Goal: Information Seeking & Learning: Check status

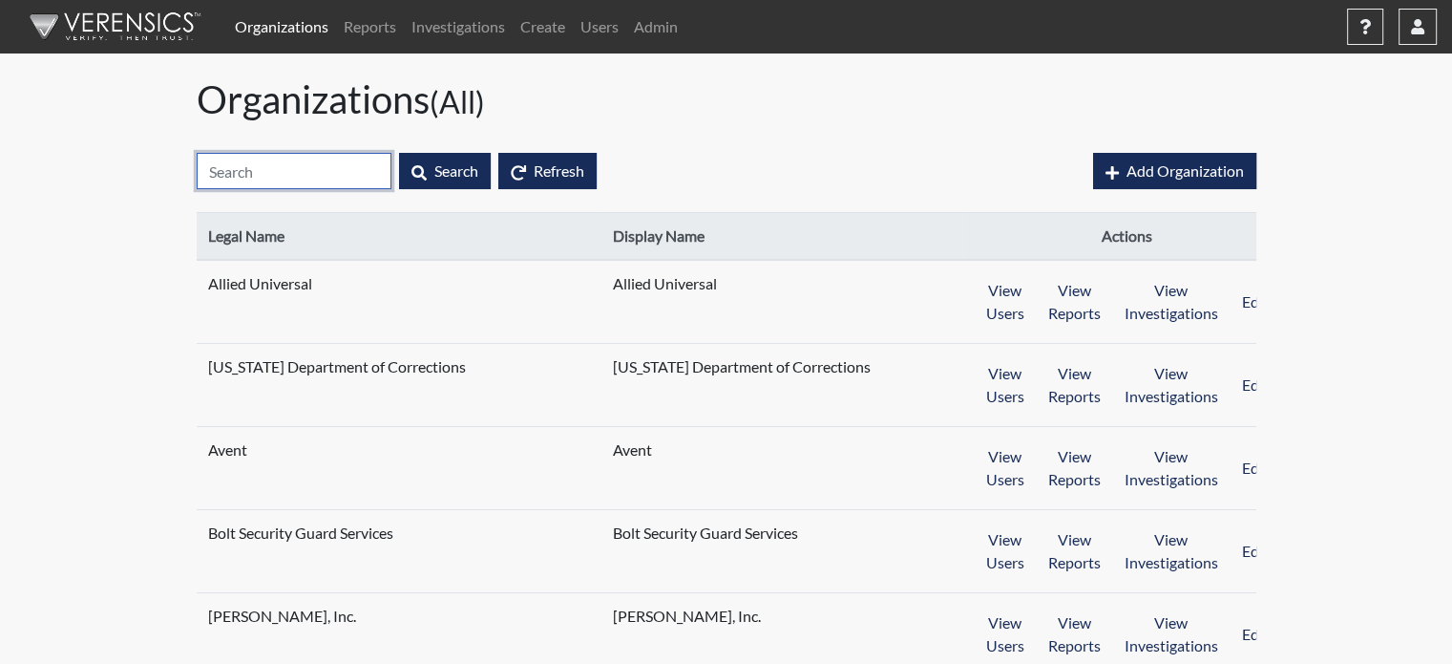
click at [310, 161] on input "text" at bounding box center [294, 171] width 195 height 36
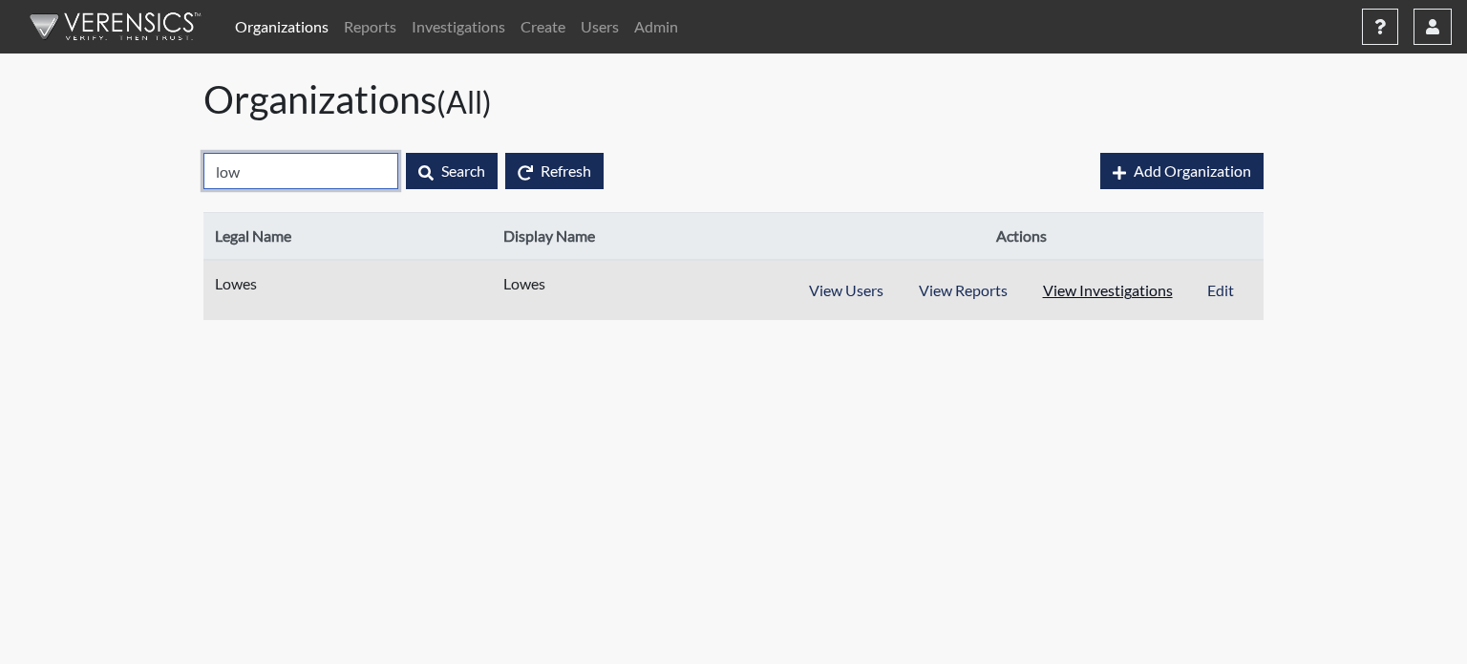
type input "low"
click at [1077, 290] on button "View Investigations" at bounding box center [1108, 290] width 166 height 36
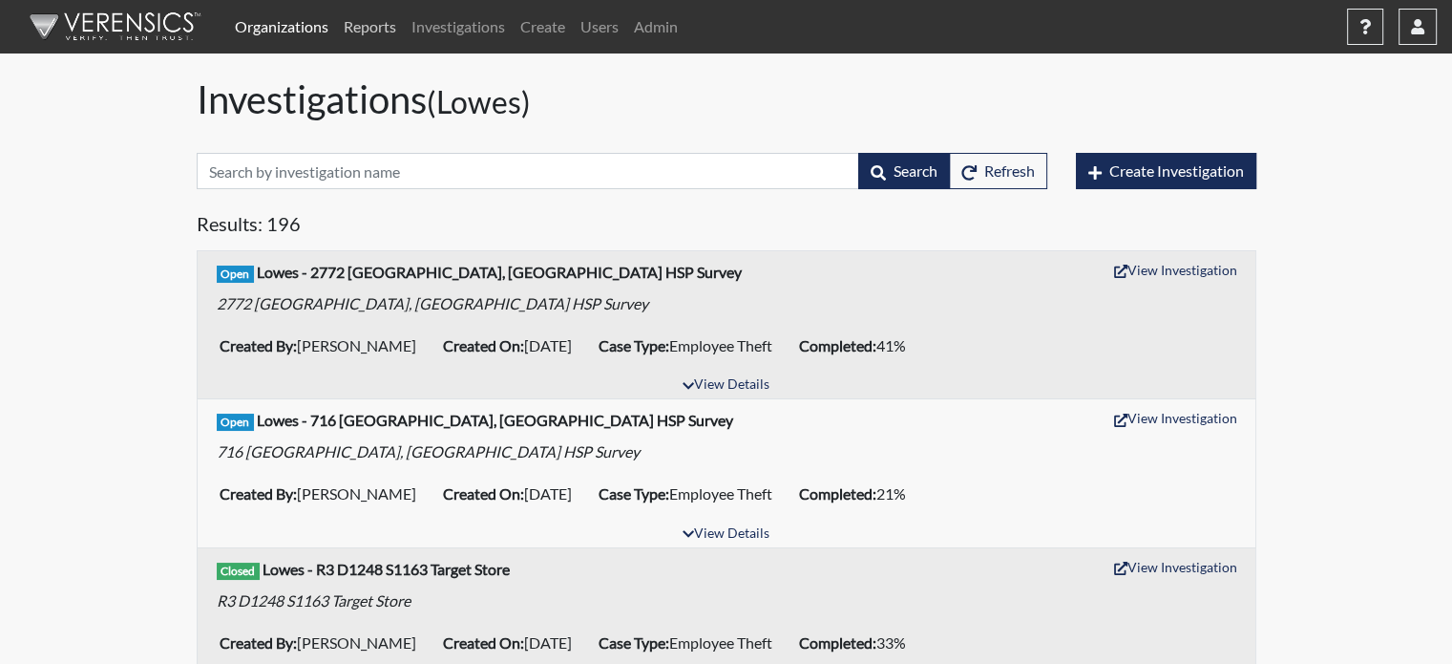
click at [370, 23] on link "Reports" at bounding box center [370, 27] width 68 height 38
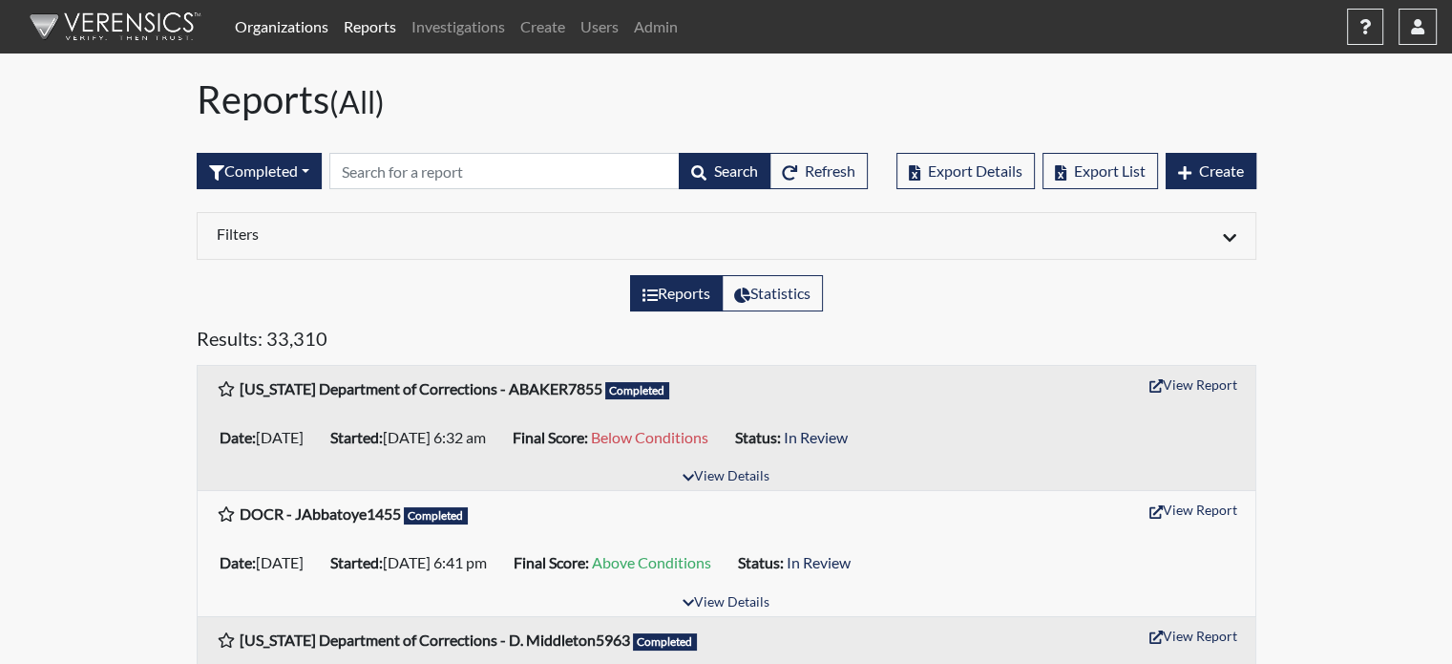
click at [270, 22] on link "Organizations" at bounding box center [281, 27] width 109 height 38
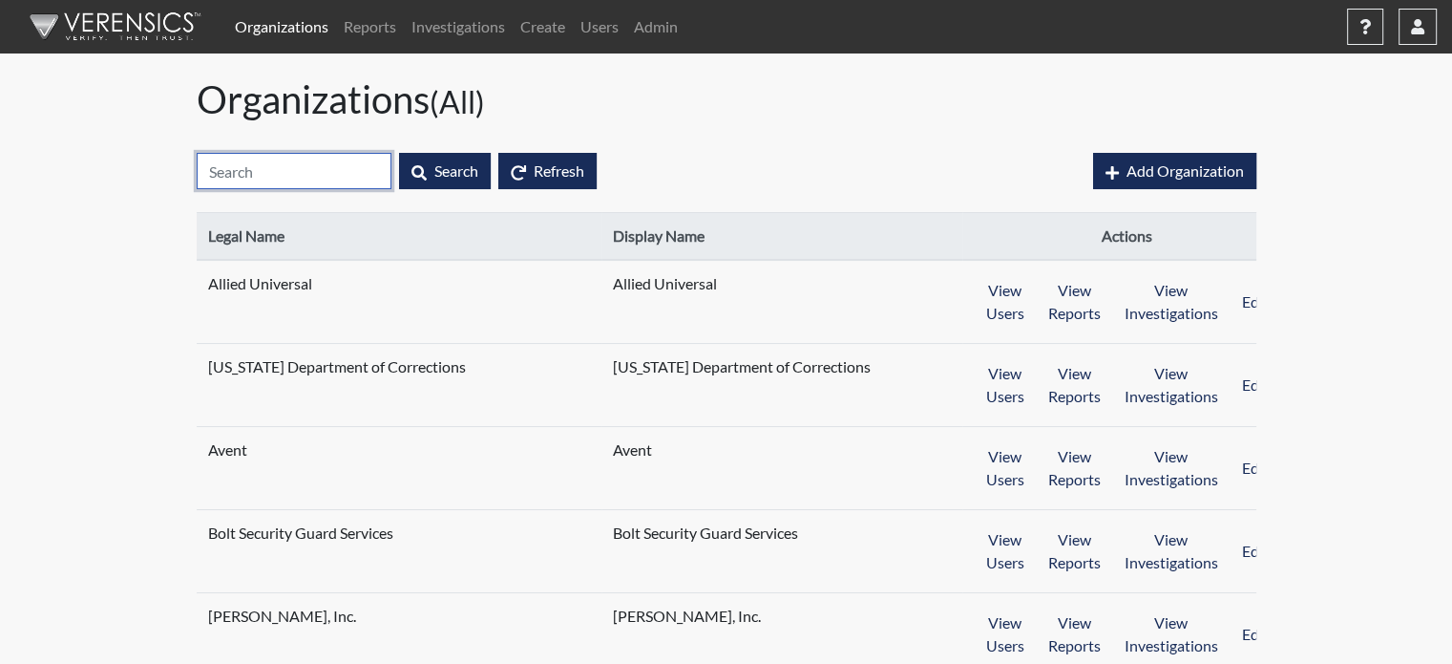
click at [328, 171] on input "text" at bounding box center [294, 171] width 195 height 36
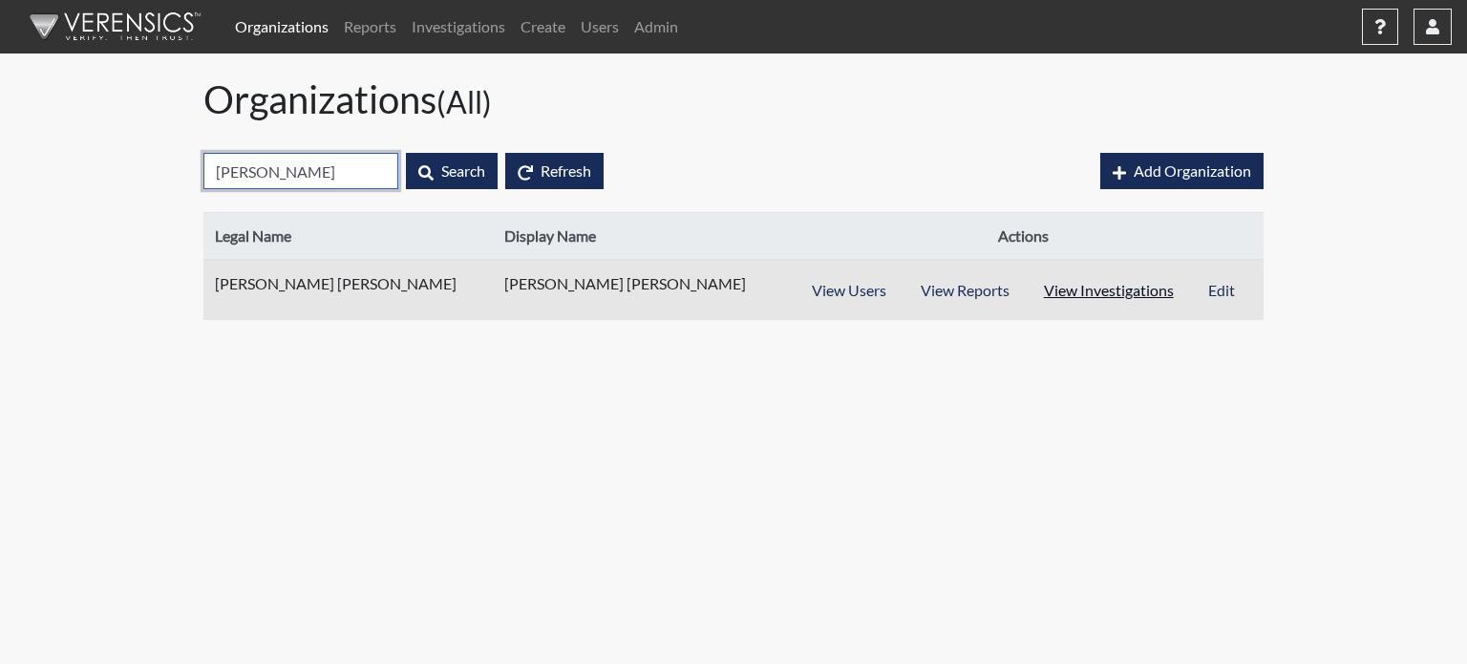
type input "harr"
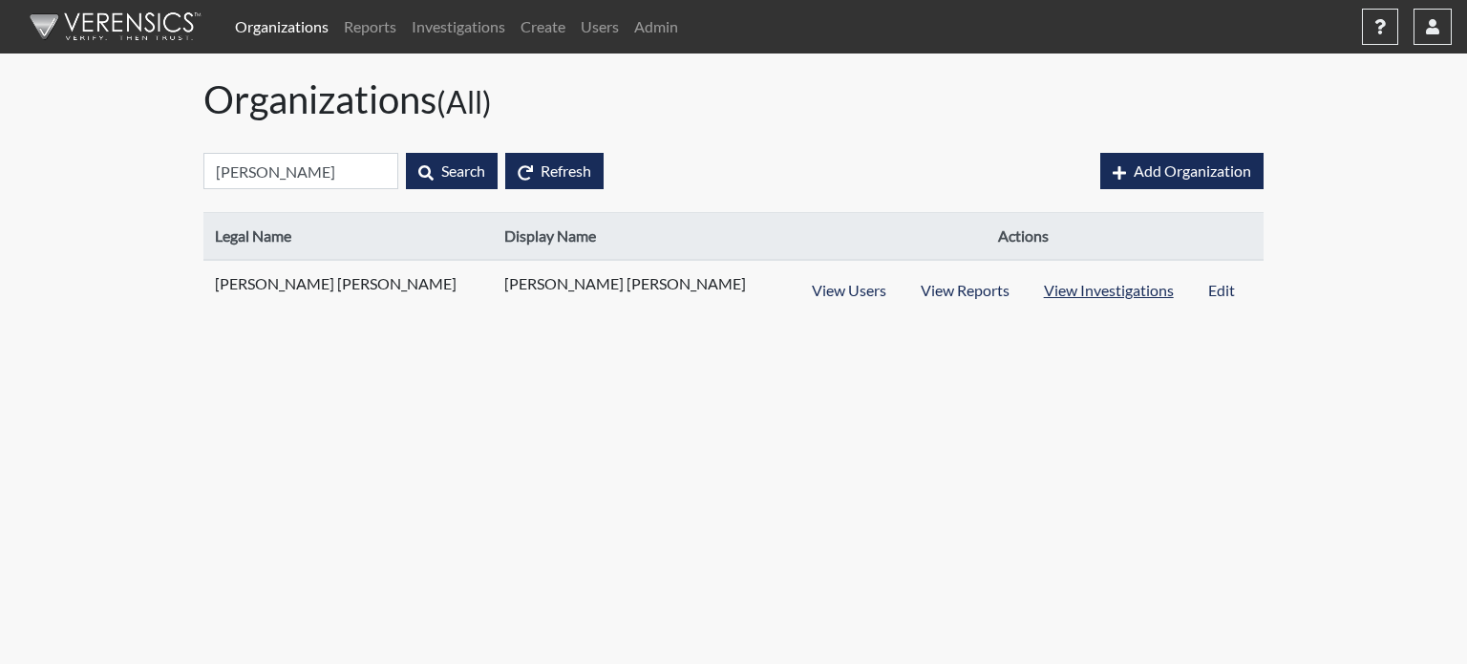
click at [1082, 288] on button "View Investigations" at bounding box center [1107, 290] width 165 height 36
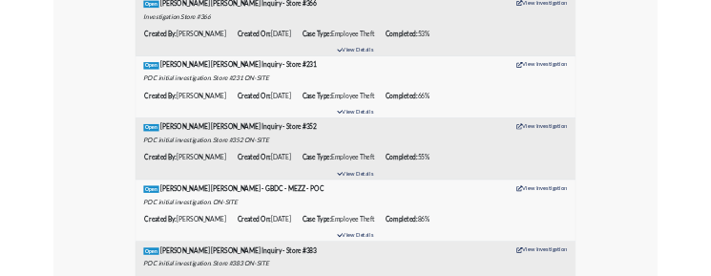
scroll to position [286, 0]
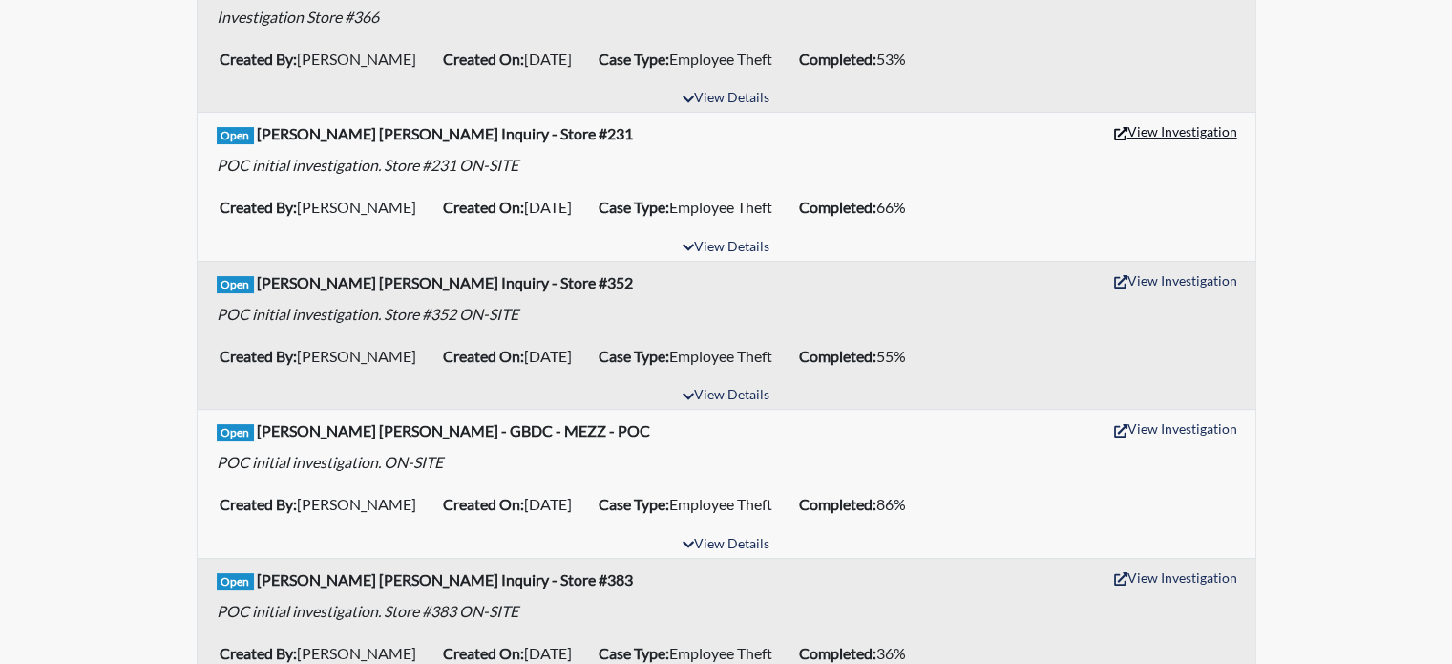
click at [1207, 129] on button "View Investigation" at bounding box center [1176, 131] width 140 height 30
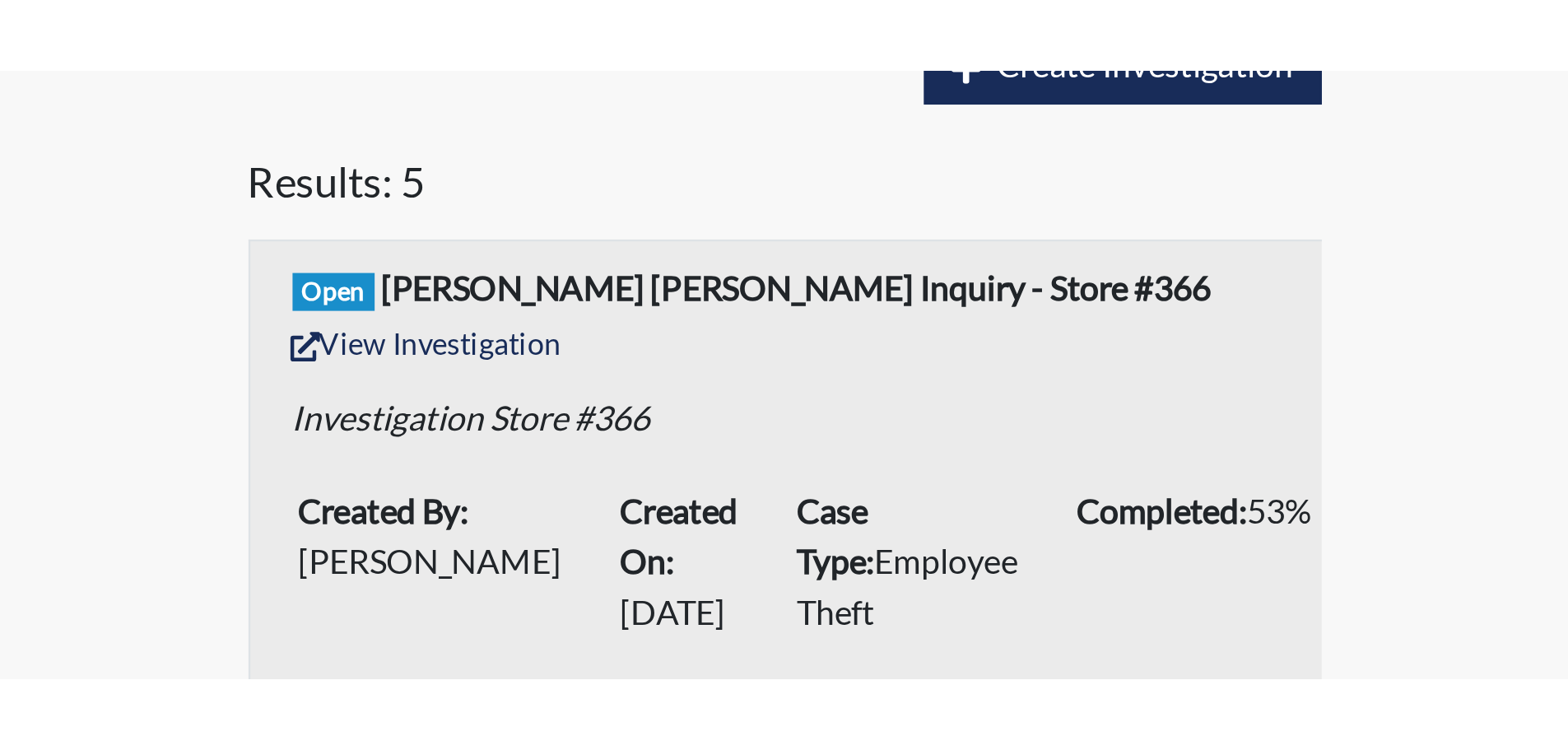
scroll to position [119, 0]
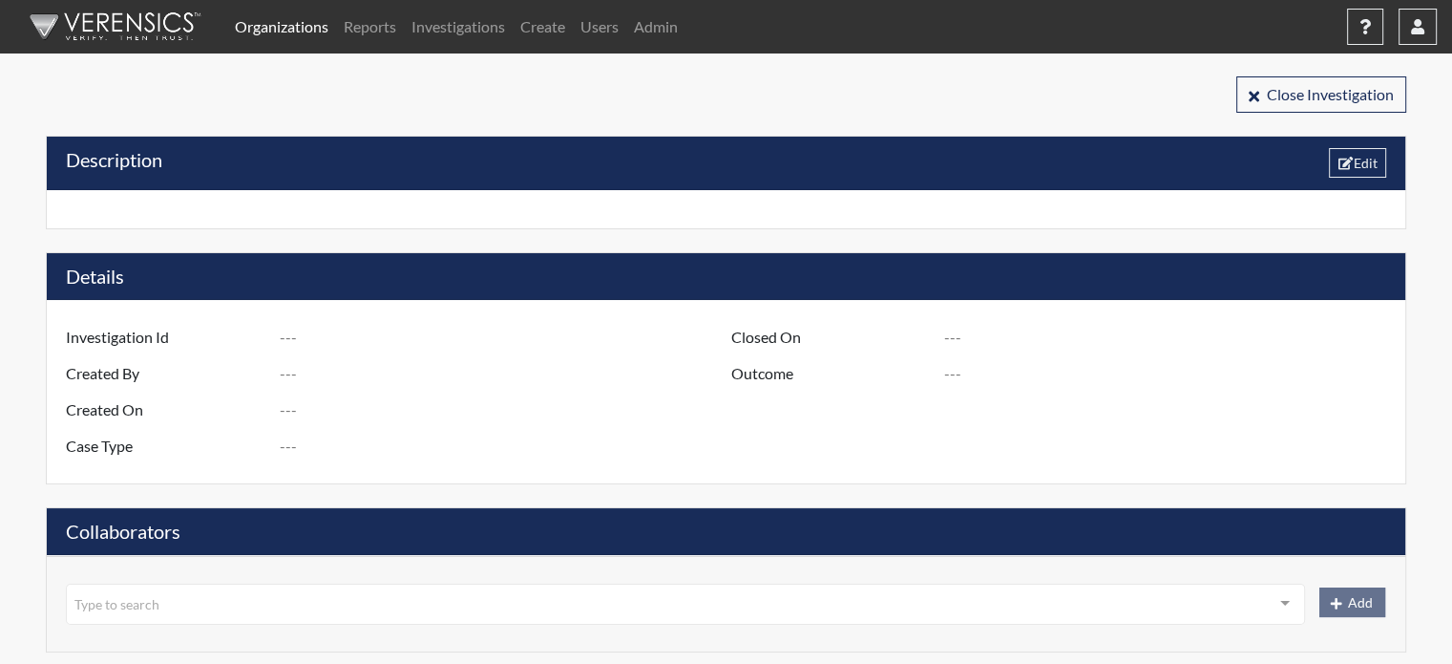
type input "[PERSON_NAME] [PERSON_NAME] Inquiry - Store #231"
type input "[PERSON_NAME]"
type input "[DATE]"
type input "Employee Theft"
type input "[GEOGRAPHIC_DATA]"
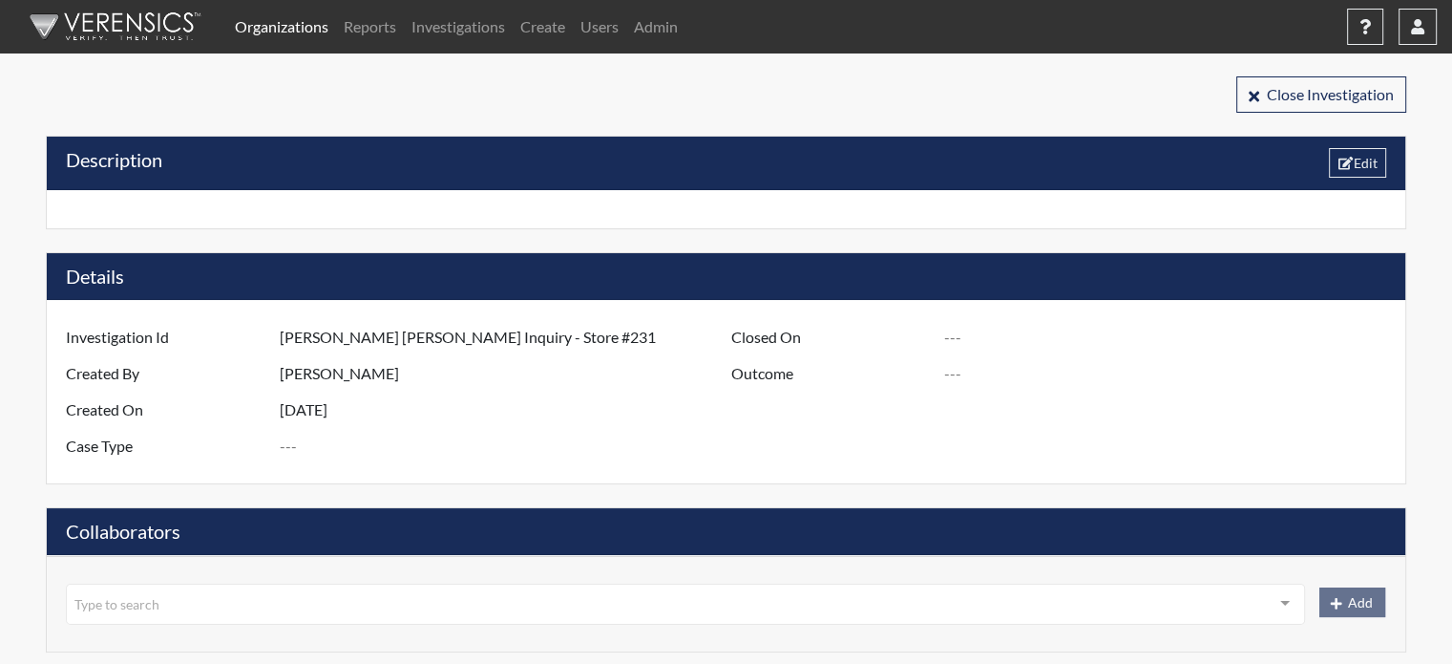
type input "[US_STATE]"
type input "Store #231"
type input "Human Resources"
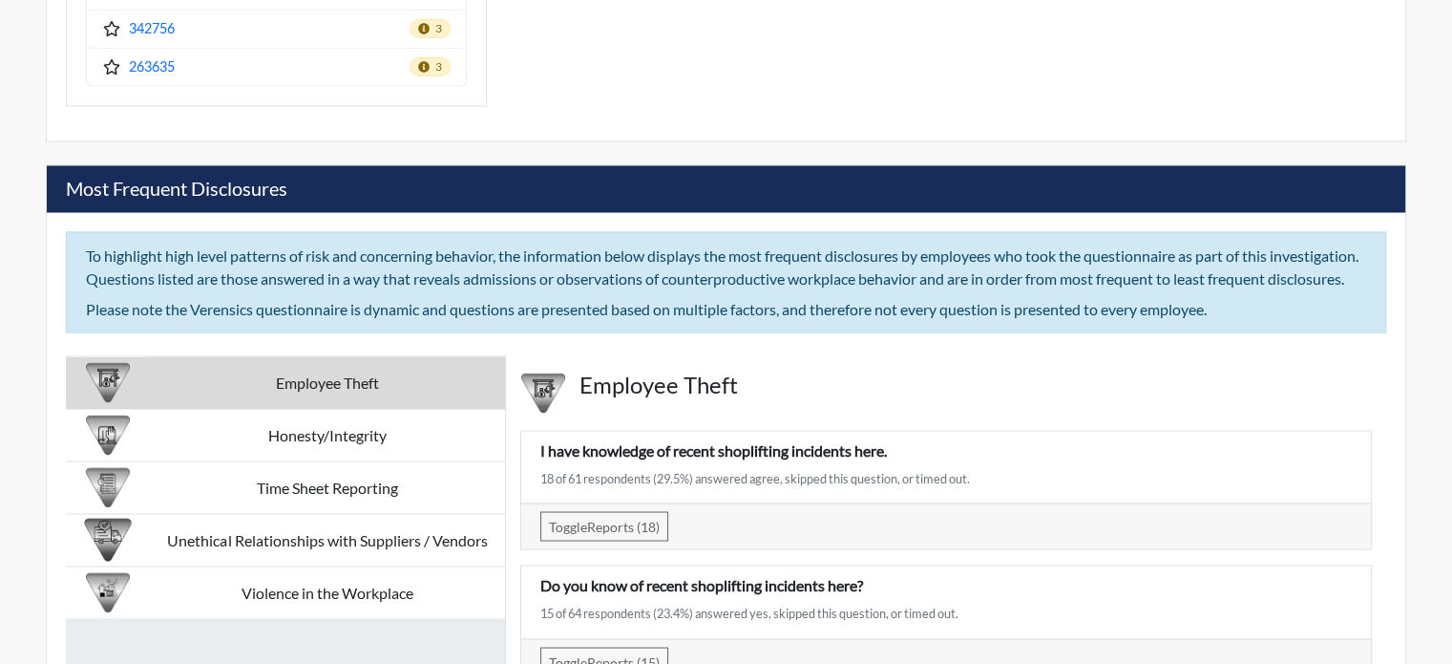
scroll to position [3628, 0]
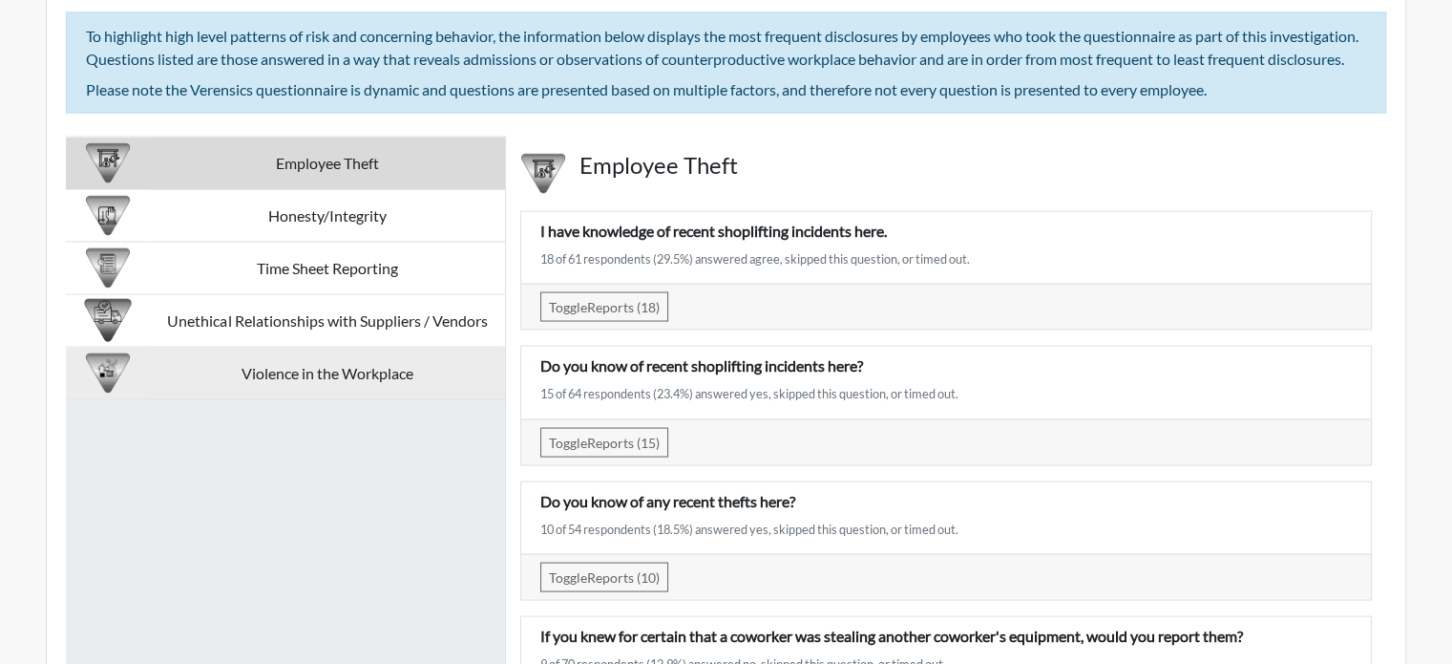
click at [423, 396] on td "Violence in the Workplace" at bounding box center [327, 373] width 355 height 53
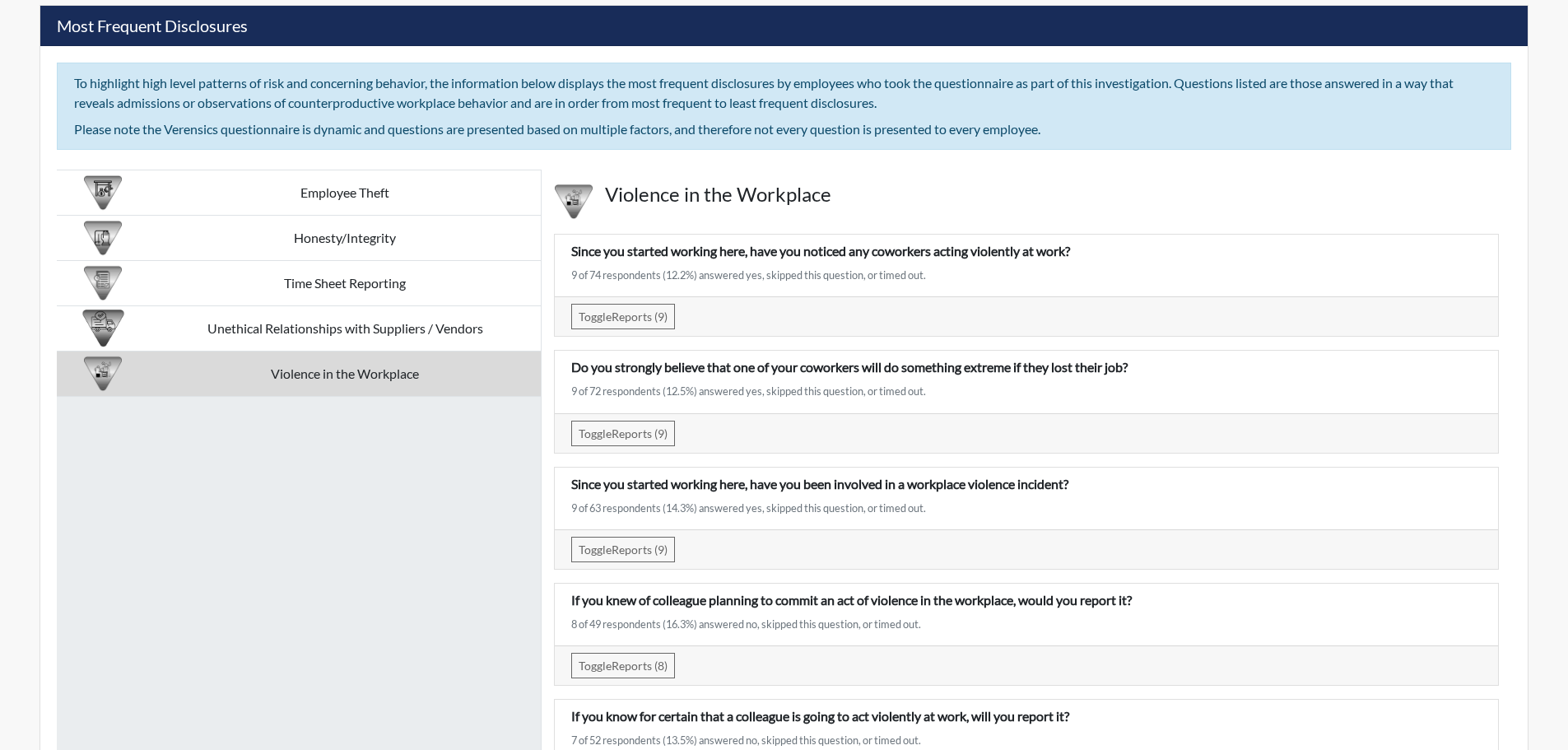
scroll to position [3026, 0]
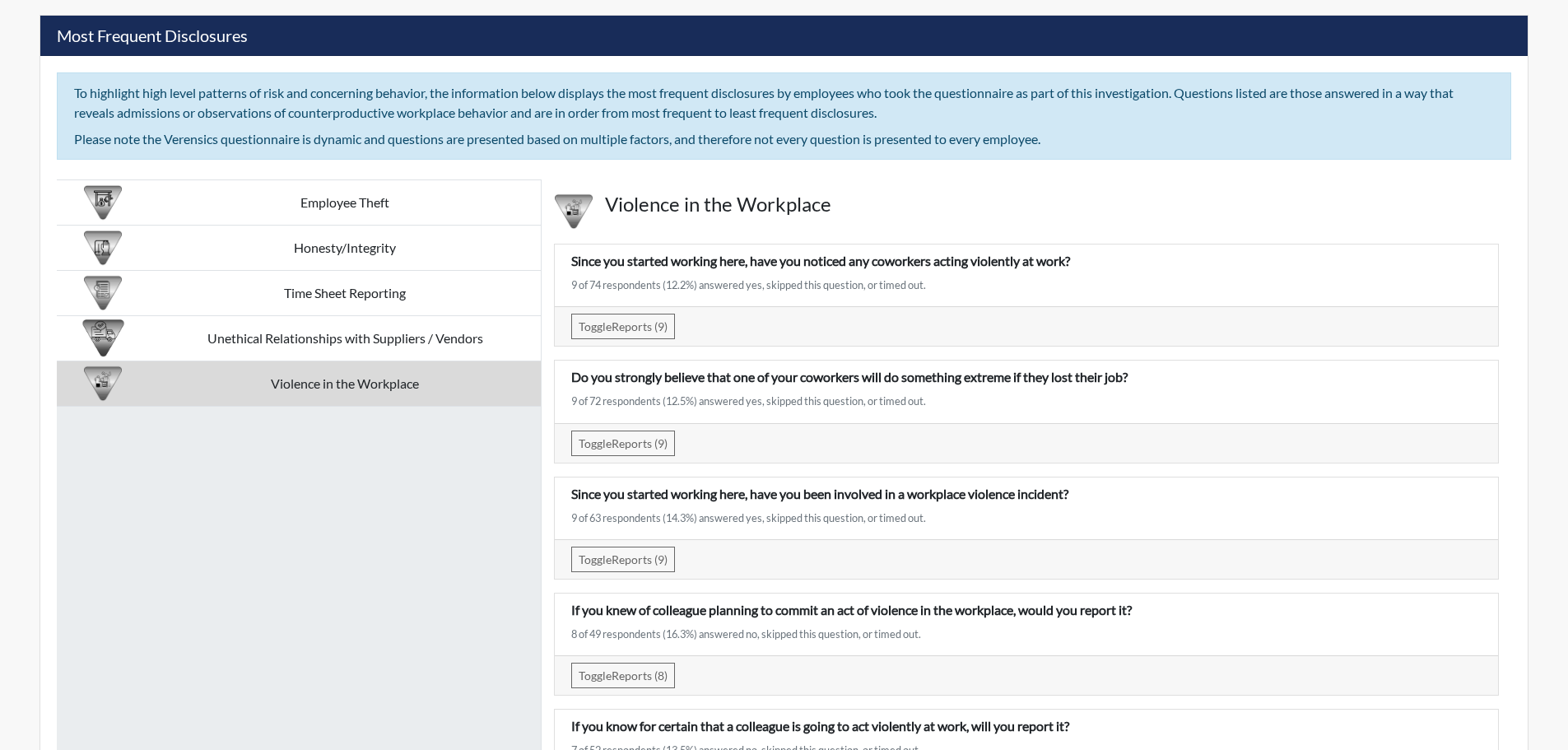
drag, startPoint x: 932, startPoint y: 284, endPoint x: 701, endPoint y: 291, distance: 231.1
click at [701, 291] on div "9 of 74 respondents (12.2%) answered yes, skipped this question, or timed out." at bounding box center [1027, 285] width 910 height 16
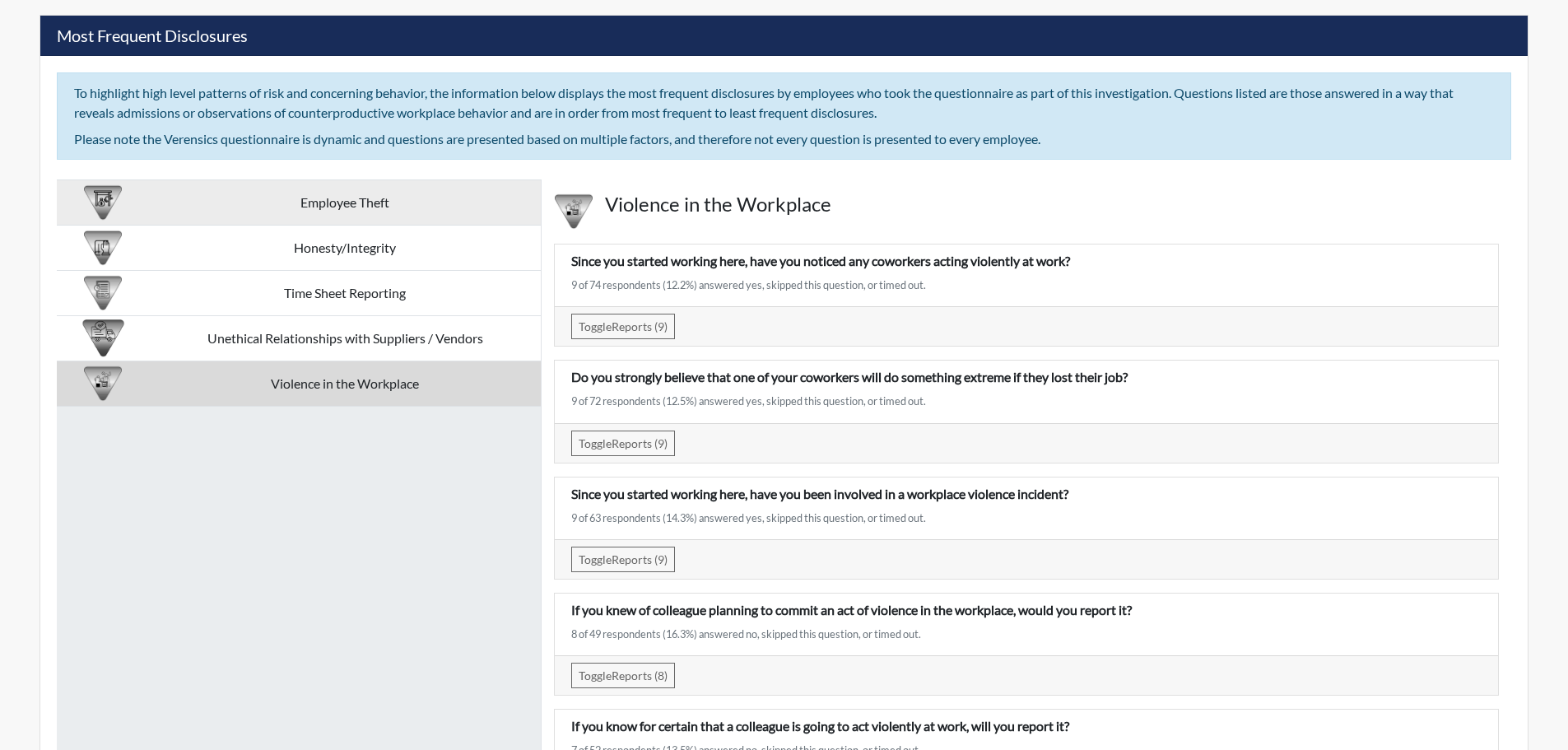
click at [428, 186] on td "Employee Theft" at bounding box center [345, 203] width 391 height 46
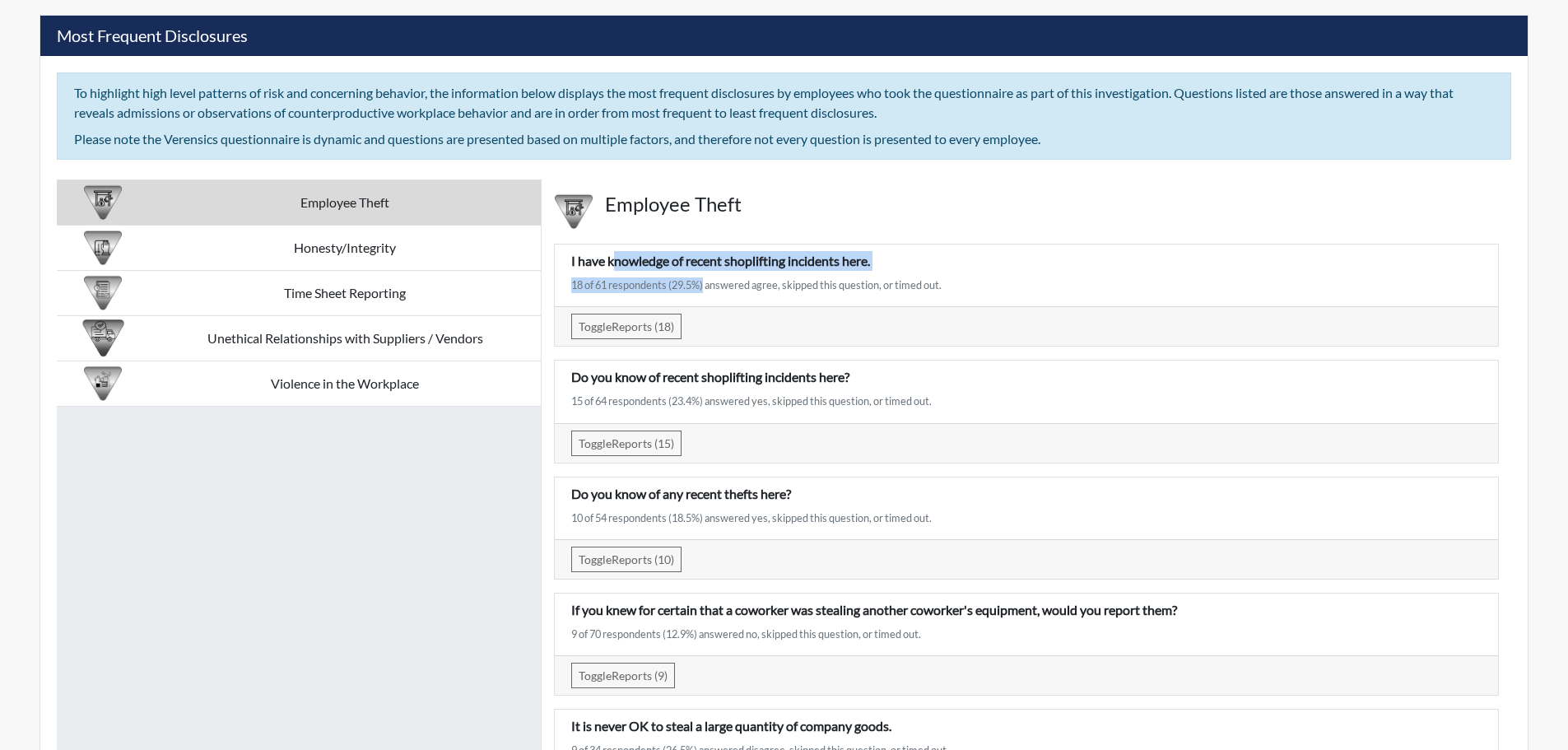
drag, startPoint x: 613, startPoint y: 265, endPoint x: 699, endPoint y: 278, distance: 87.0
click at [699, 278] on div "I have knowledge of recent shoplifting incidents here. 18 of 61 respondents (29…" at bounding box center [1026, 275] width 935 height 48
click at [674, 263] on p "I have knowledge of recent shoplifting incidents here." at bounding box center [1027, 260] width 910 height 20
click at [898, 266] on p "I have knowledge of recent shoplifting incidents here." at bounding box center [1027, 260] width 910 height 20
click at [439, 572] on div "Employee Theft Honesty/Integrity Time Sheet Reporting Unethical Relationships w…" at bounding box center [299, 495] width 484 height 632
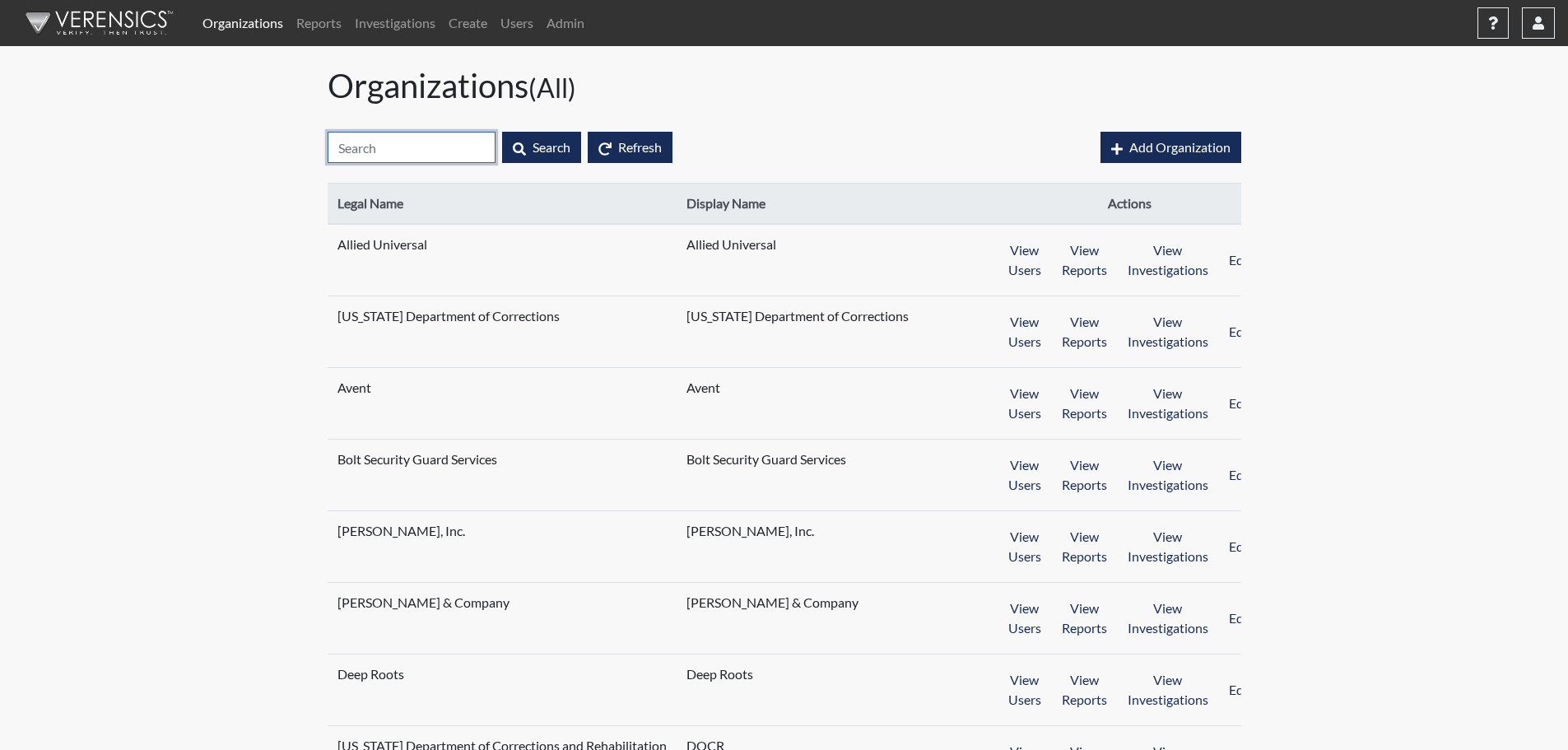
click at [434, 145] on input "text" at bounding box center [411, 147] width 168 height 31
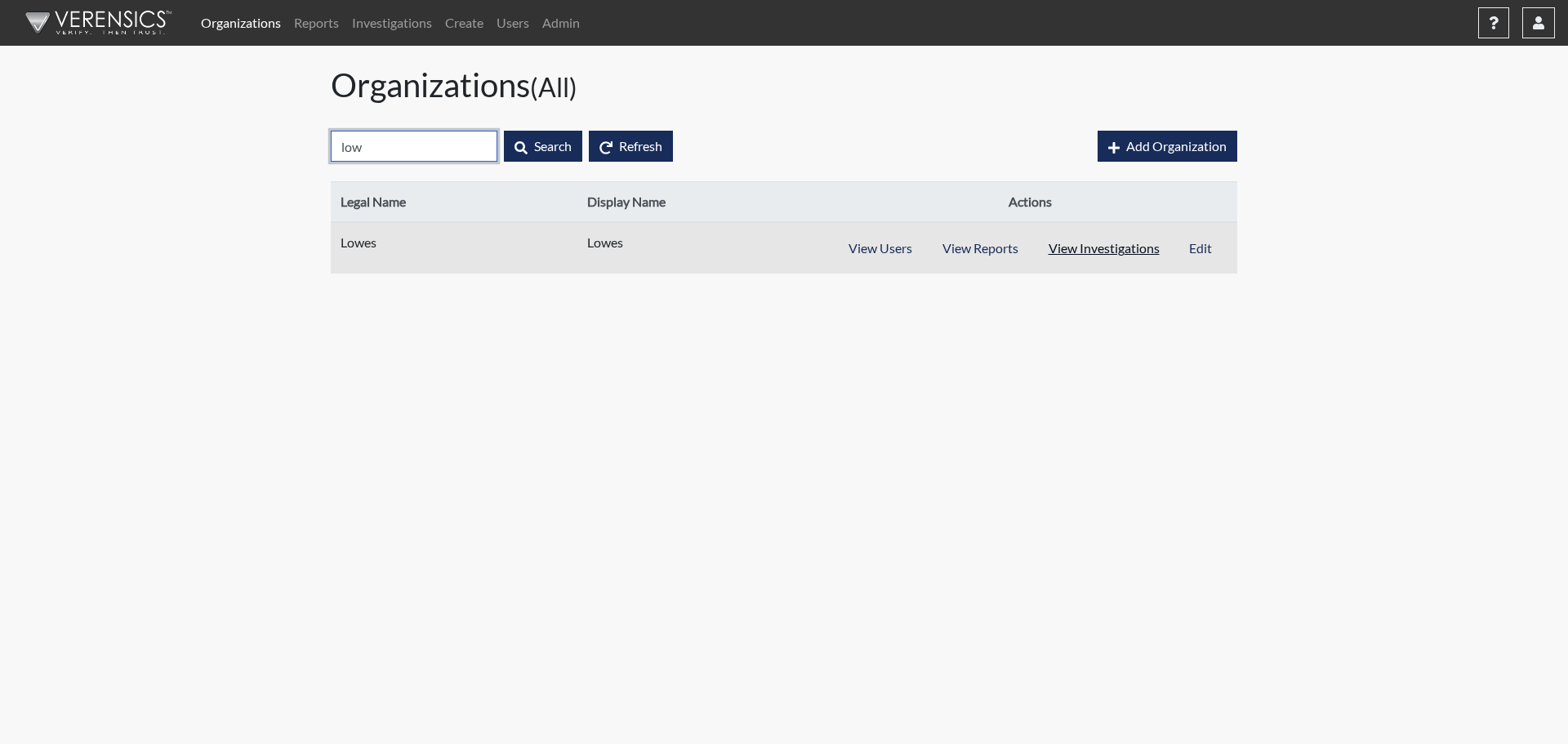
type input "low"
click at [1075, 243] on button "View Investigations" at bounding box center [1104, 248] width 142 height 31
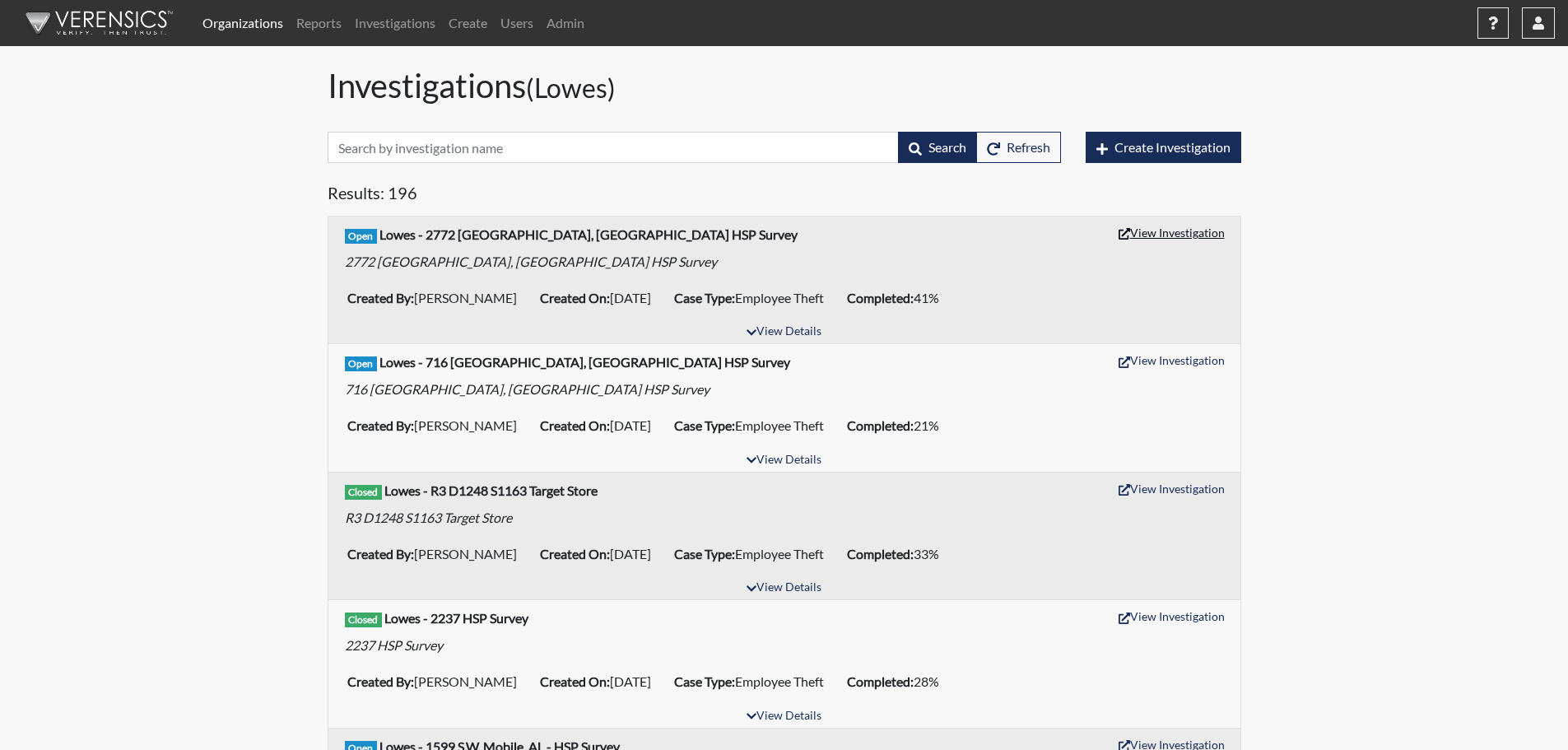
click at [1159, 229] on button "View Investigation" at bounding box center [1171, 233] width 121 height 26
click at [1210, 366] on button "View Investigation" at bounding box center [1171, 360] width 121 height 26
click at [1167, 493] on button "View Investigation" at bounding box center [1171, 489] width 121 height 26
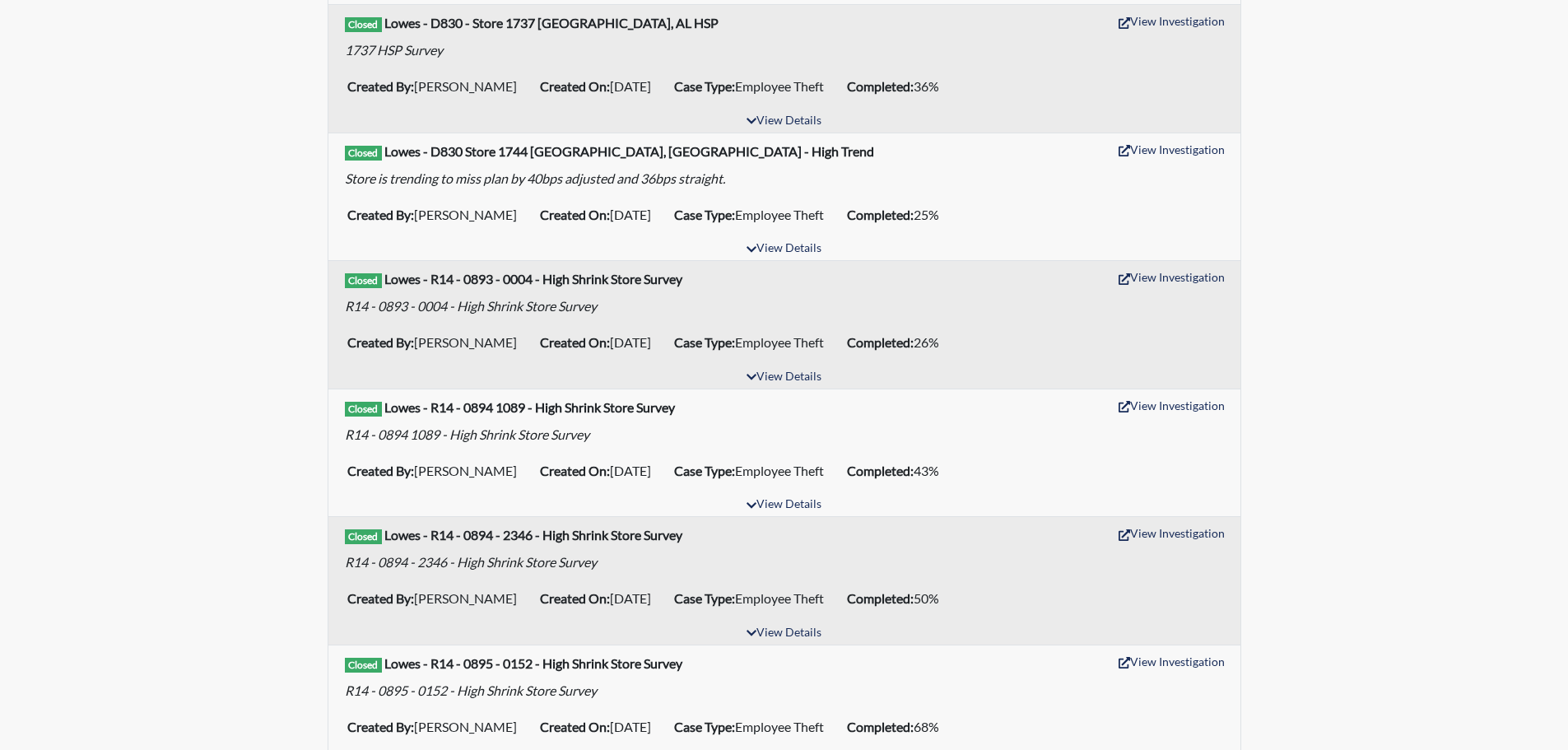
scroll to position [2058, 0]
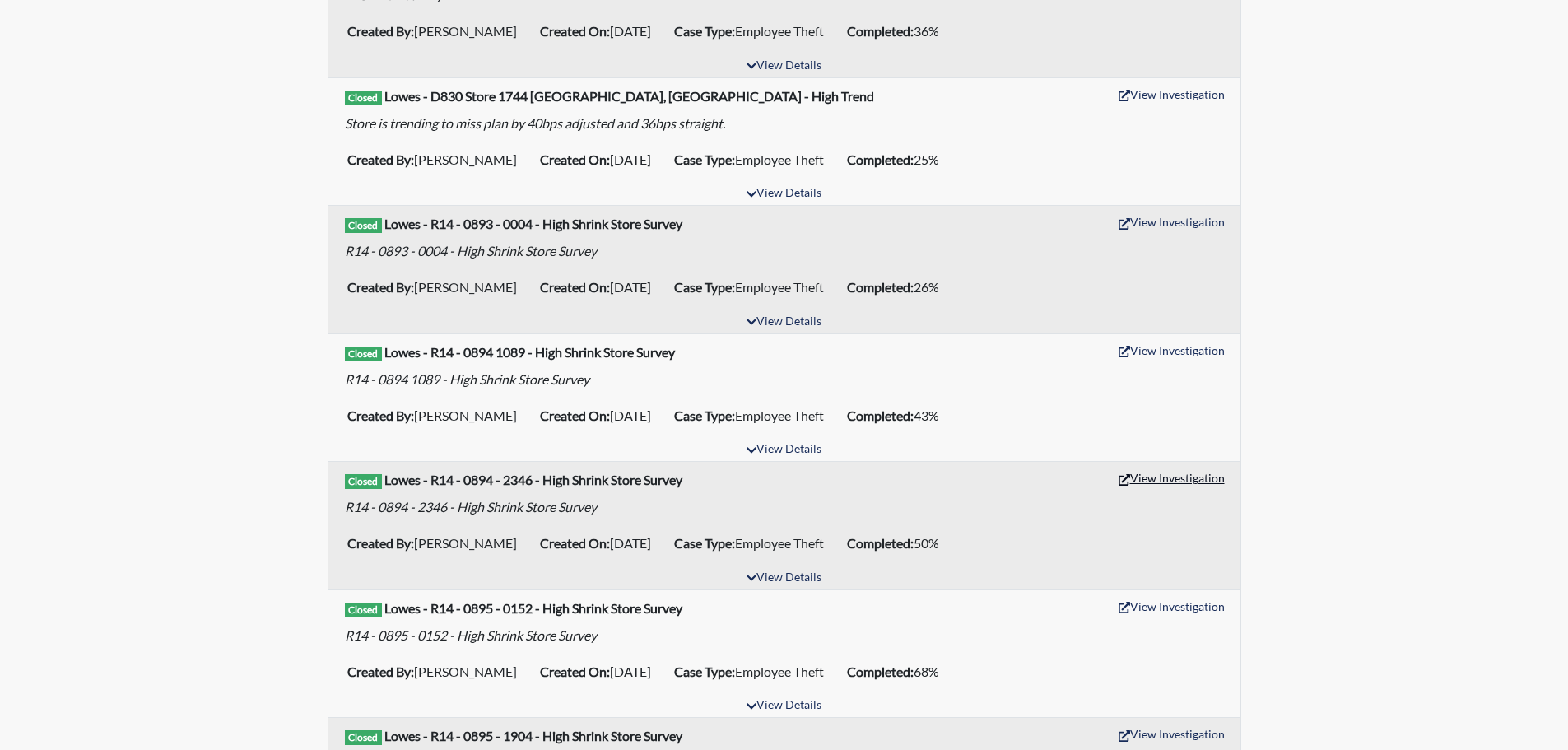
click at [1209, 475] on button "View Investigation" at bounding box center [1171, 478] width 121 height 26
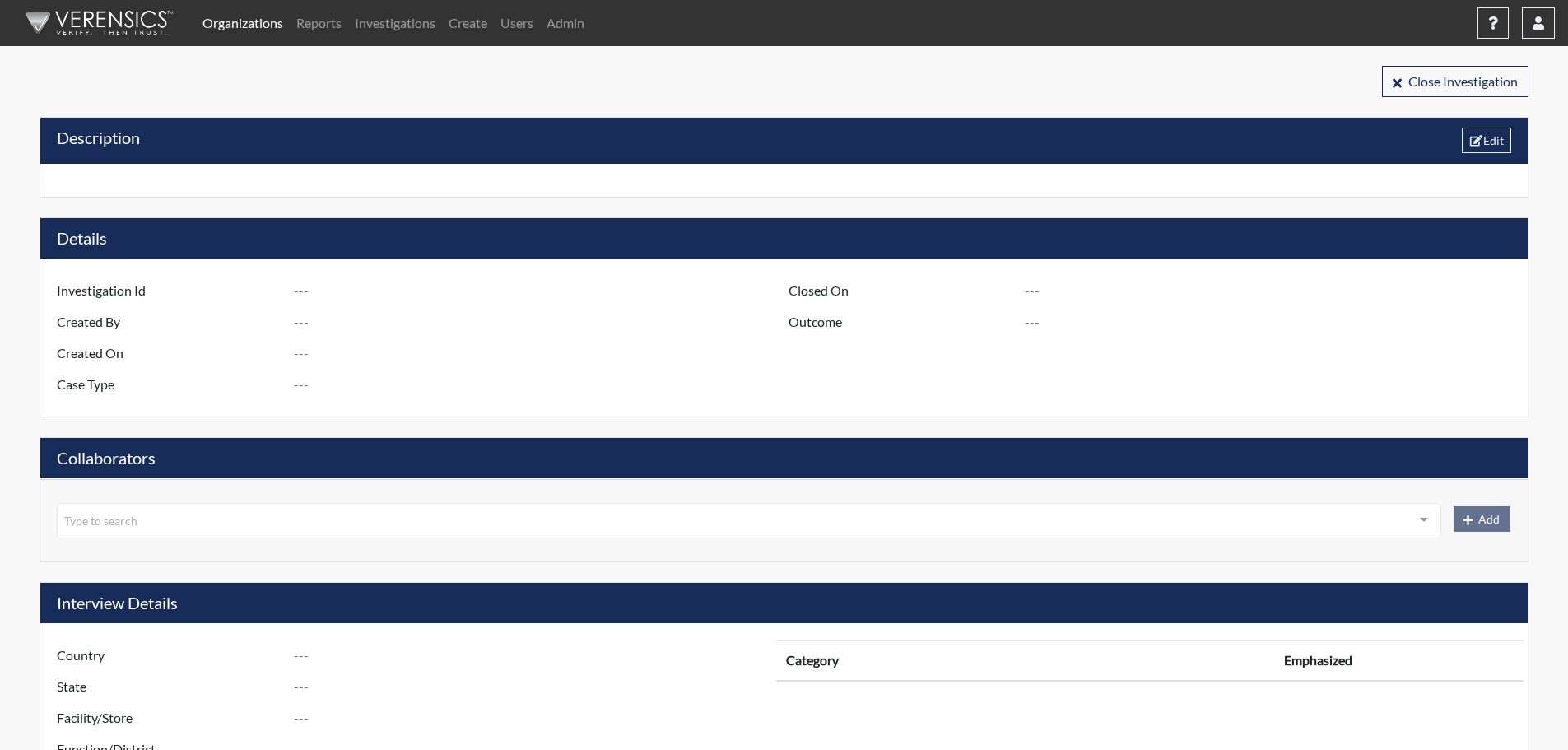
type input "R3 D1275 S2772 Pooler, GA - HSP Survey"
type input "[PERSON_NAME]"
type input "[DATE]"
type input "Employee Theft"
type input "[GEOGRAPHIC_DATA]"
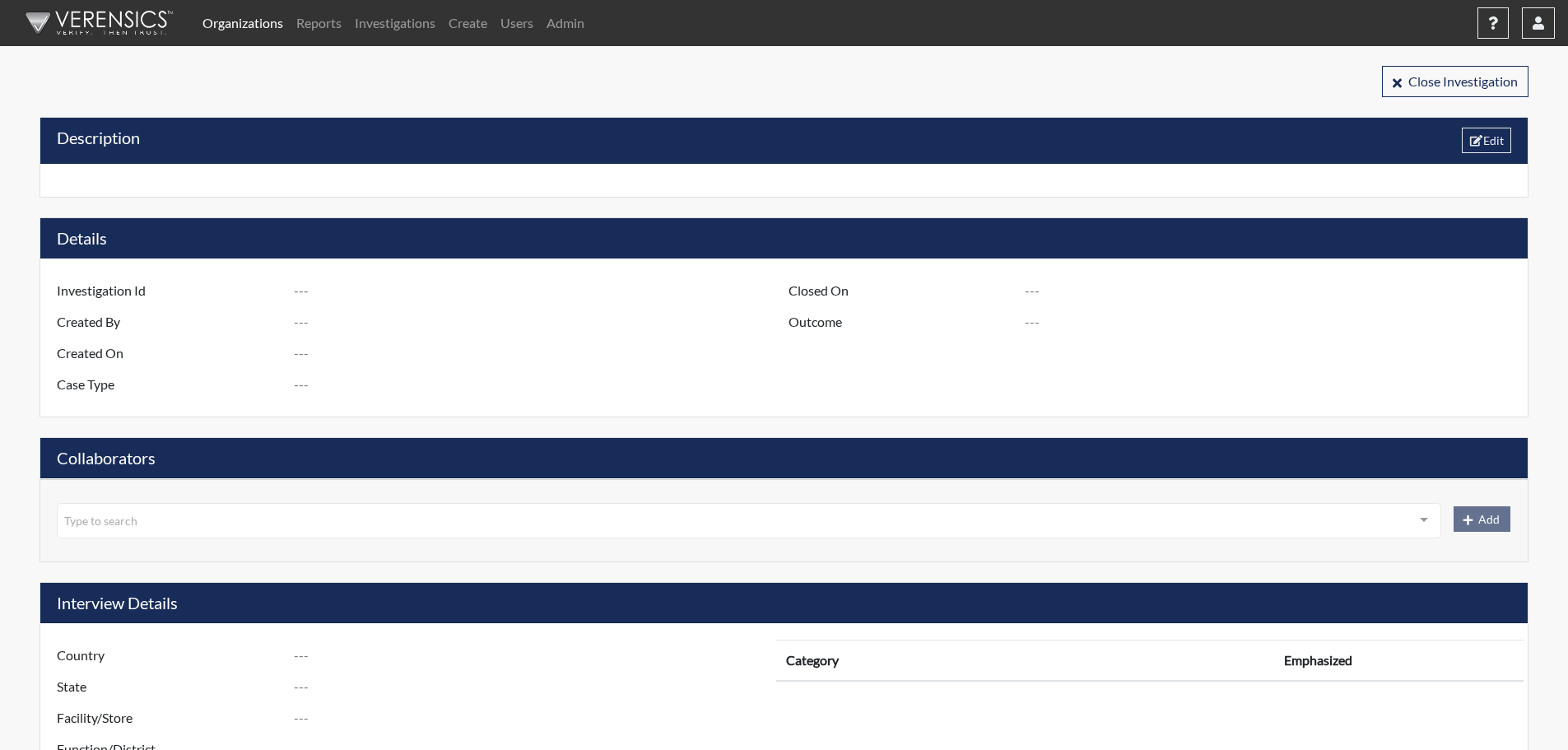
type input "Georgia"
type input "2772 POOLER GA"
type input "1275"
type input "3"
type input "South"
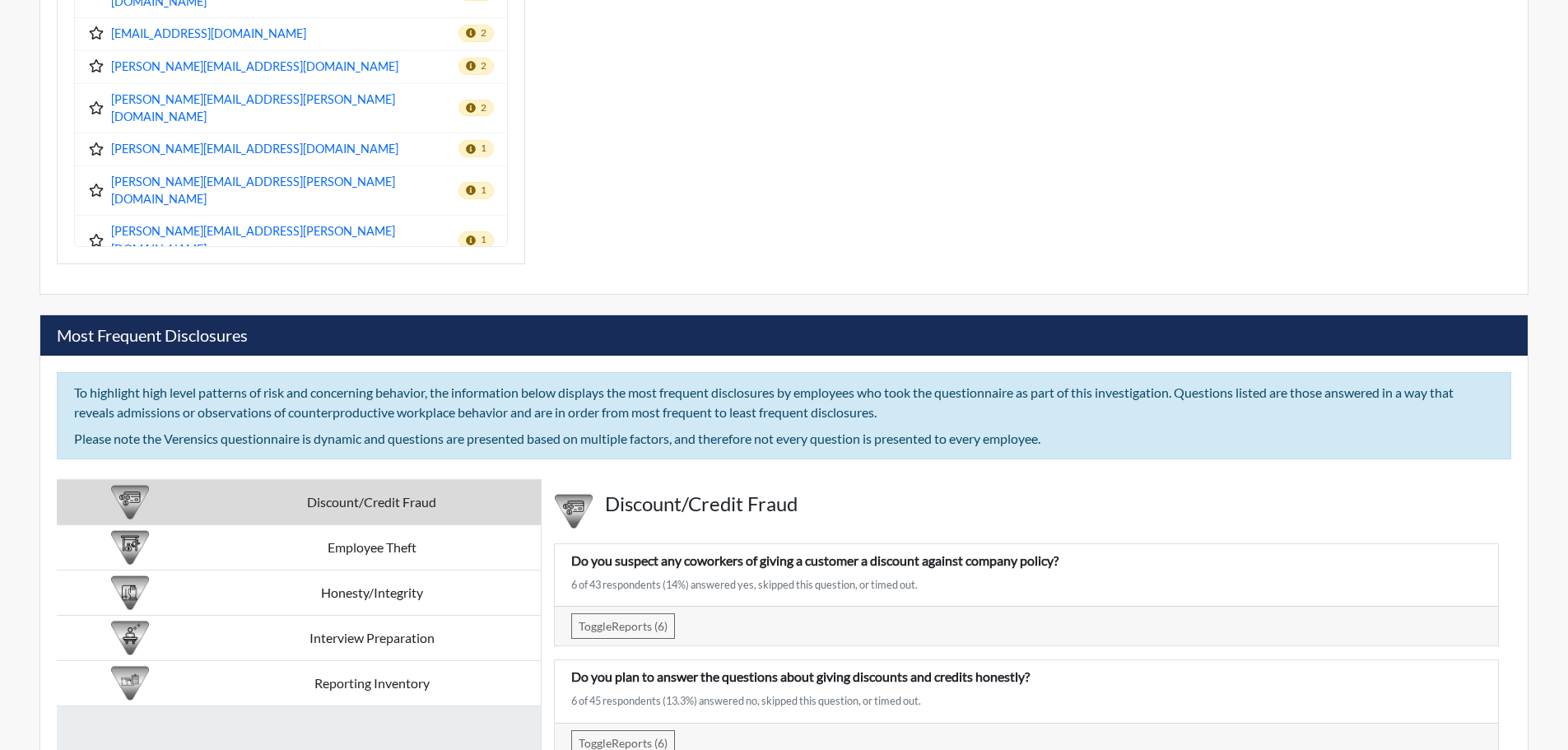
scroll to position [2634, 0]
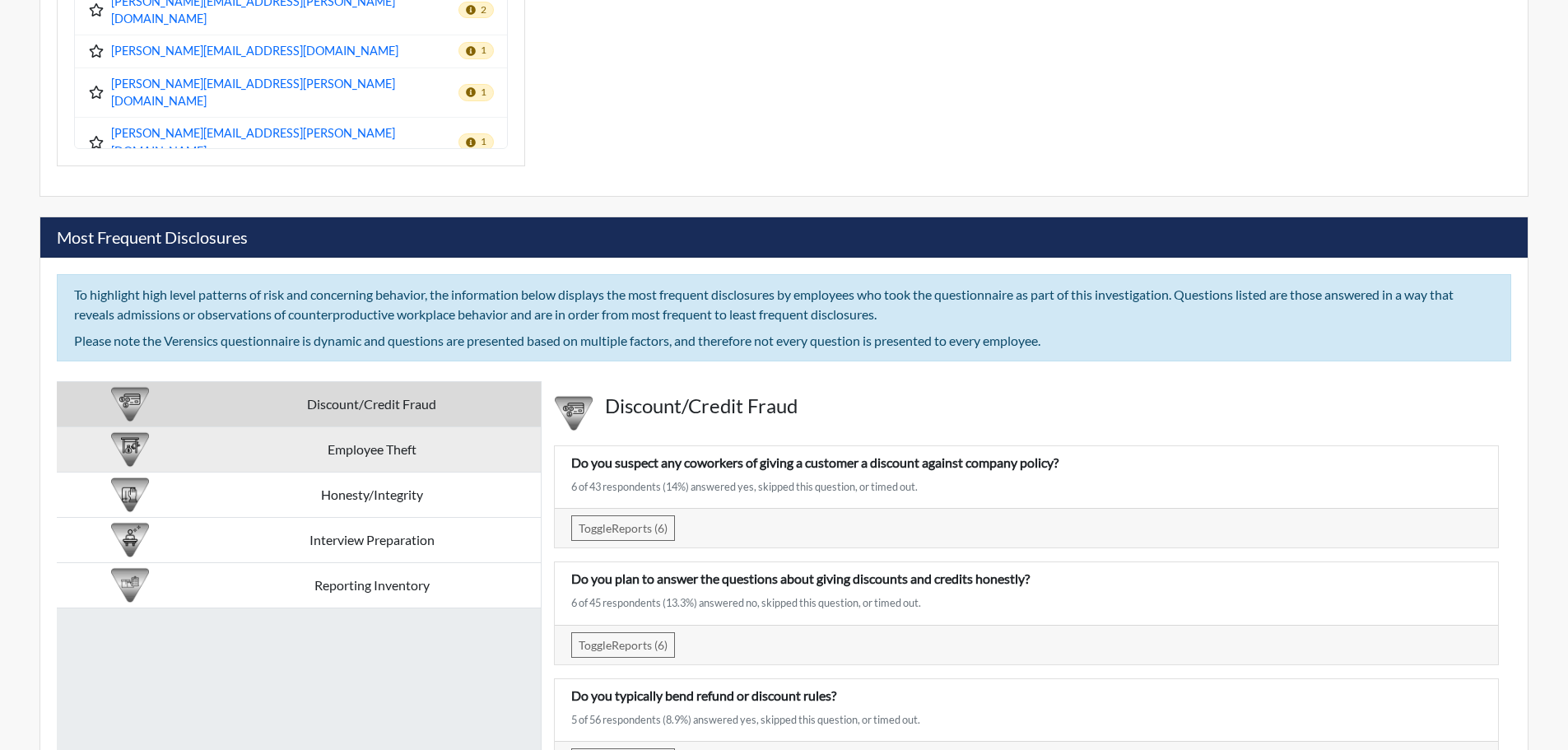
click at [484, 459] on td "Employee Theft" at bounding box center [372, 450] width 338 height 46
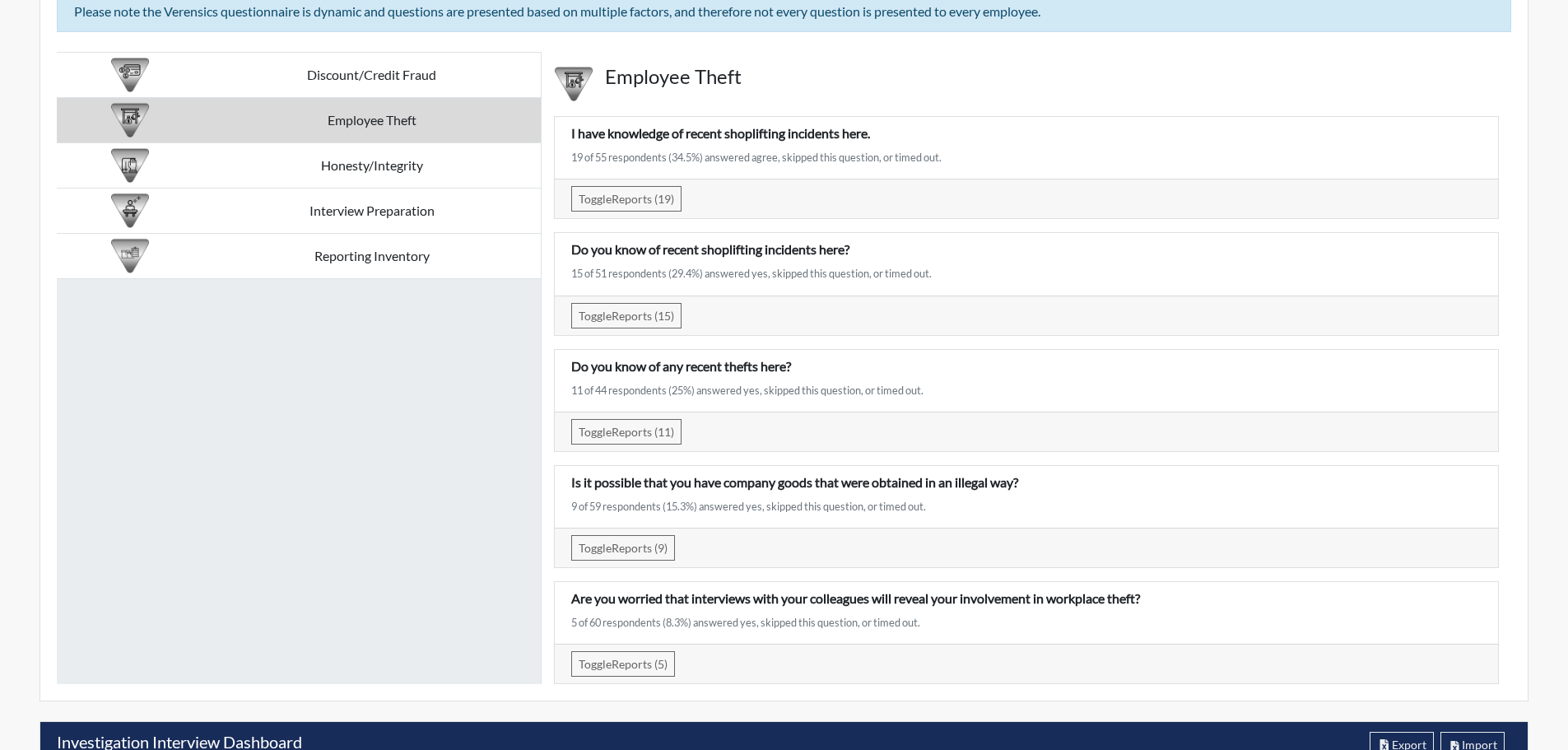
scroll to position [2881, 0]
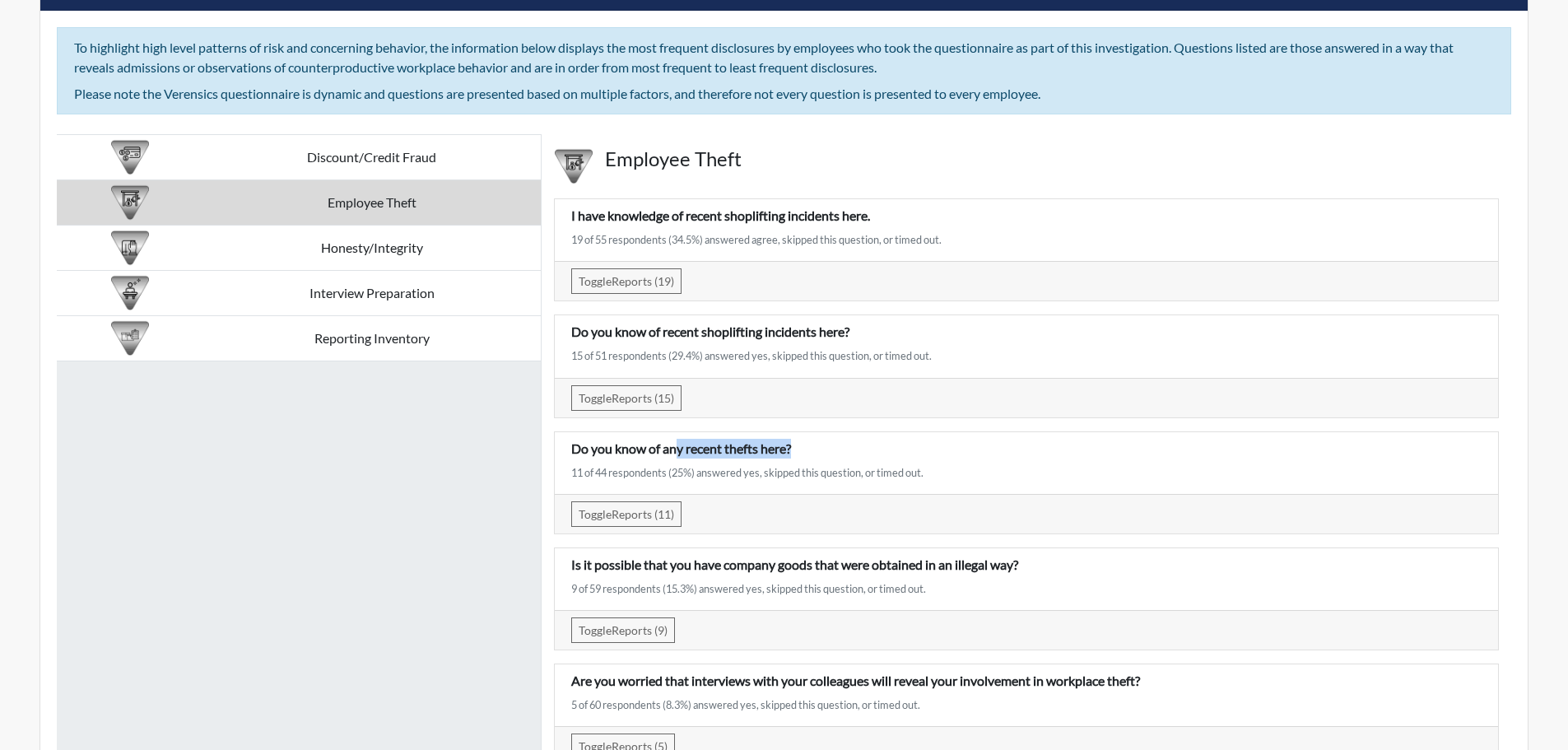
drag, startPoint x: 790, startPoint y: 439, endPoint x: 678, endPoint y: 426, distance: 112.8
click at [679, 428] on div "I have knowledge of recent shoplifting incidents here. 19 of 55 respondents (34…" at bounding box center [1026, 476] width 970 height 581
drag, startPoint x: 826, startPoint y: 331, endPoint x: 740, endPoint y: 326, distance: 86.1
click at [738, 329] on p "Do you know of recent shoplifting incidents here?" at bounding box center [1027, 331] width 910 height 20
drag, startPoint x: 852, startPoint y: 208, endPoint x: 772, endPoint y: 205, distance: 80.1
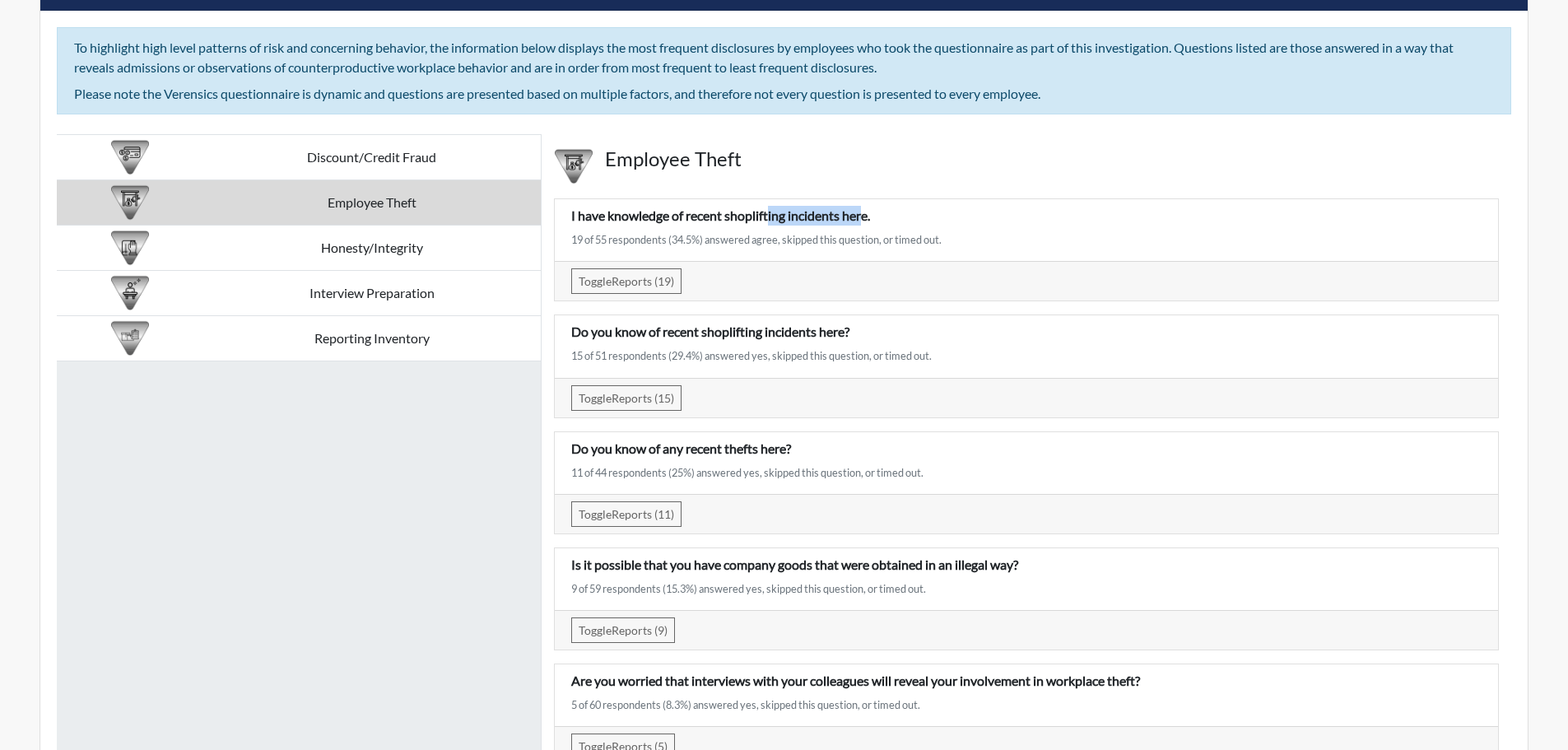
click at [772, 205] on div "I have knowledge of recent shoplifting incidents here. 19 of 55 respondents (34…" at bounding box center [1027, 230] width 943 height 62
click at [897, 179] on div "Employee Theft" at bounding box center [1052, 166] width 919 height 38
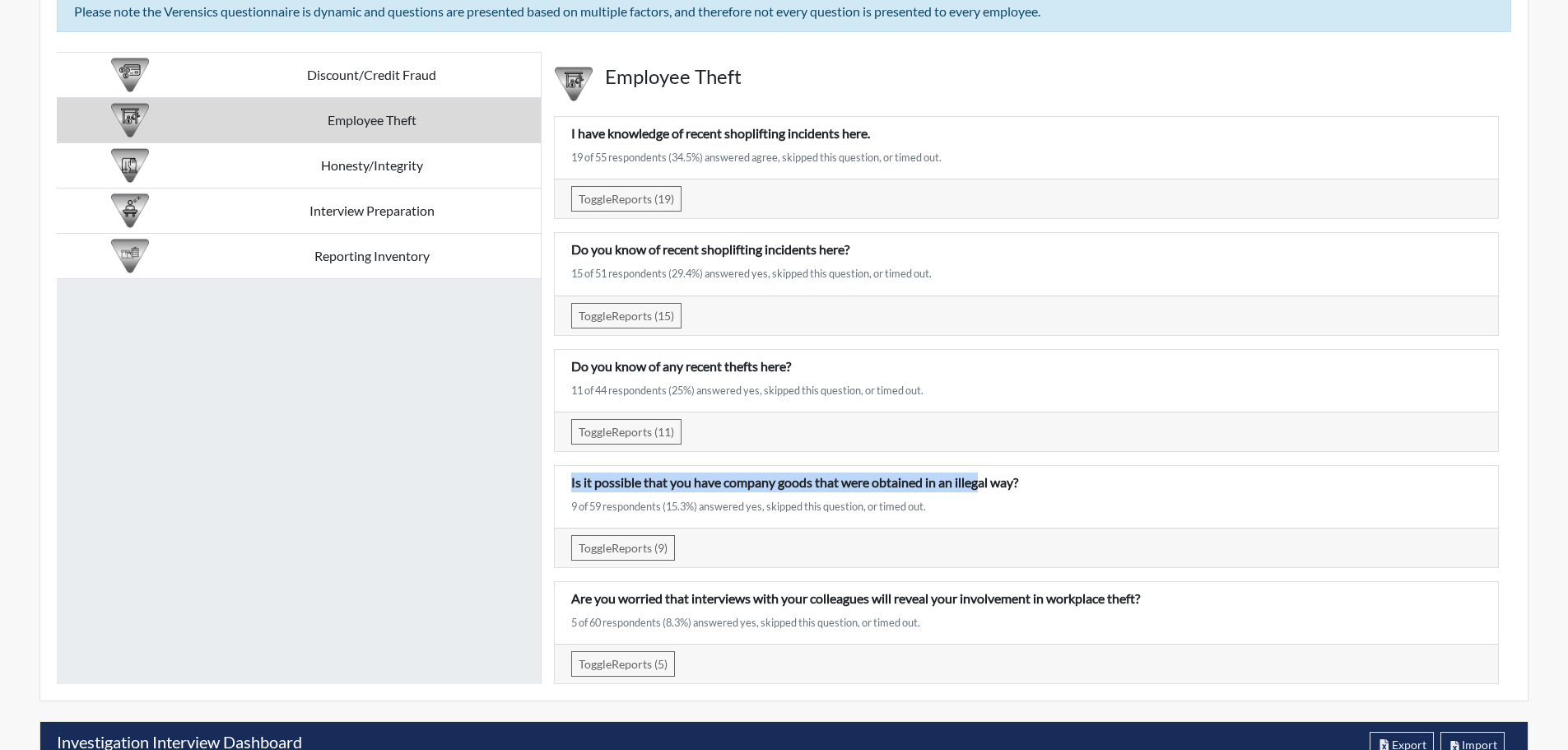
drag, startPoint x: 569, startPoint y: 477, endPoint x: 983, endPoint y: 475, distance: 414.0
click at [983, 475] on div "Is it possible that you have company goods that were obtained in an illegal way…" at bounding box center [1026, 497] width 935 height 48
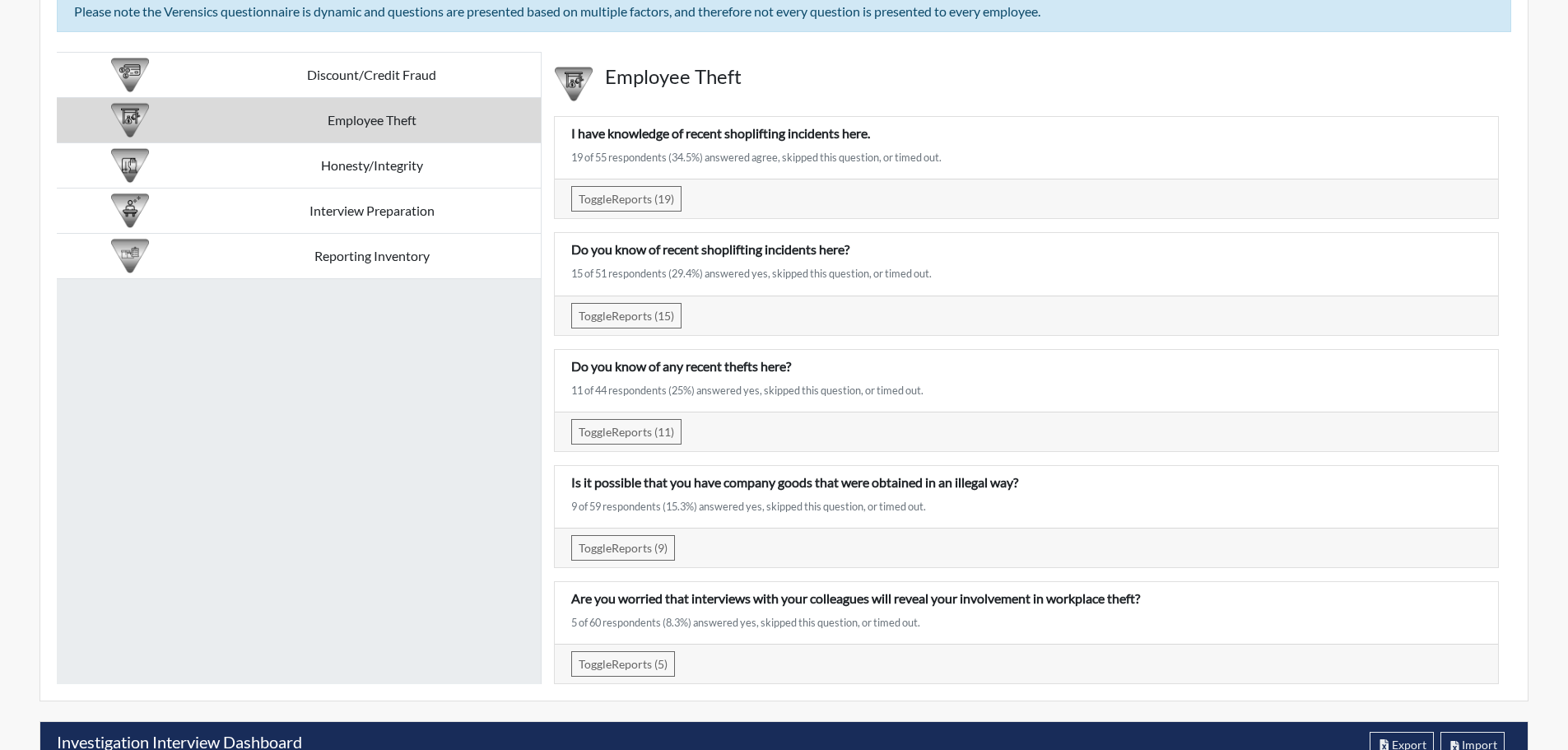
click at [1041, 483] on p "Is it possible that you have company goods that were obtained in an illegal way?" at bounding box center [1027, 482] width 910 height 20
drag, startPoint x: 1021, startPoint y: 483, endPoint x: 971, endPoint y: 483, distance: 50.0
click at [971, 483] on p "Is it possible that you have company goods that were obtained in an illegal way?" at bounding box center [1027, 482] width 910 height 20
drag, startPoint x: 744, startPoint y: 484, endPoint x: 828, endPoint y: 486, distance: 84.0
click at [827, 487] on p "Is it possible that you have company goods that were obtained in an illegal way?" at bounding box center [1027, 482] width 910 height 20
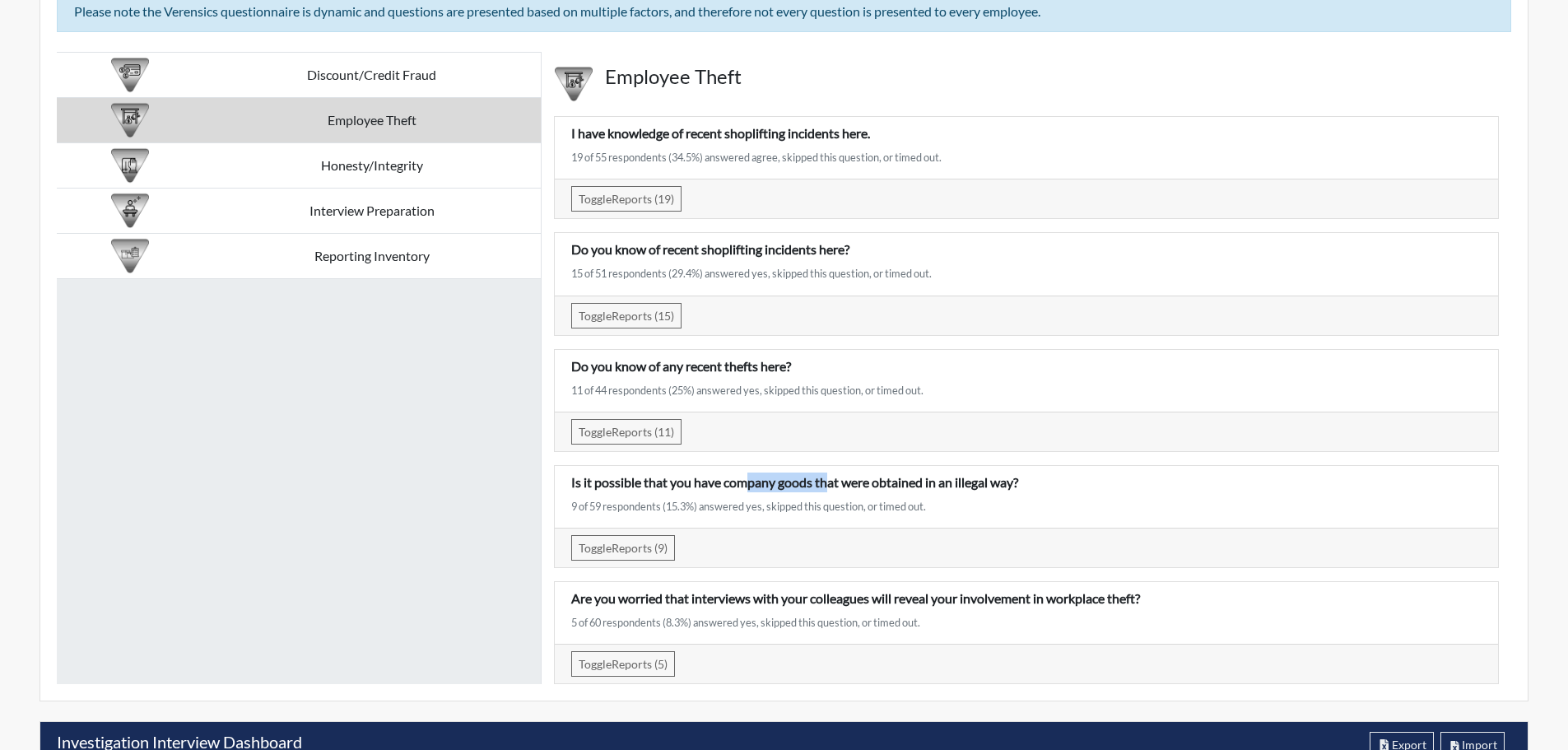
scroll to position [3046, 0]
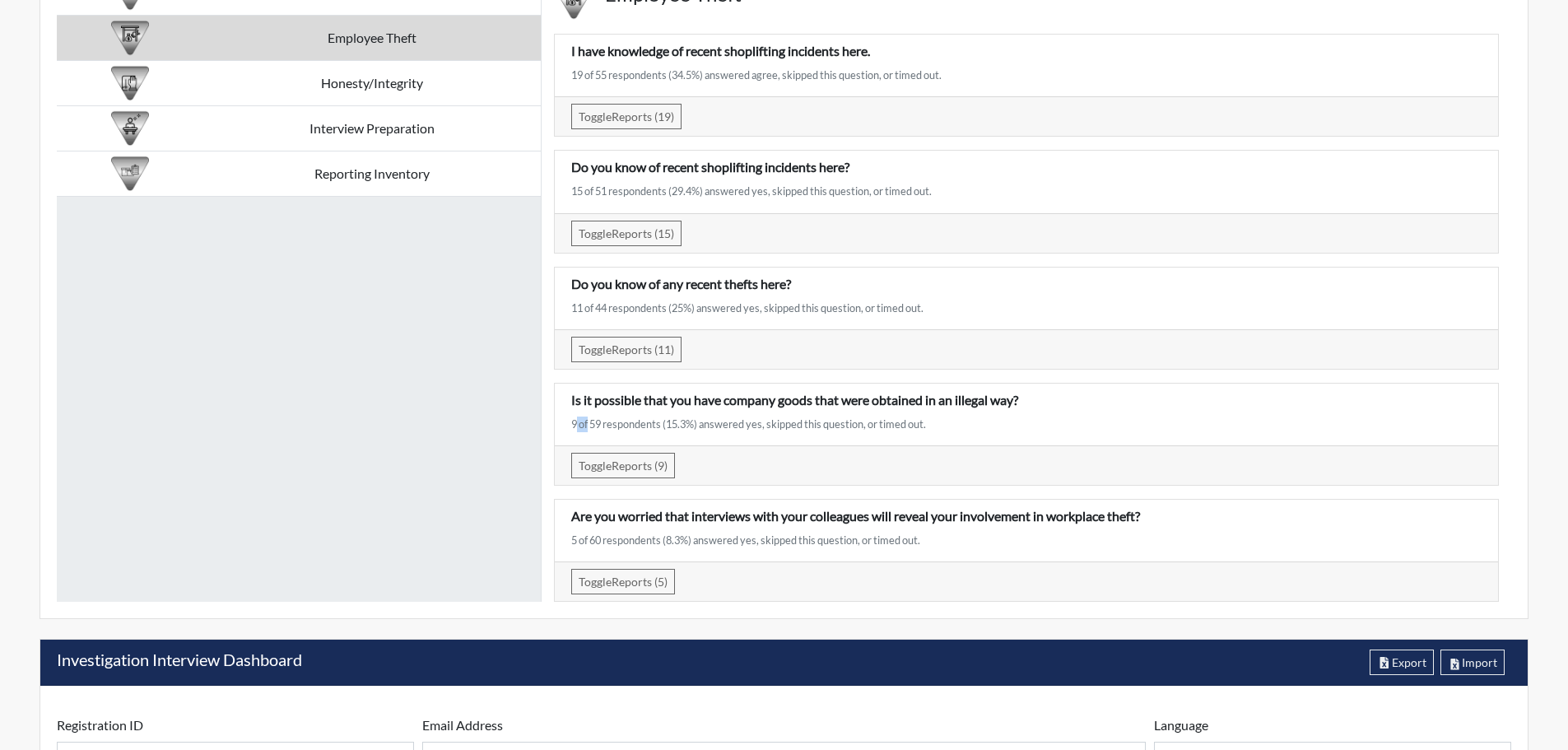
drag, startPoint x: 583, startPoint y: 422, endPoint x: 550, endPoint y: 425, distance: 33.1
click at [550, 425] on div "I have knowledge of recent shoplifting incidents here. 19 of 55 respondents (34…" at bounding box center [1026, 311] width 970 height 581
click at [628, 418] on div "9 of 59 respondents (15.3%) answered yes, skipped this question, or timed out." at bounding box center [1027, 424] width 910 height 16
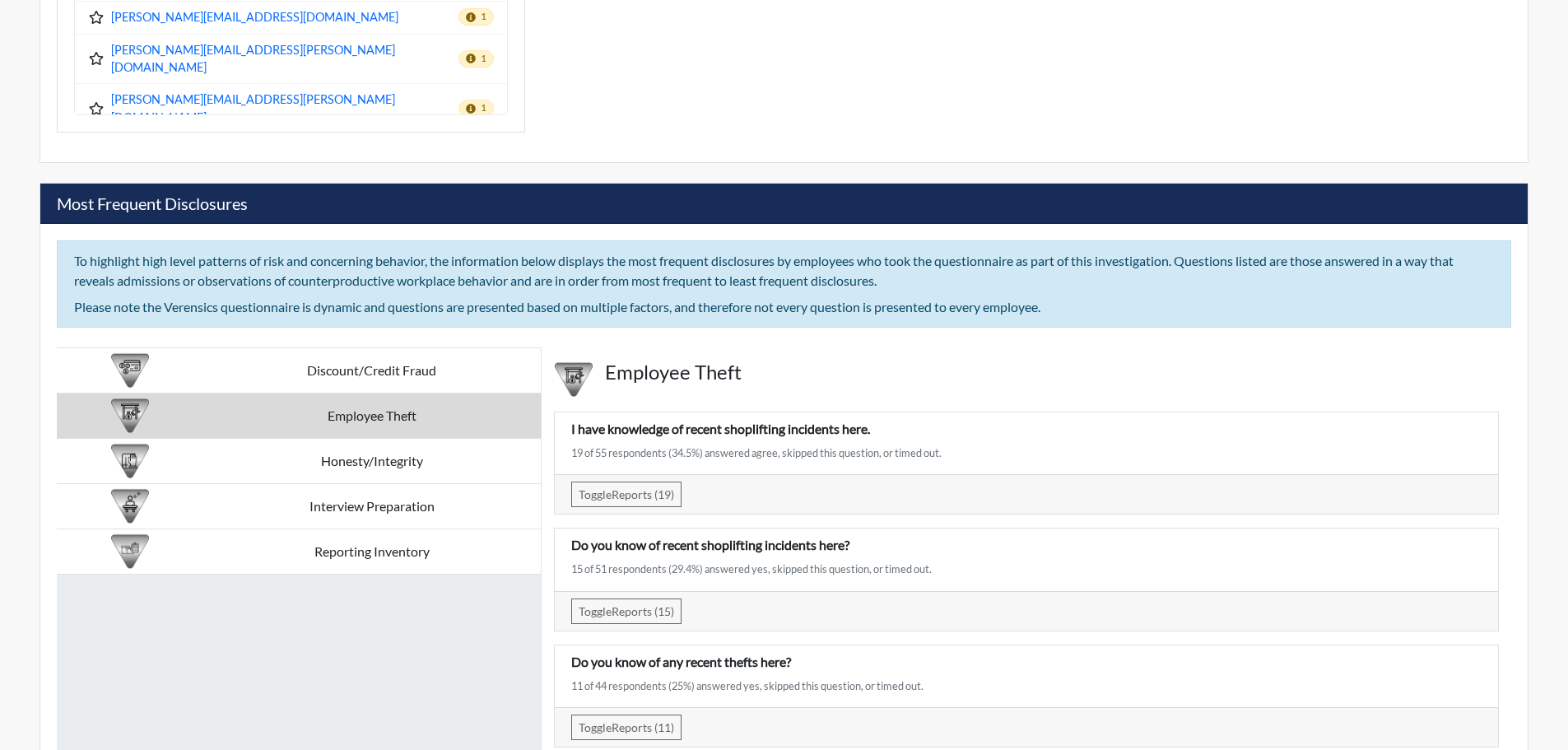
scroll to position [2634, 0]
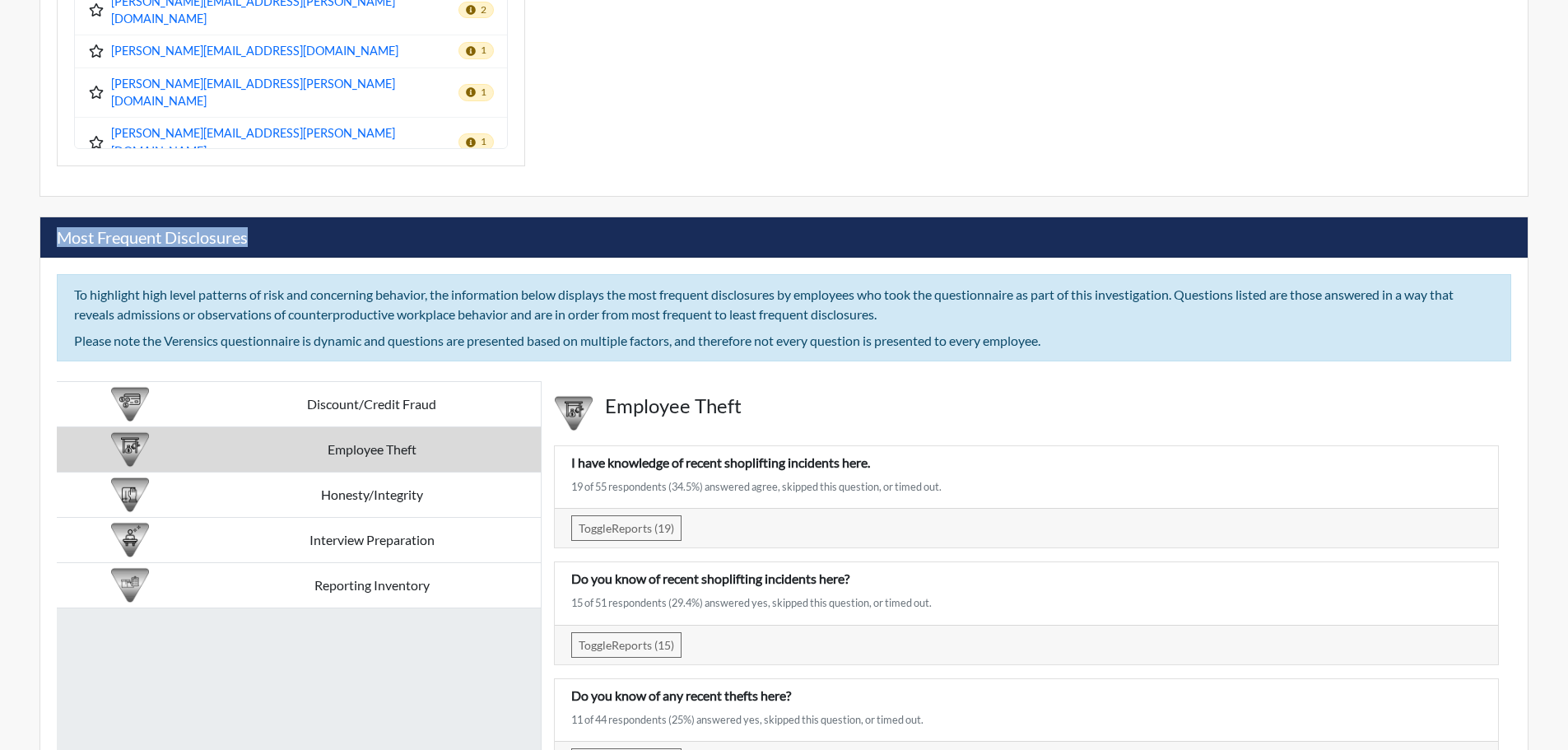
drag, startPoint x: 228, startPoint y: 242, endPoint x: 59, endPoint y: 237, distance: 169.1
click at [59, 237] on div "Most Frequent Disclosures" at bounding box center [784, 237] width 1487 height 41
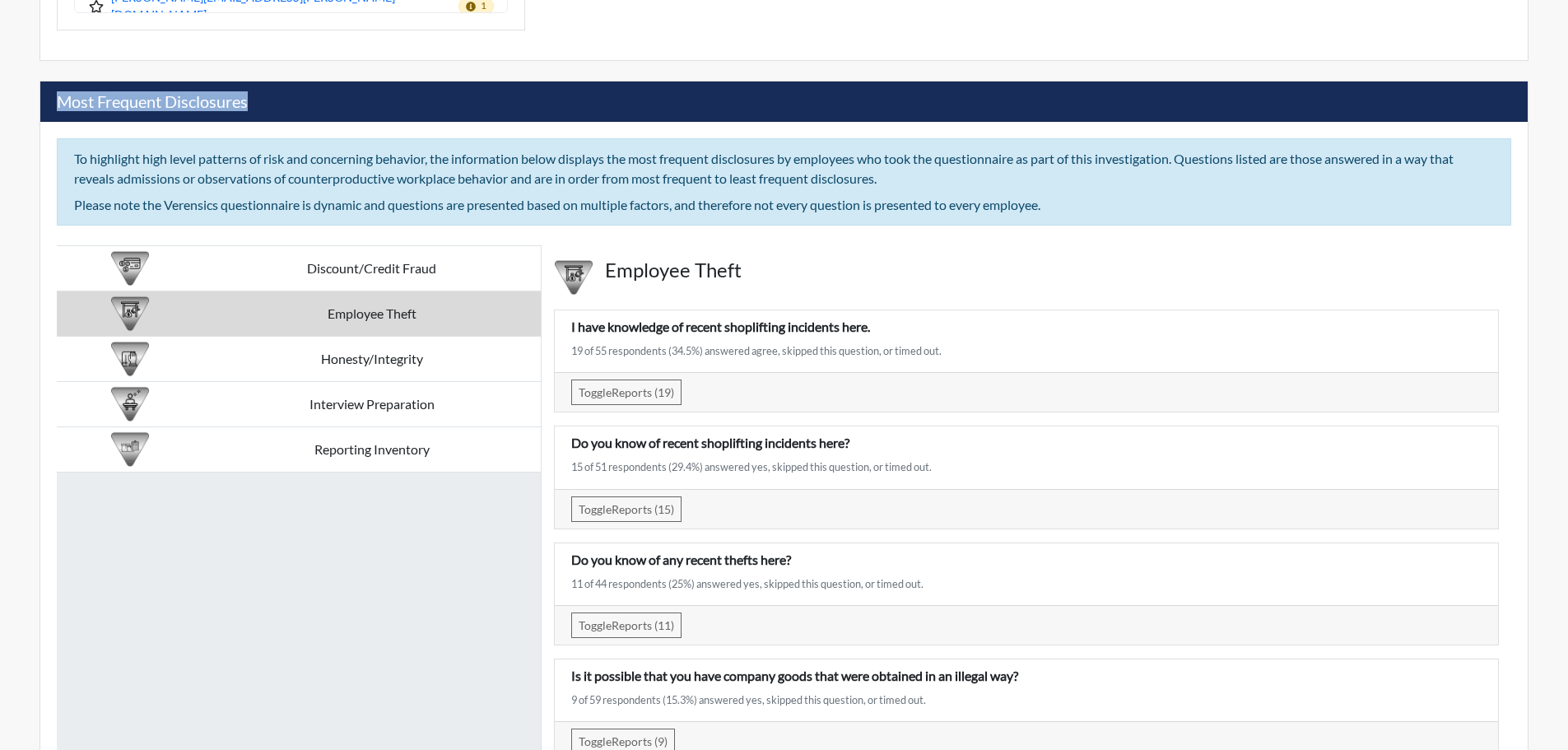
scroll to position [2798, 0]
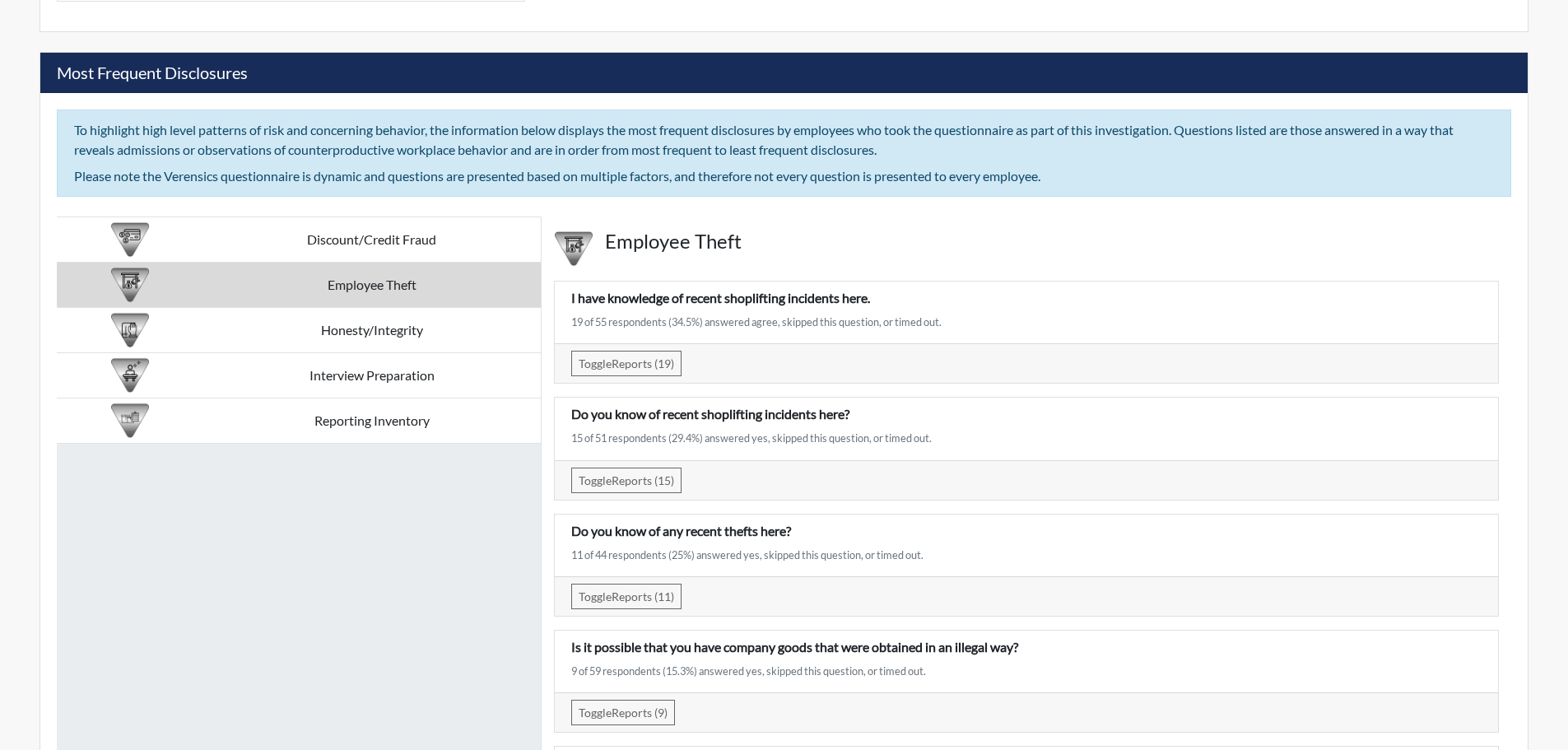
click at [456, 618] on div "Discount/Credit Fraud Employee Theft Honesty/Integrity Interview Preparation Re…" at bounding box center [299, 532] width 484 height 632
drag, startPoint x: 798, startPoint y: 531, endPoint x: 569, endPoint y: 527, distance: 229.0
click at [570, 528] on div "Do you know of any recent thefts here? 11 of 44 respondents (25%) answered yes,…" at bounding box center [1026, 545] width 935 height 48
click at [428, 610] on div "Discount/Credit Fraud Employee Theft Honesty/Integrity Interview Preparation Re…" at bounding box center [299, 532] width 484 height 632
drag, startPoint x: 623, startPoint y: 304, endPoint x: 730, endPoint y: 322, distance: 108.5
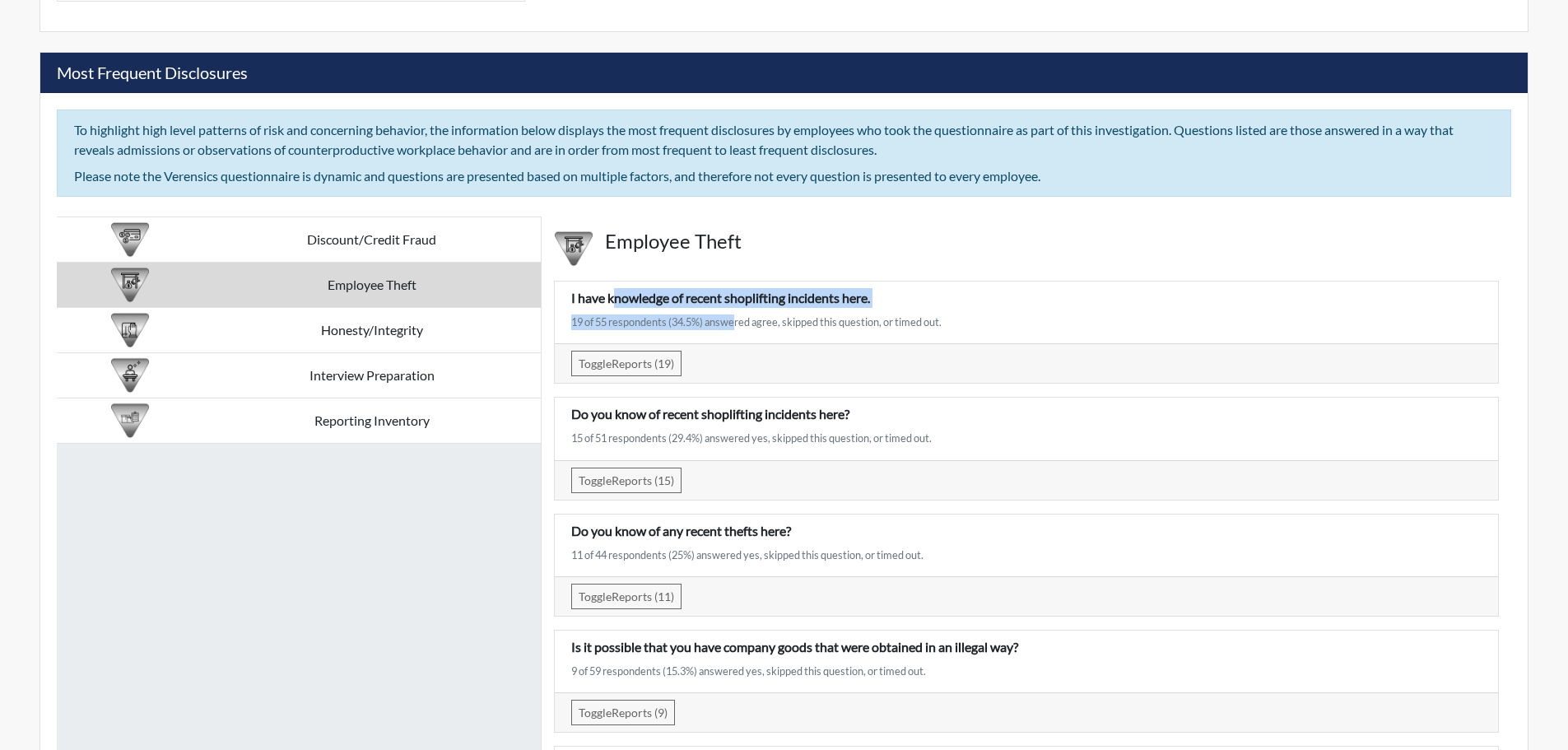
click at [730, 322] on div "I have knowledge of recent shoplifting incidents here. 19 of 55 respondents (34…" at bounding box center [1026, 312] width 935 height 48
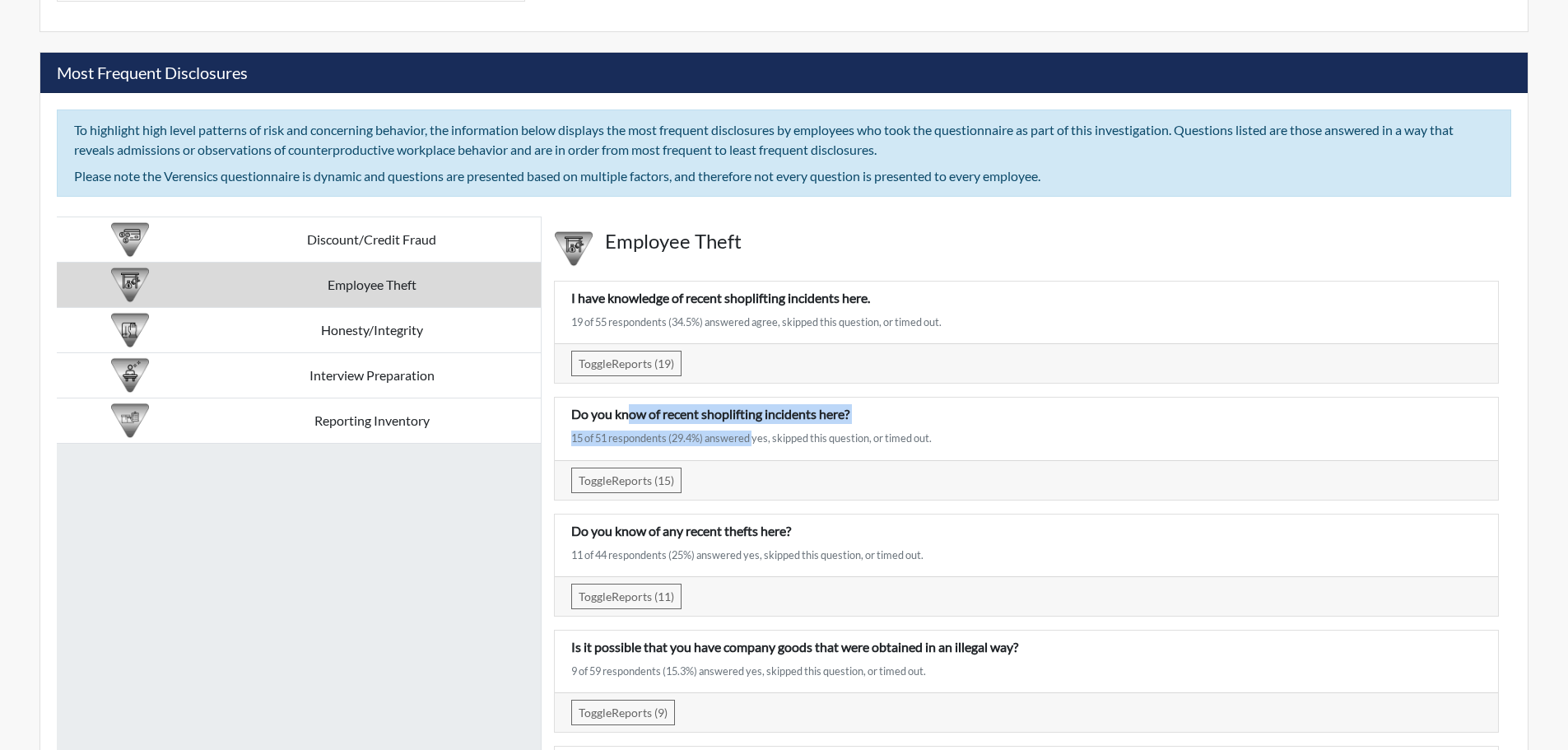
drag, startPoint x: 632, startPoint y: 422, endPoint x: 752, endPoint y: 443, distance: 121.8
click at [752, 443] on div "Do you know of recent shoplifting incidents here? 15 of 51 respondents (29.4%) …" at bounding box center [1026, 428] width 935 height 48
click at [976, 251] on h4 "Employee Theft" at bounding box center [1052, 241] width 894 height 24
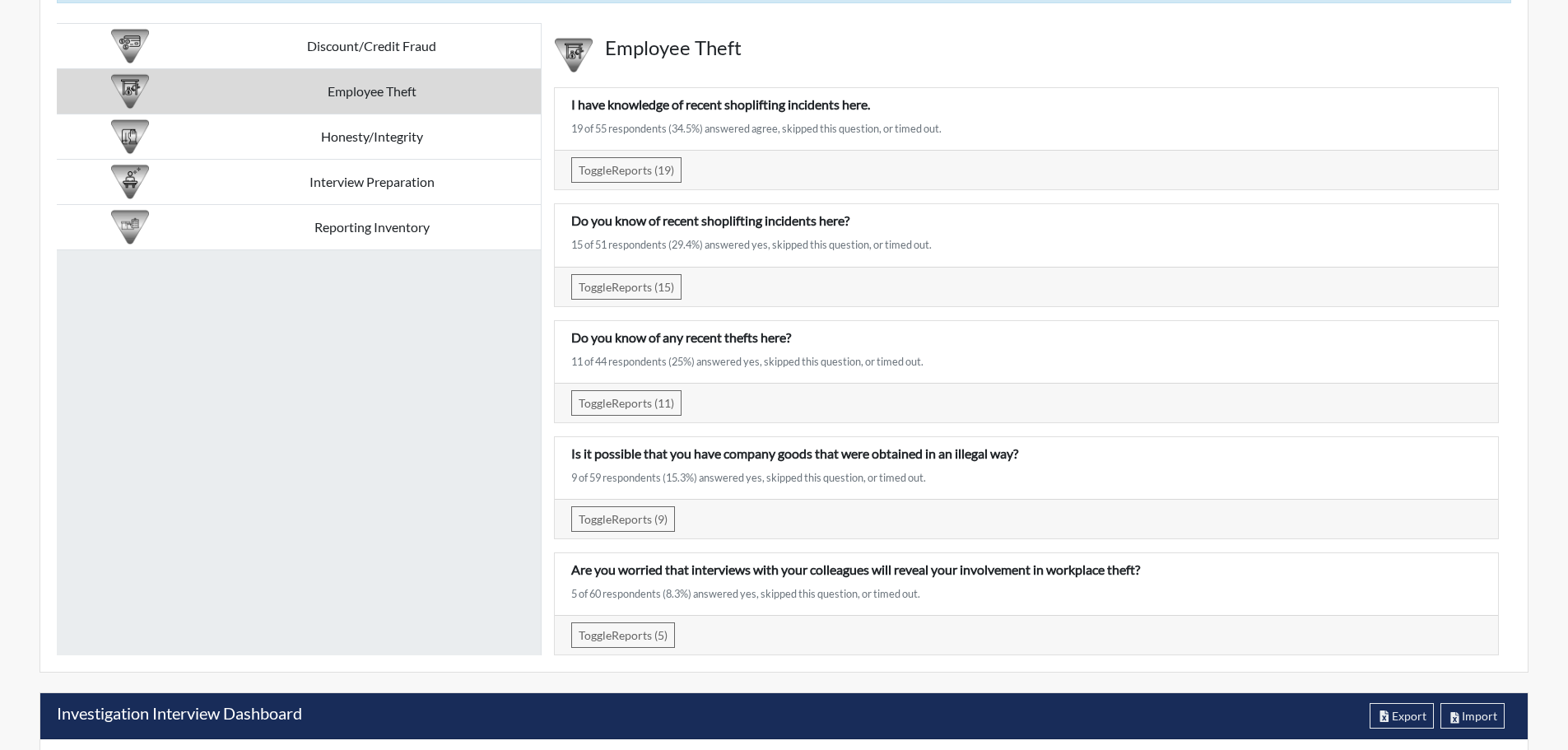
scroll to position [2963, 0]
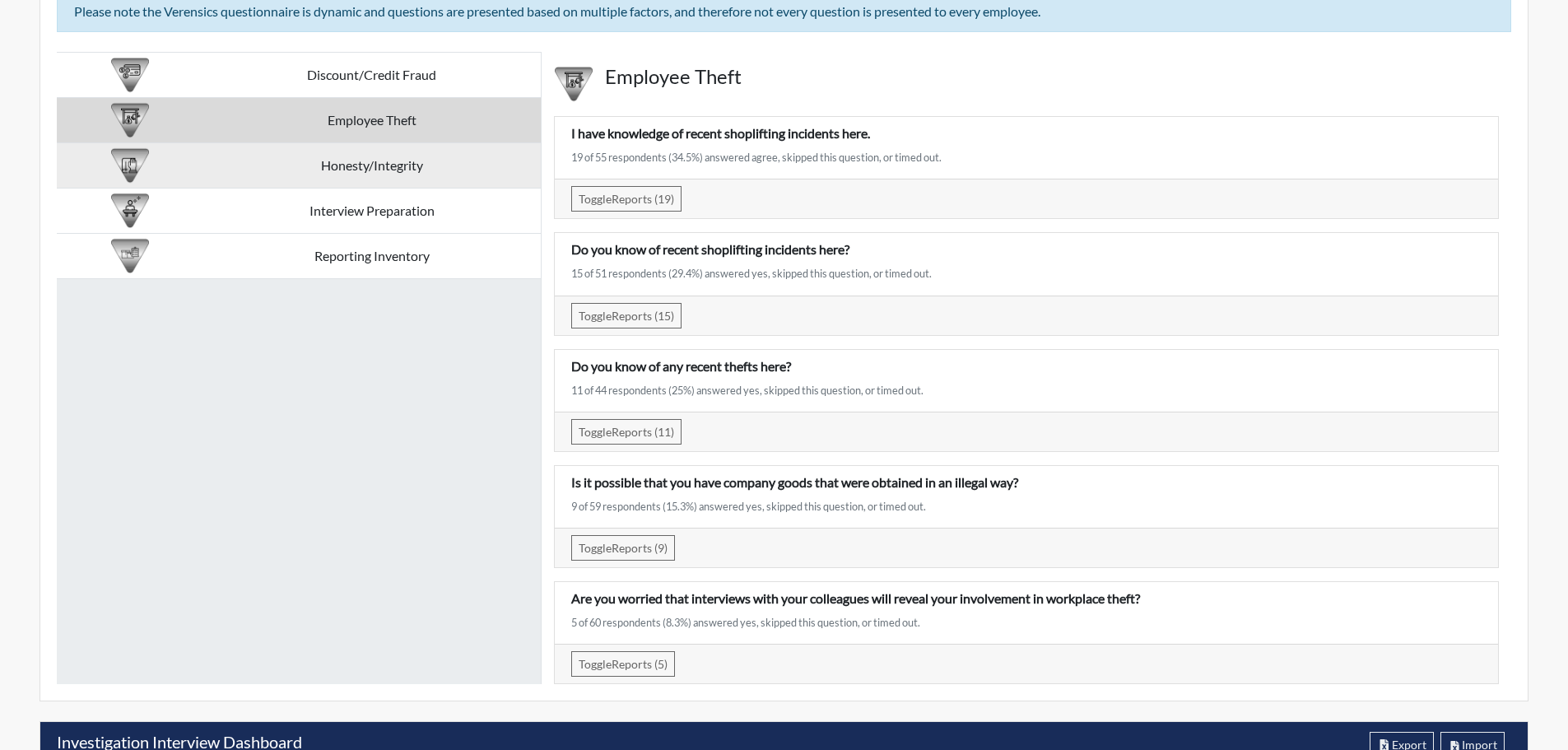
click at [404, 169] on td "Honesty/Integrity" at bounding box center [372, 166] width 338 height 46
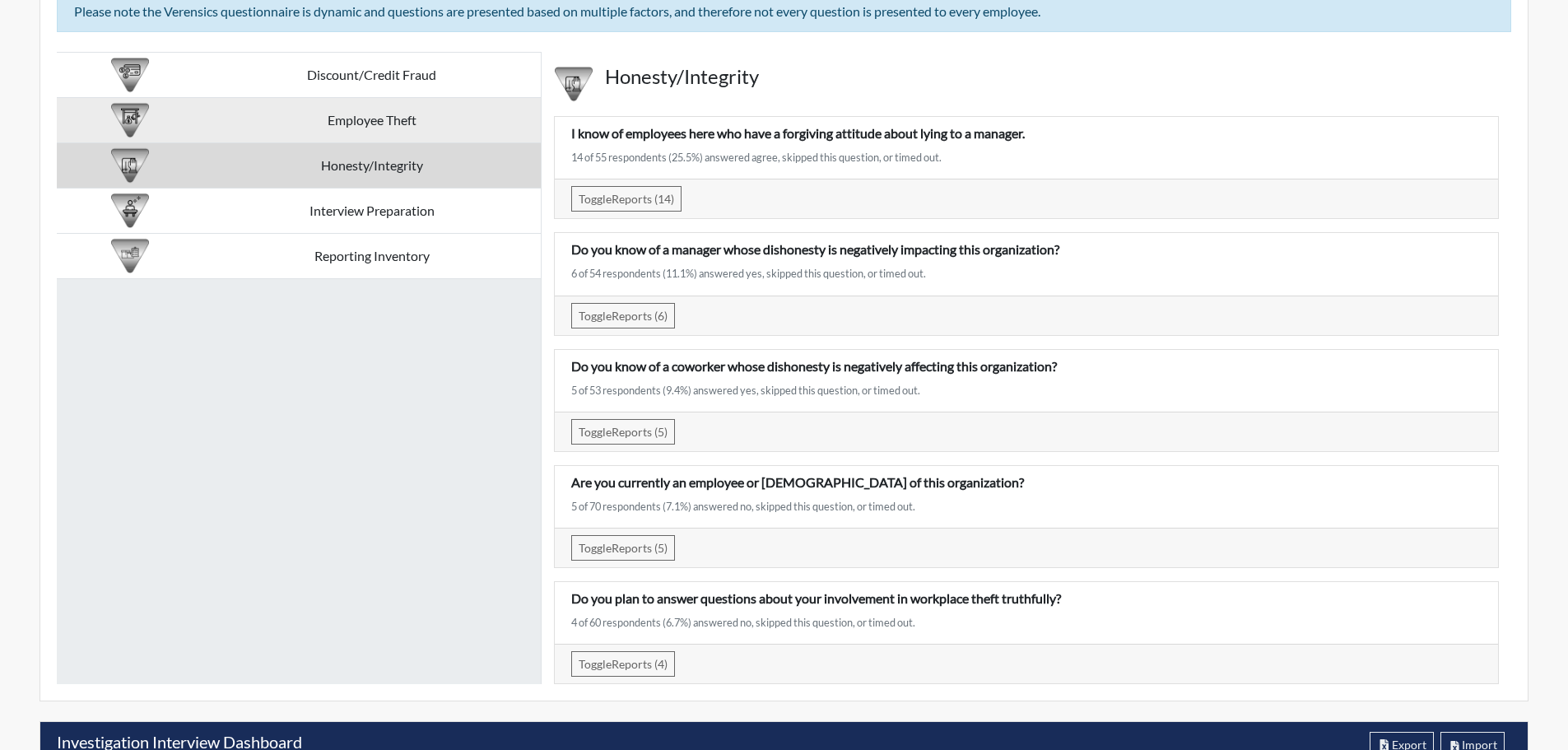
click at [417, 116] on td "Employee Theft" at bounding box center [372, 121] width 338 height 46
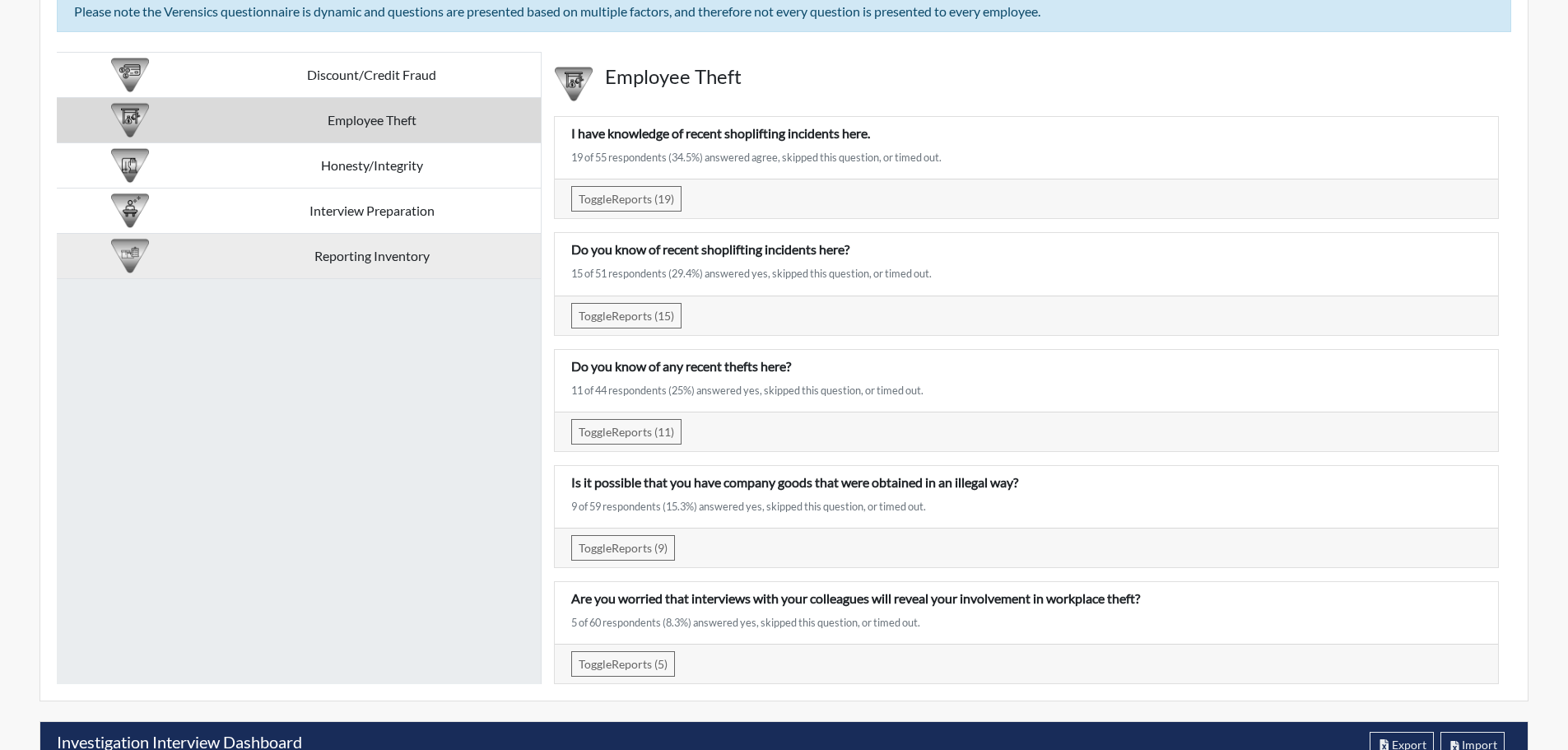
click at [454, 259] on td "Reporting Inventory" at bounding box center [372, 256] width 338 height 46
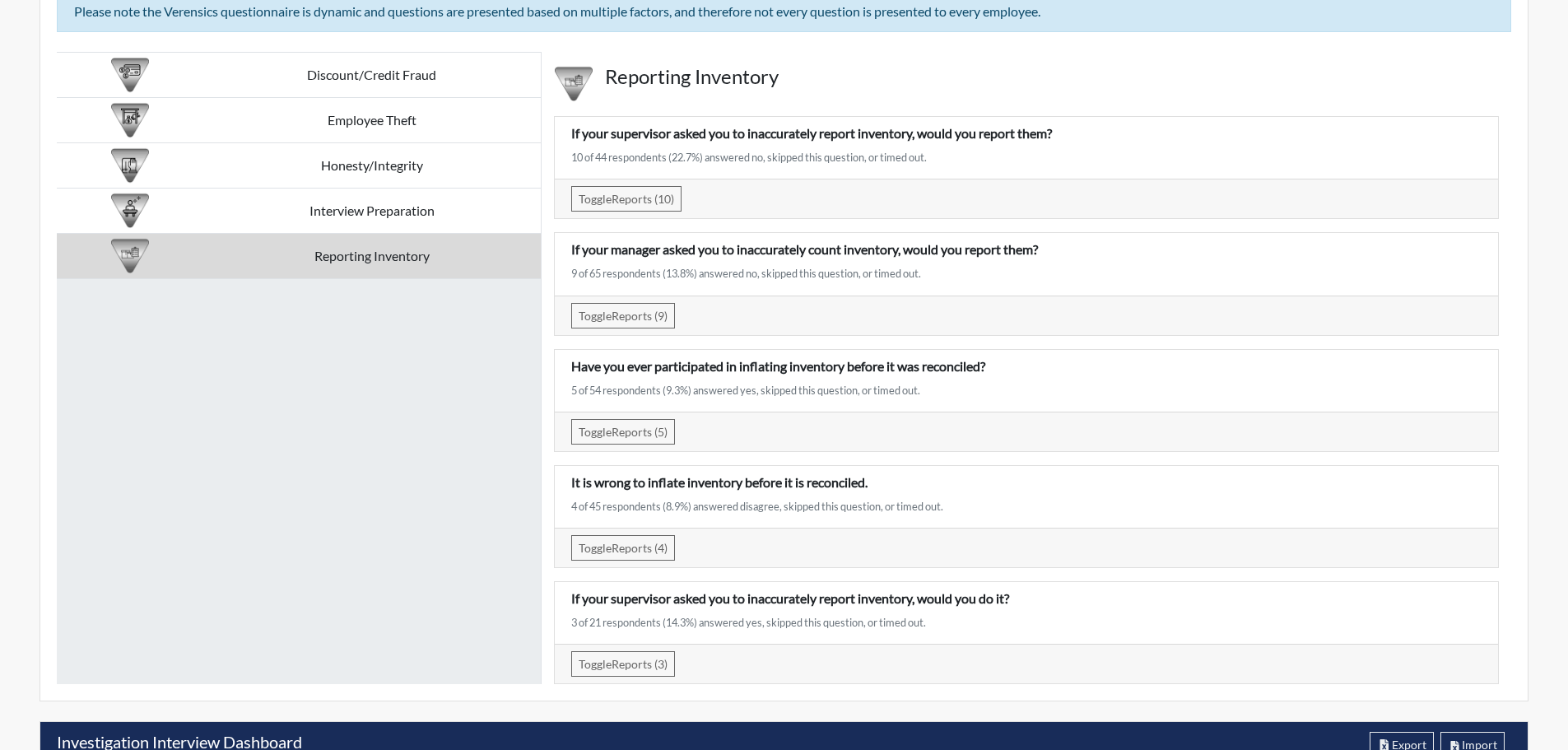
scroll to position [2881, 0]
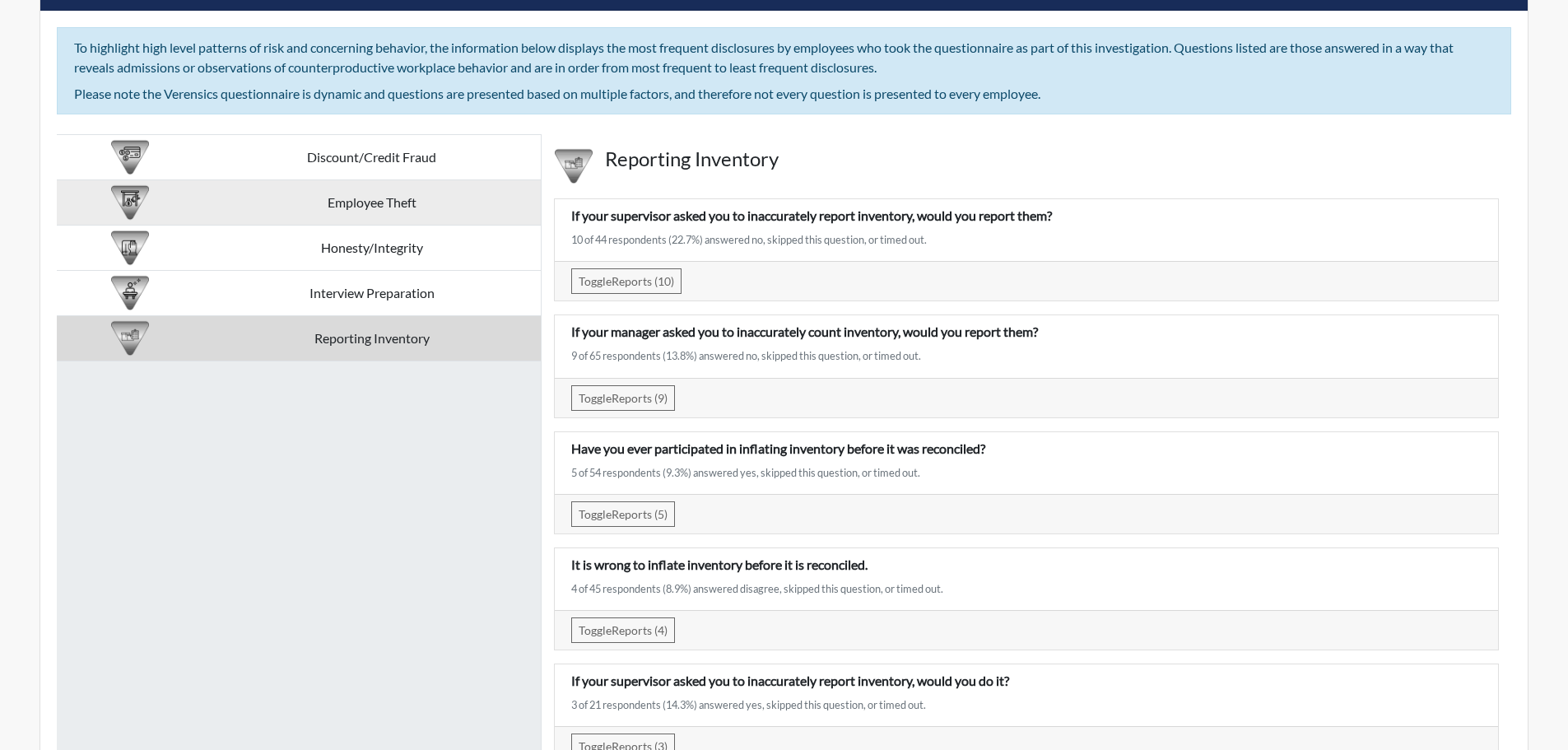
click at [425, 214] on td "Employee Theft" at bounding box center [372, 203] width 338 height 46
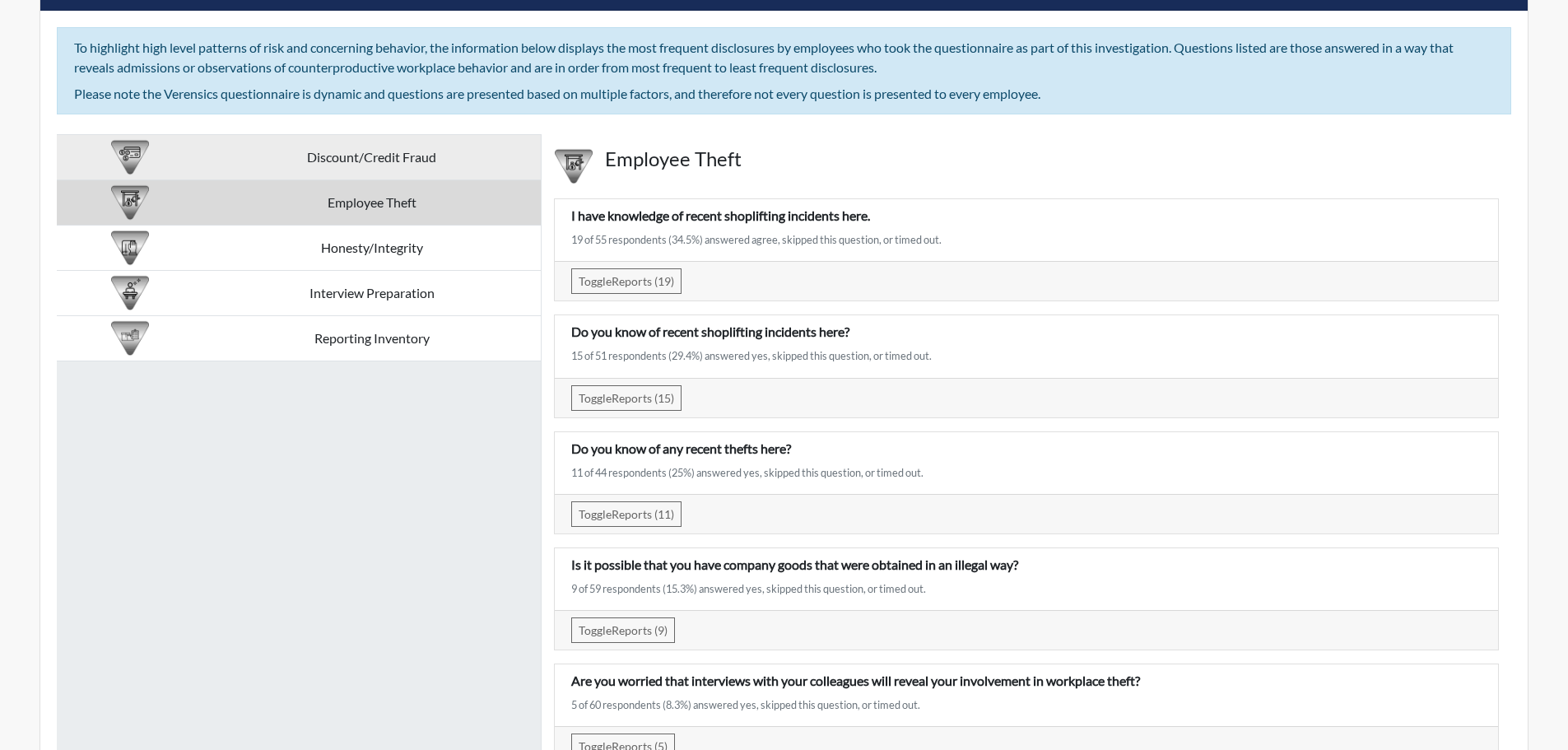
click at [437, 154] on td "Discount/Credit Fraud" at bounding box center [372, 158] width 338 height 46
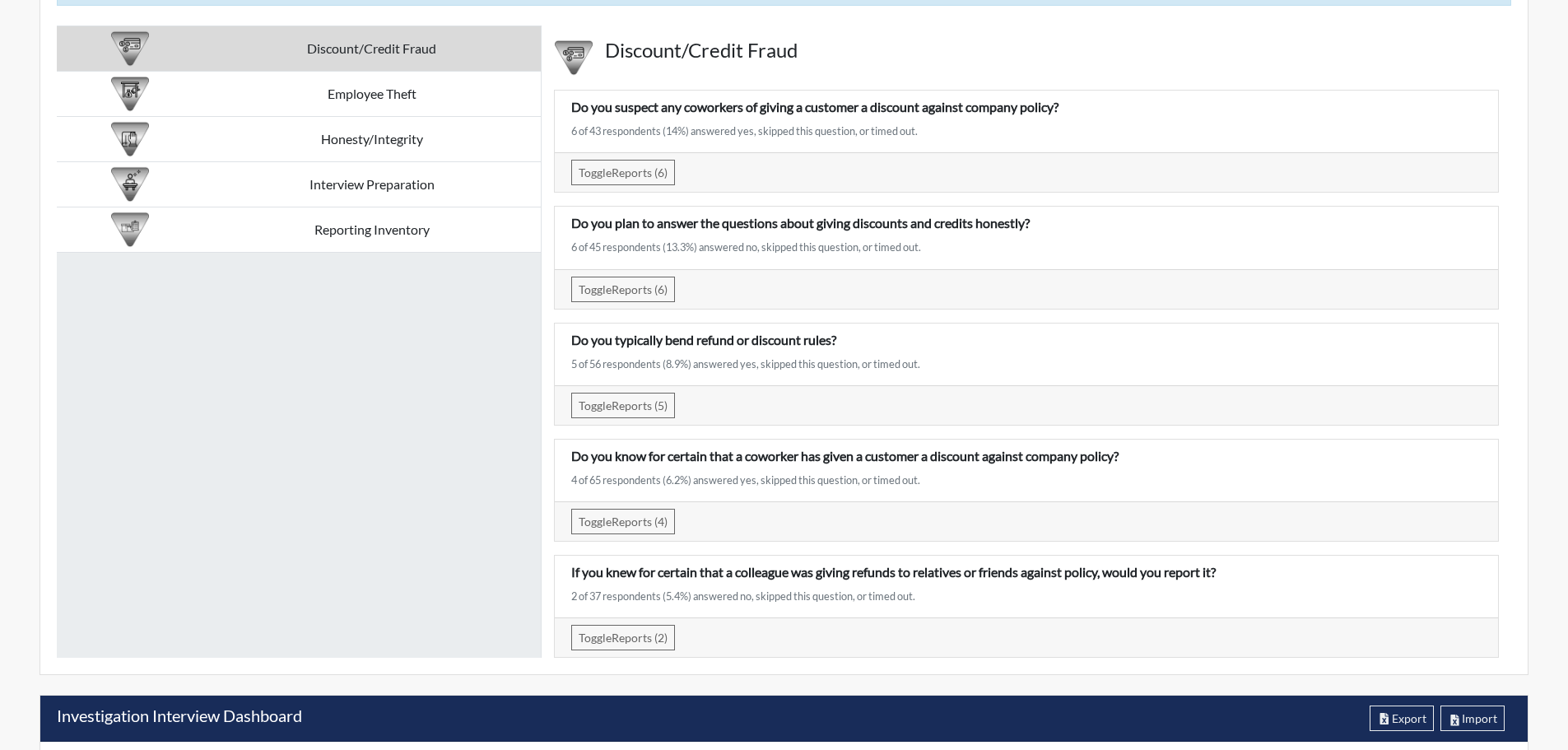
scroll to position [2798, 0]
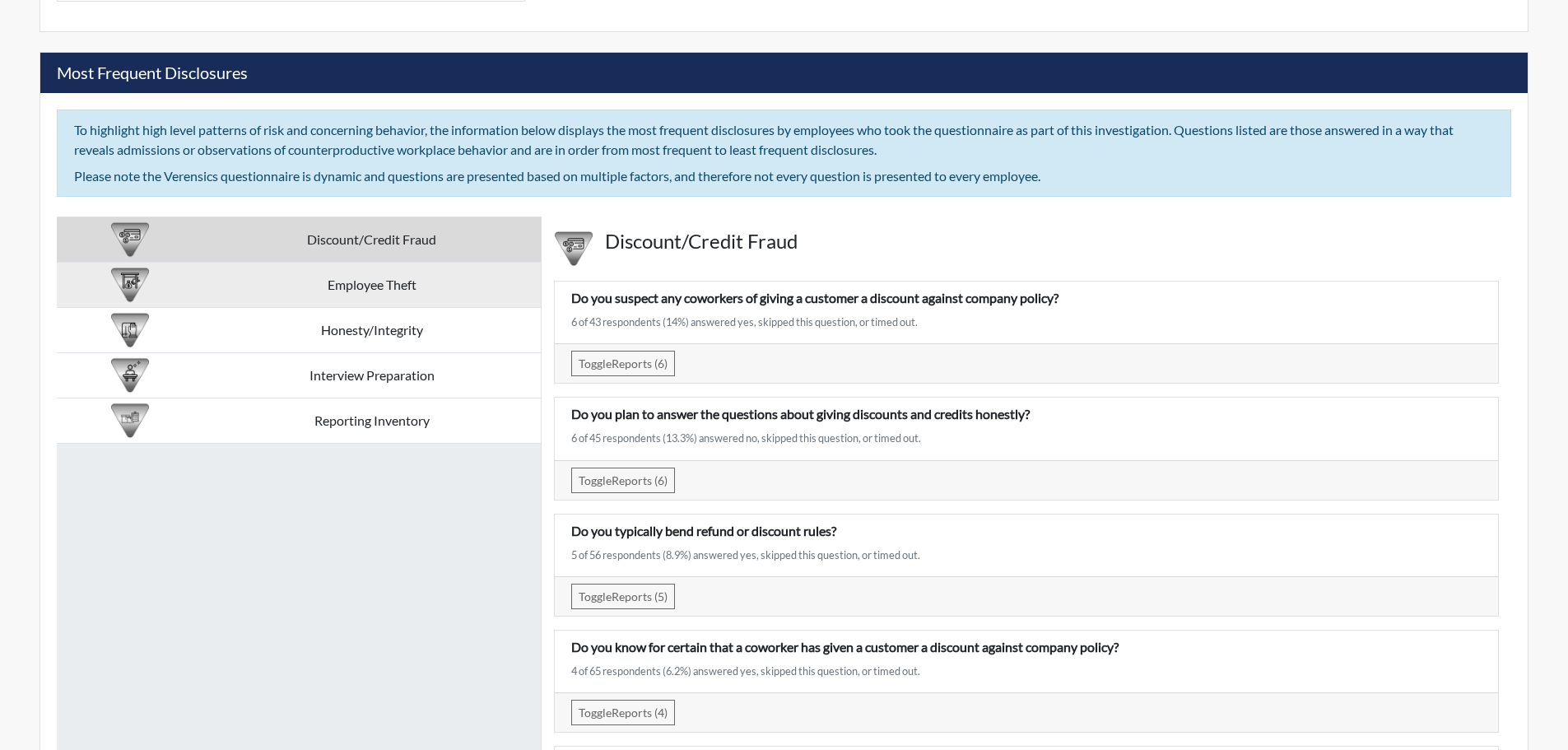
click at [418, 291] on td "Employee Theft" at bounding box center [372, 285] width 338 height 46
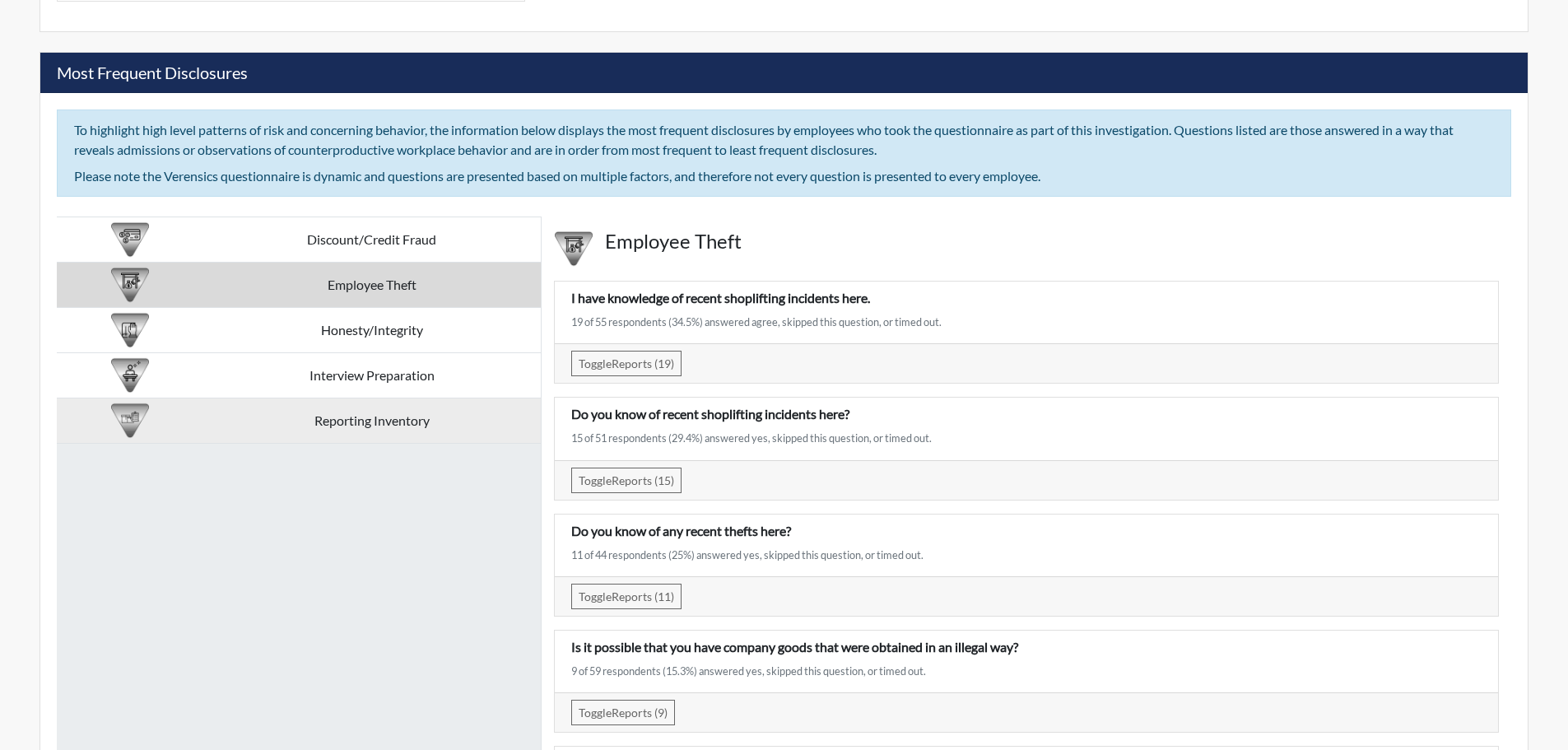
click at [456, 418] on td "Reporting Inventory" at bounding box center [372, 421] width 338 height 46
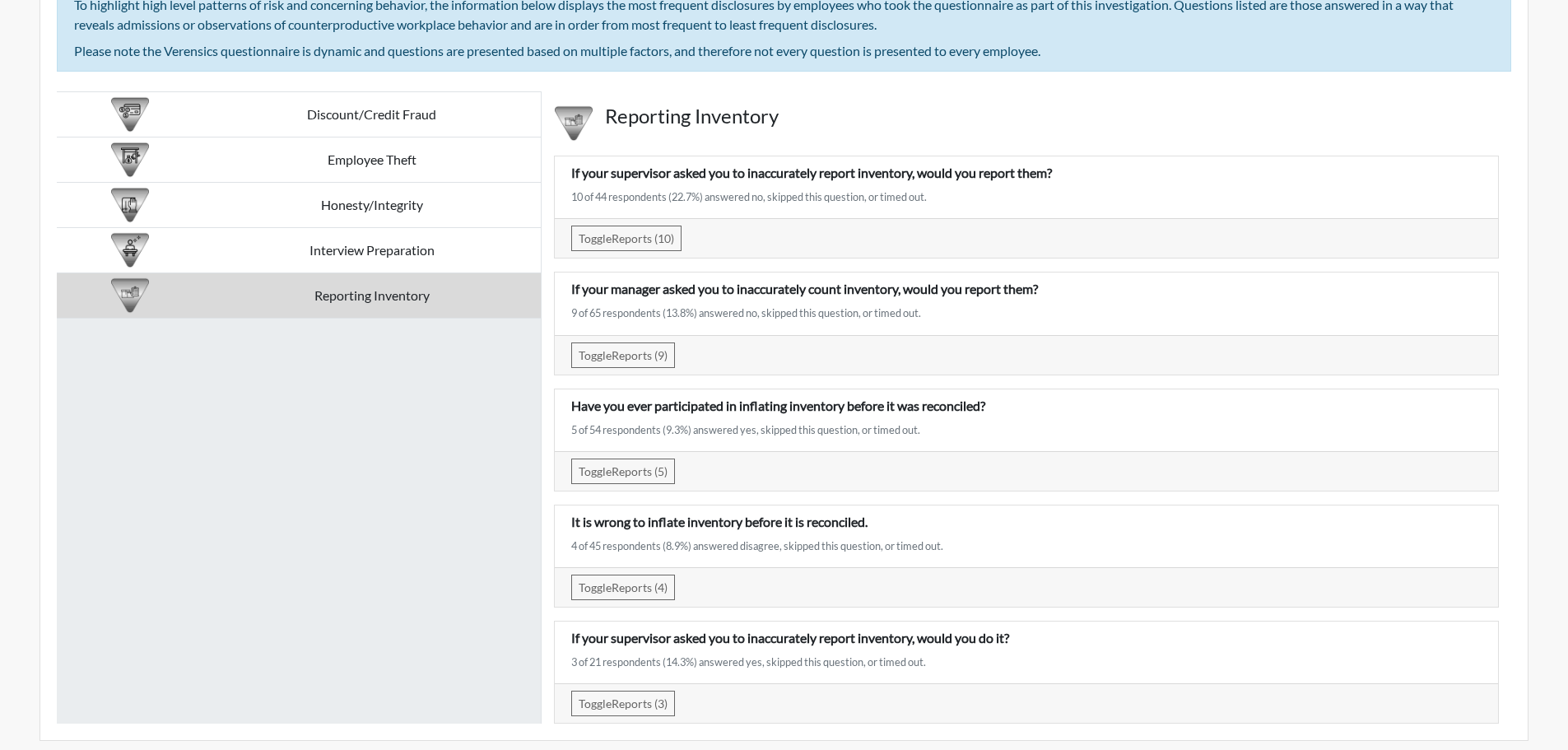
scroll to position [2963, 0]
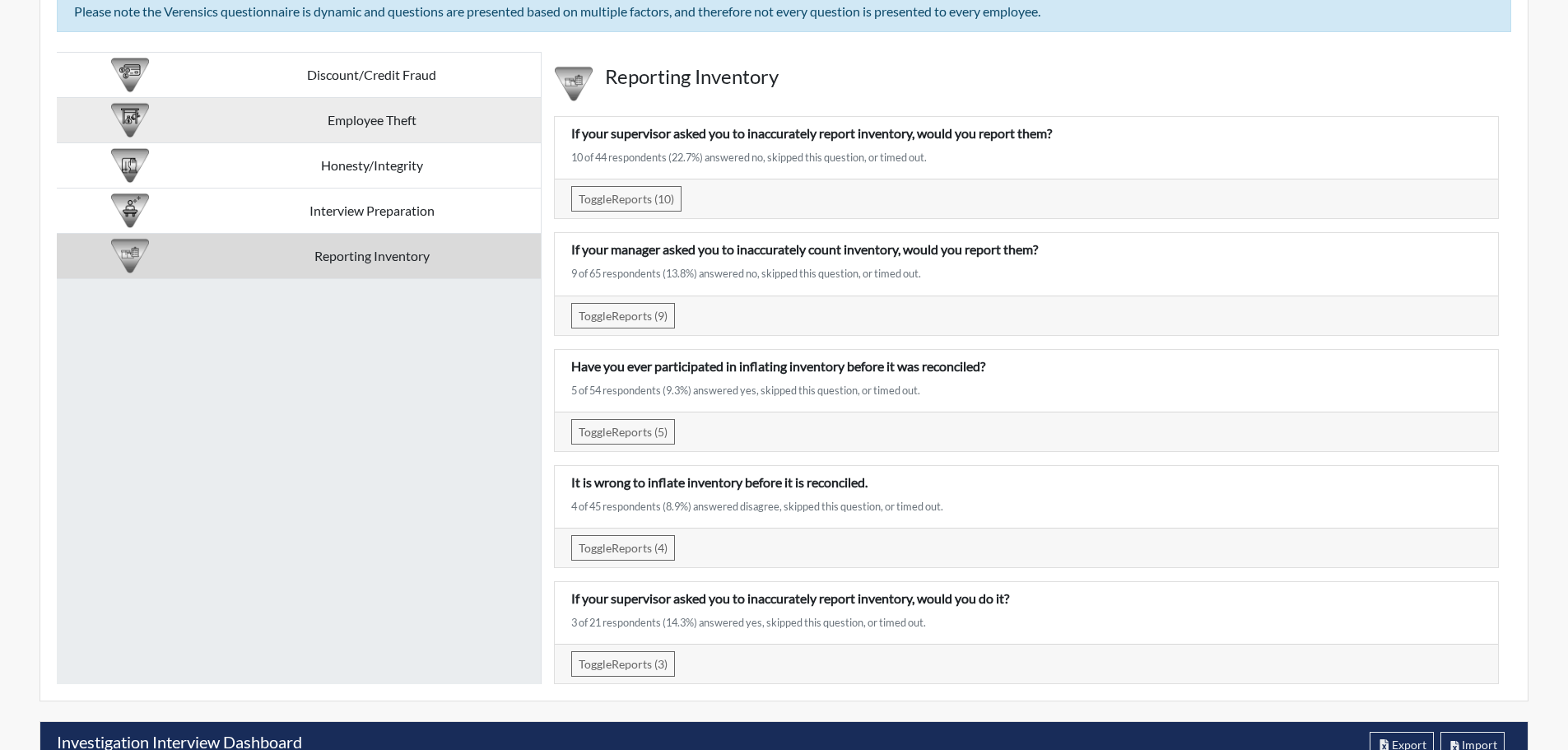
click at [469, 124] on td "Employee Theft" at bounding box center [372, 121] width 338 height 46
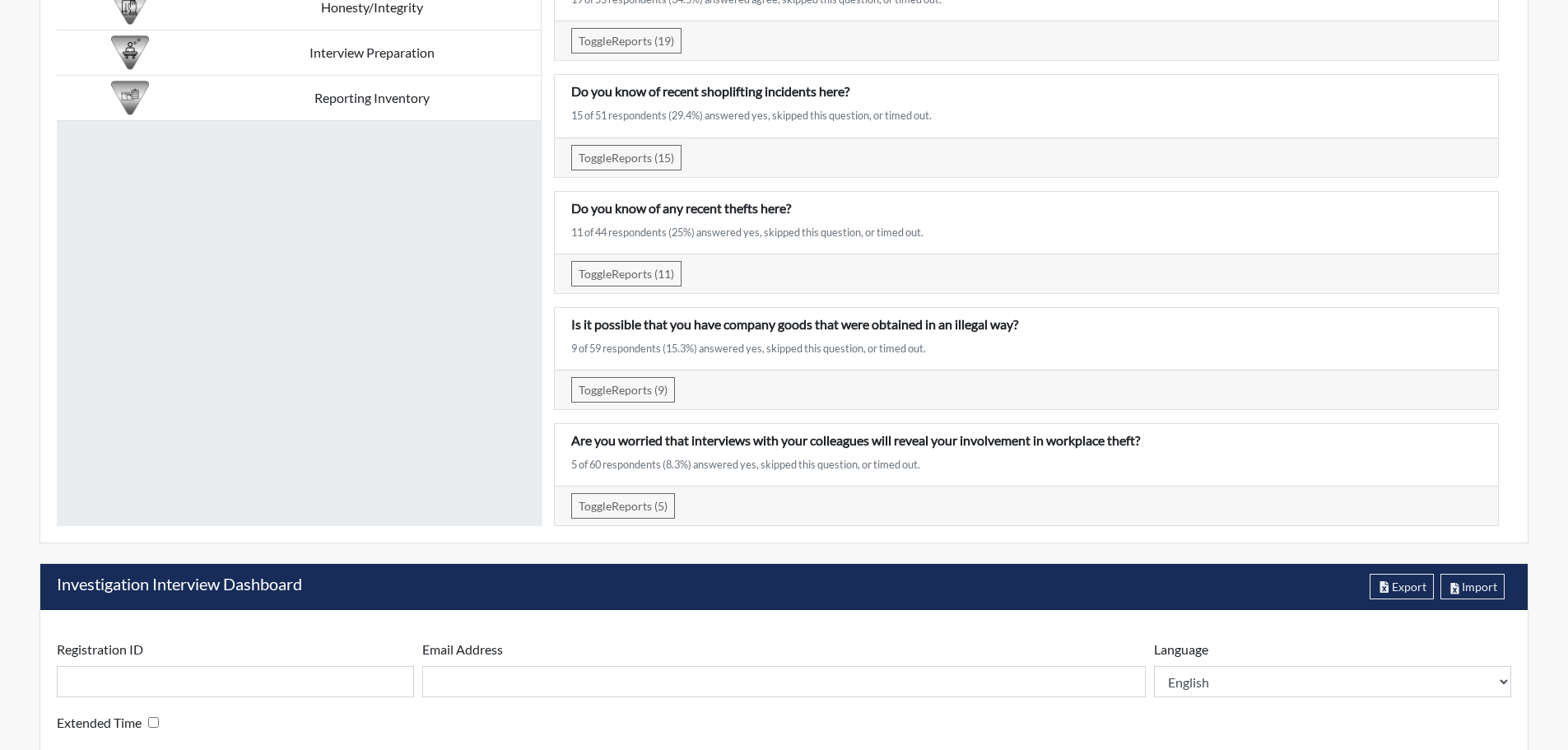
scroll to position [3128, 0]
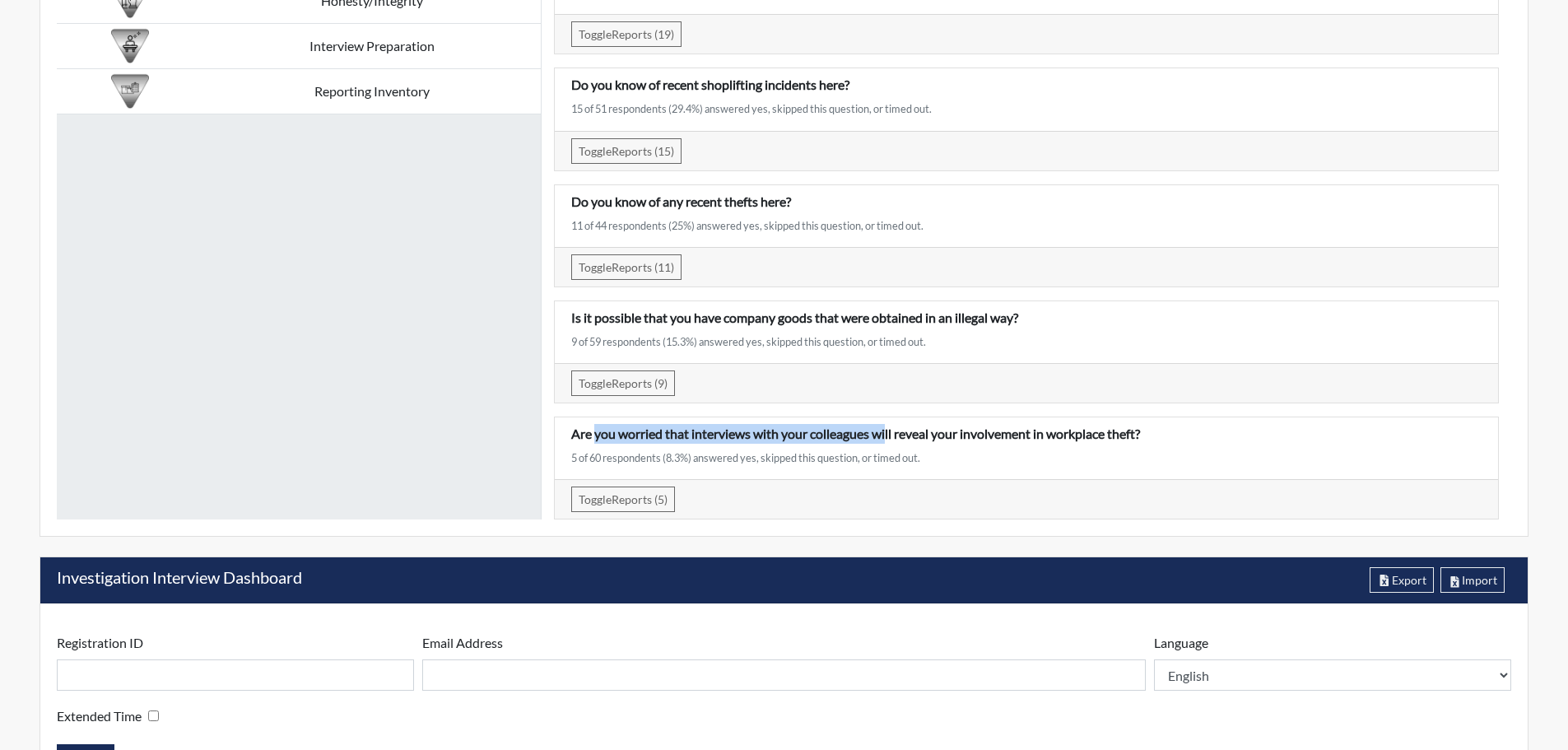
drag, startPoint x: 597, startPoint y: 436, endPoint x: 890, endPoint y: 436, distance: 293.0
click at [890, 436] on p "Are you worried that interviews with your colleagues will reveal your involveme…" at bounding box center [1027, 434] width 910 height 20
drag, startPoint x: 580, startPoint y: 460, endPoint x: 572, endPoint y: 459, distance: 8.1
click at [572, 459] on div "5 of 60 respondents (8.3%) answered yes, skipped this question, or timed out." at bounding box center [1027, 458] width 910 height 16
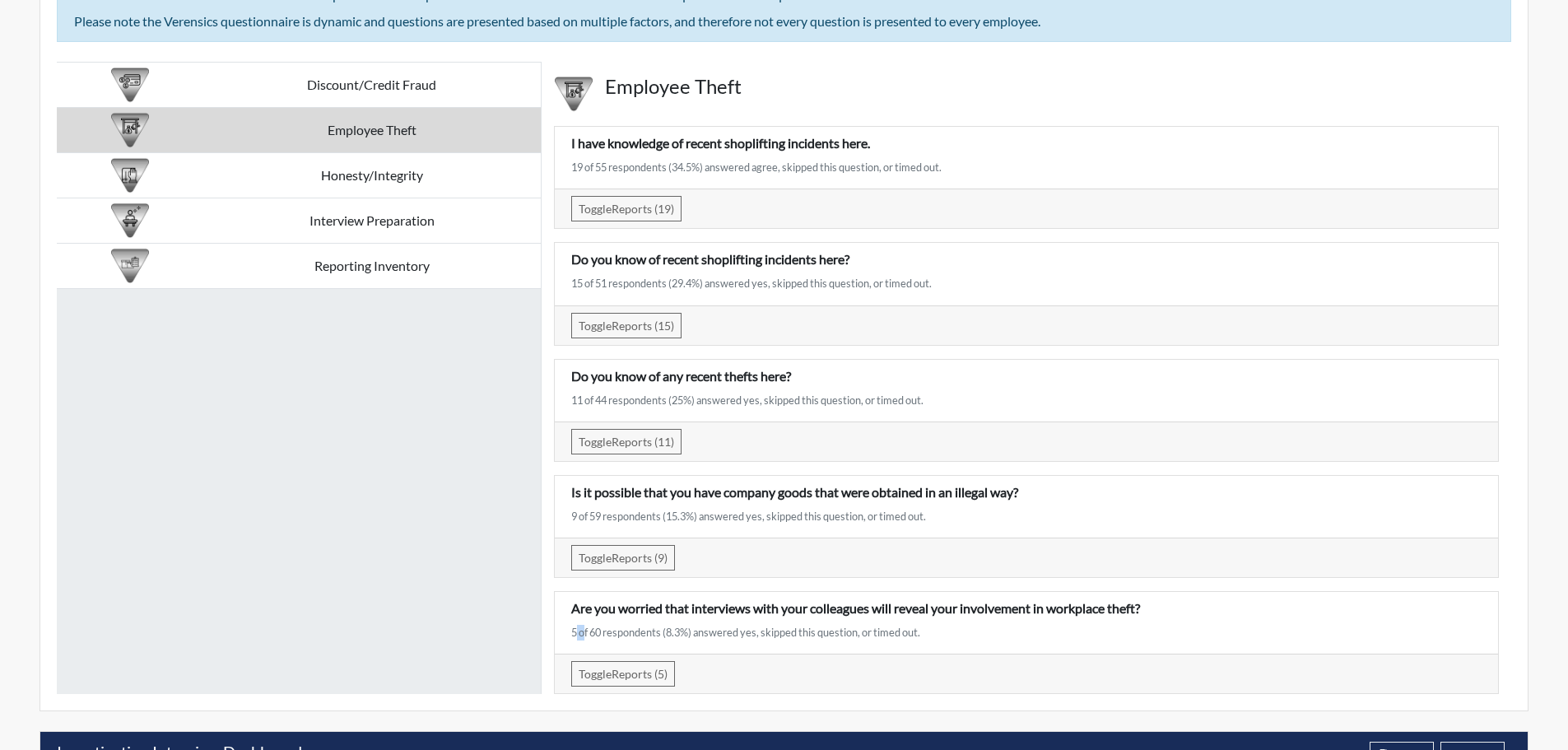
scroll to position [2963, 0]
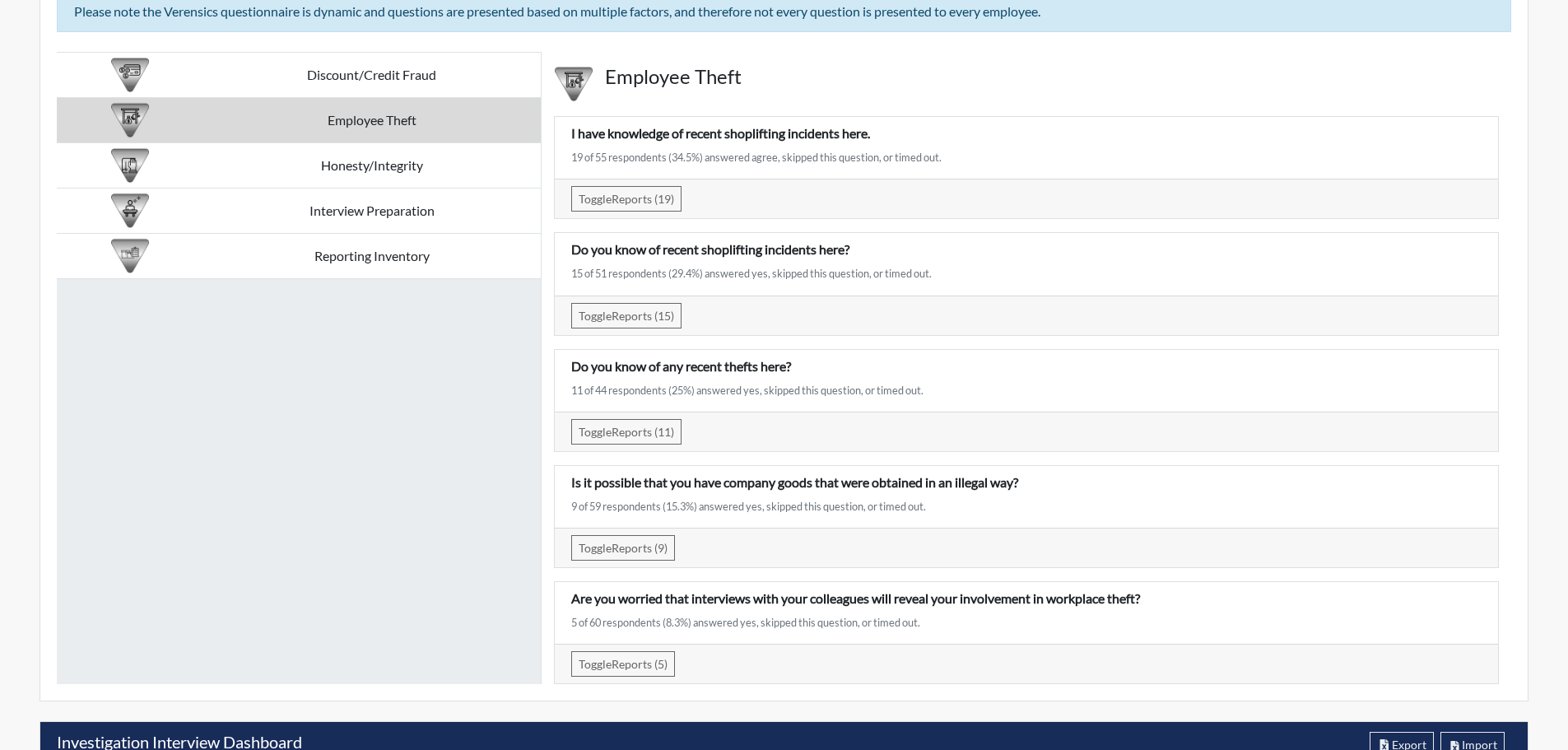
click at [592, 622] on div "5 of 60 respondents (8.3%) answered yes, skipped this question, or timed out." at bounding box center [1027, 622] width 910 height 16
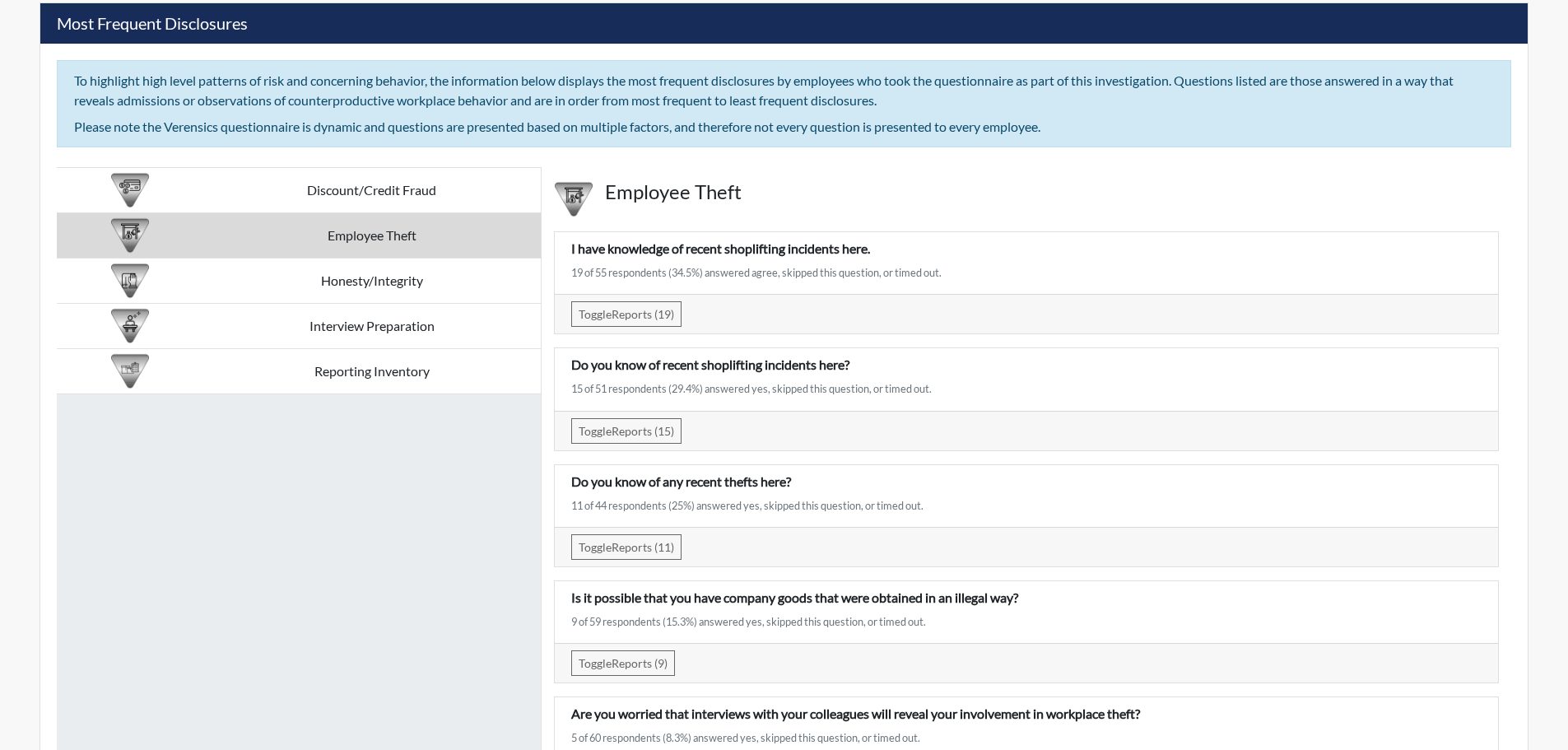
scroll to position [2798, 0]
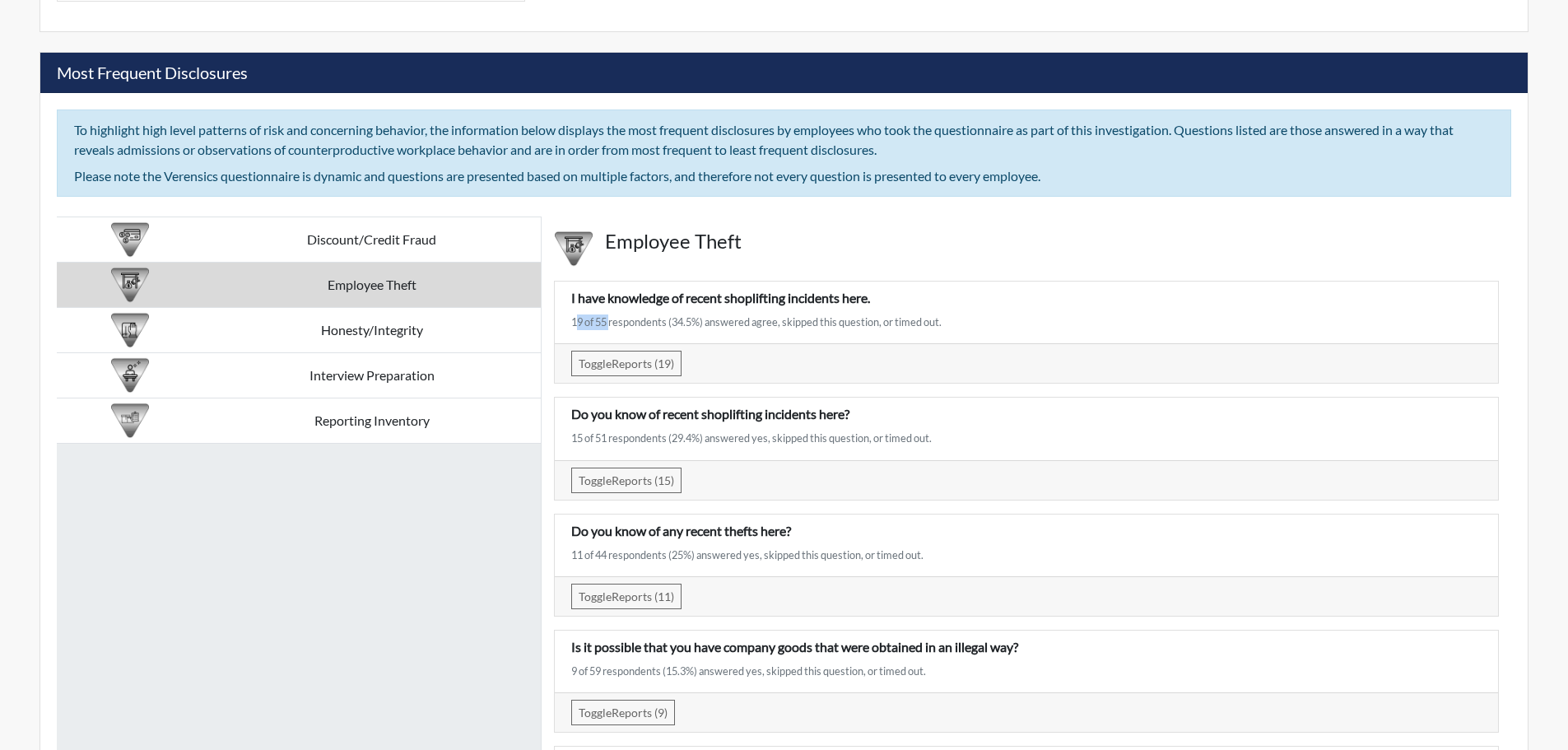
drag, startPoint x: 572, startPoint y: 323, endPoint x: 607, endPoint y: 323, distance: 35.0
click at [607, 323] on div "19 of 55 respondents (34.5%) answered agree, skipped this question, or timed ou…" at bounding box center [1027, 322] width 910 height 16
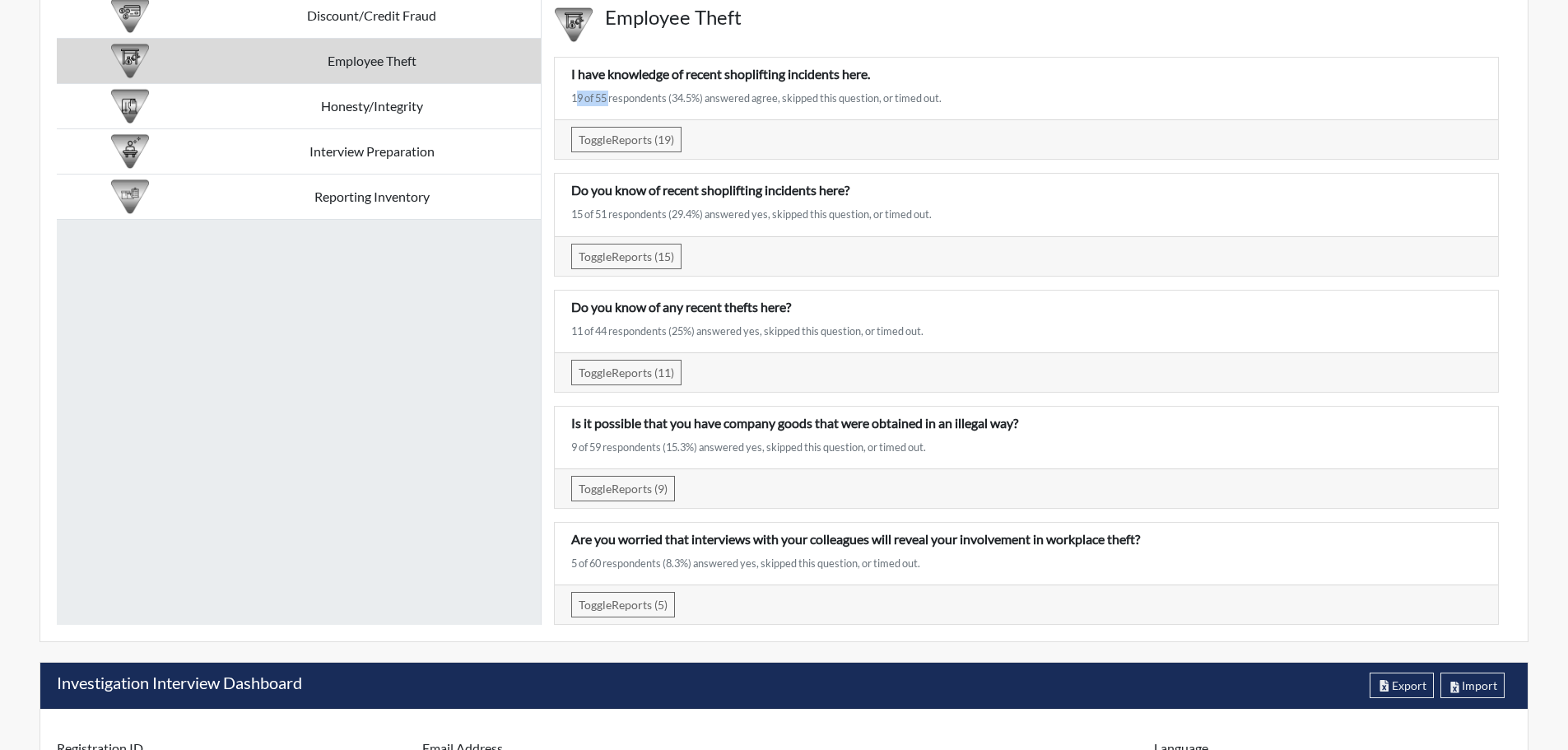
scroll to position [3046, 0]
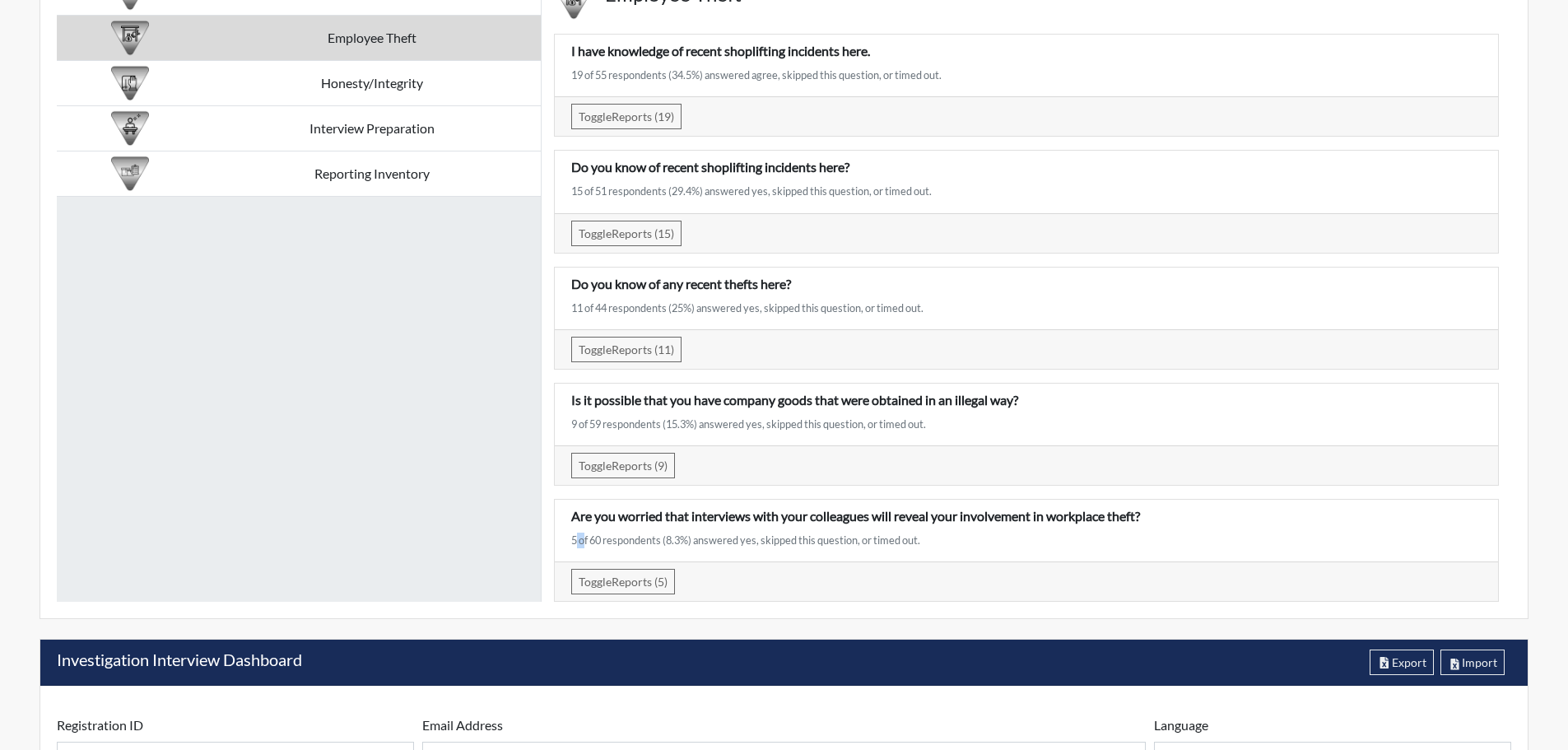
click at [573, 537] on div "5 of 60 respondents (8.3%) answered yes, skipped this question, or timed out." at bounding box center [1027, 541] width 910 height 16
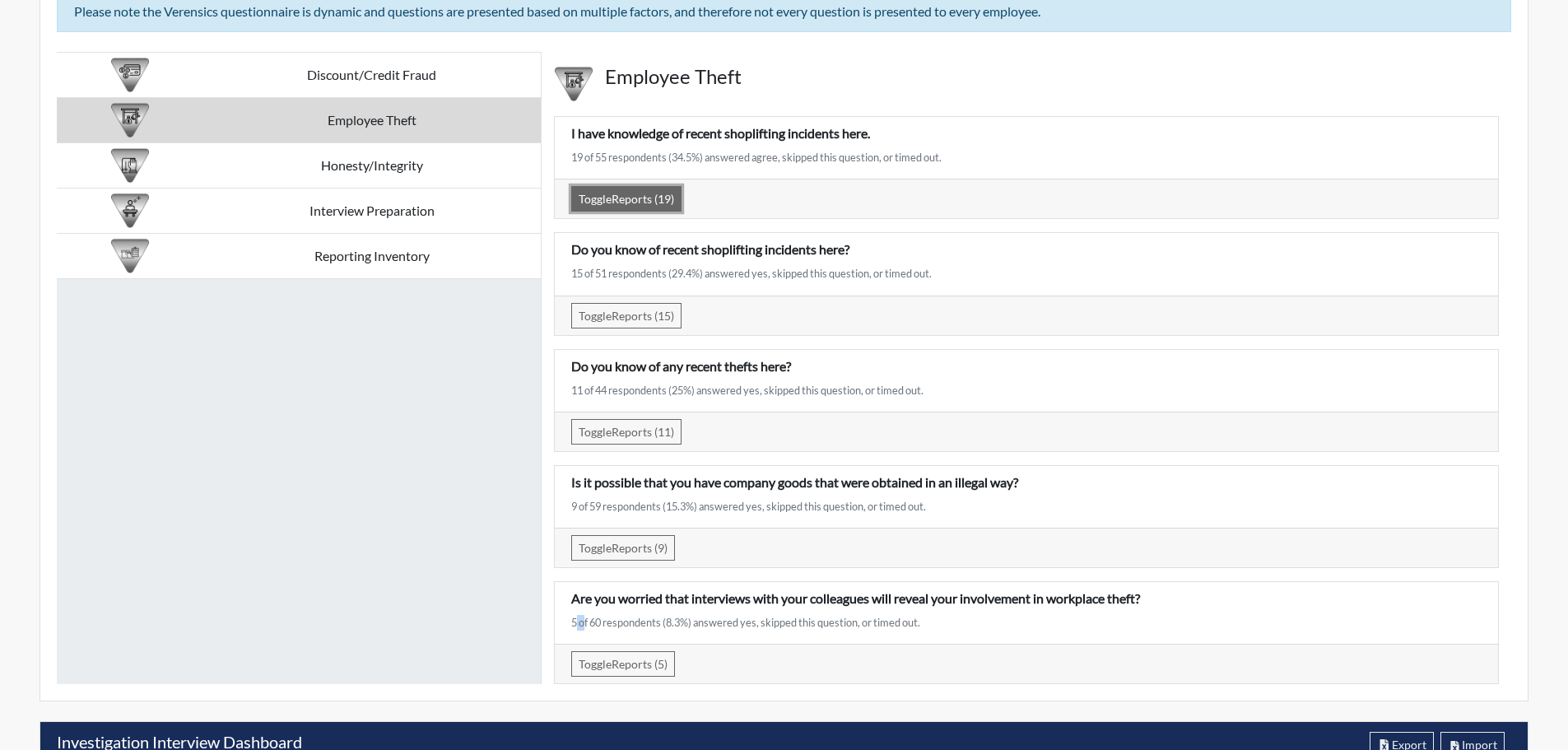
click at [638, 191] on button "Toggle Reports (19)" at bounding box center [627, 199] width 110 height 26
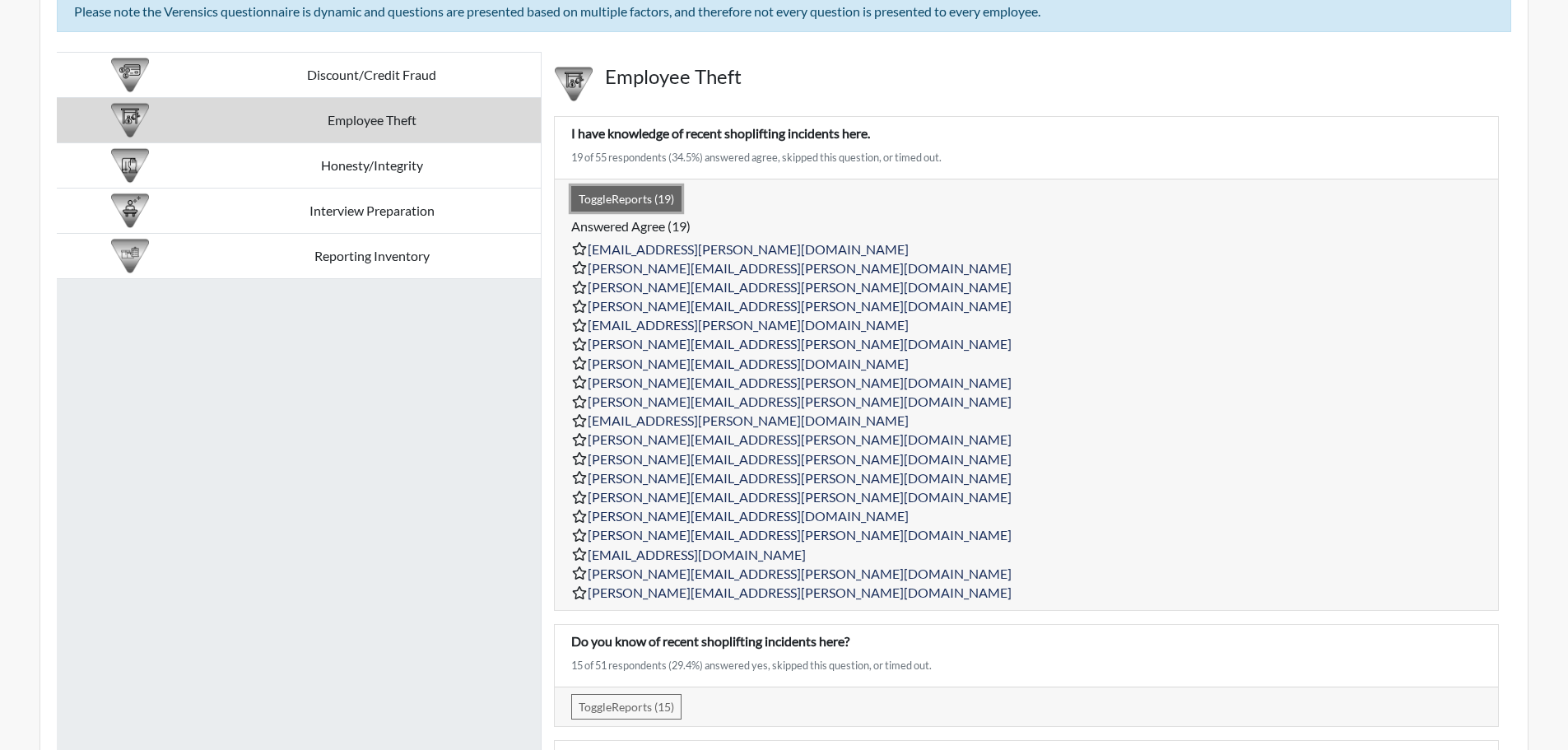
click at [627, 191] on button "Toggle Reports (19)" at bounding box center [627, 199] width 110 height 26
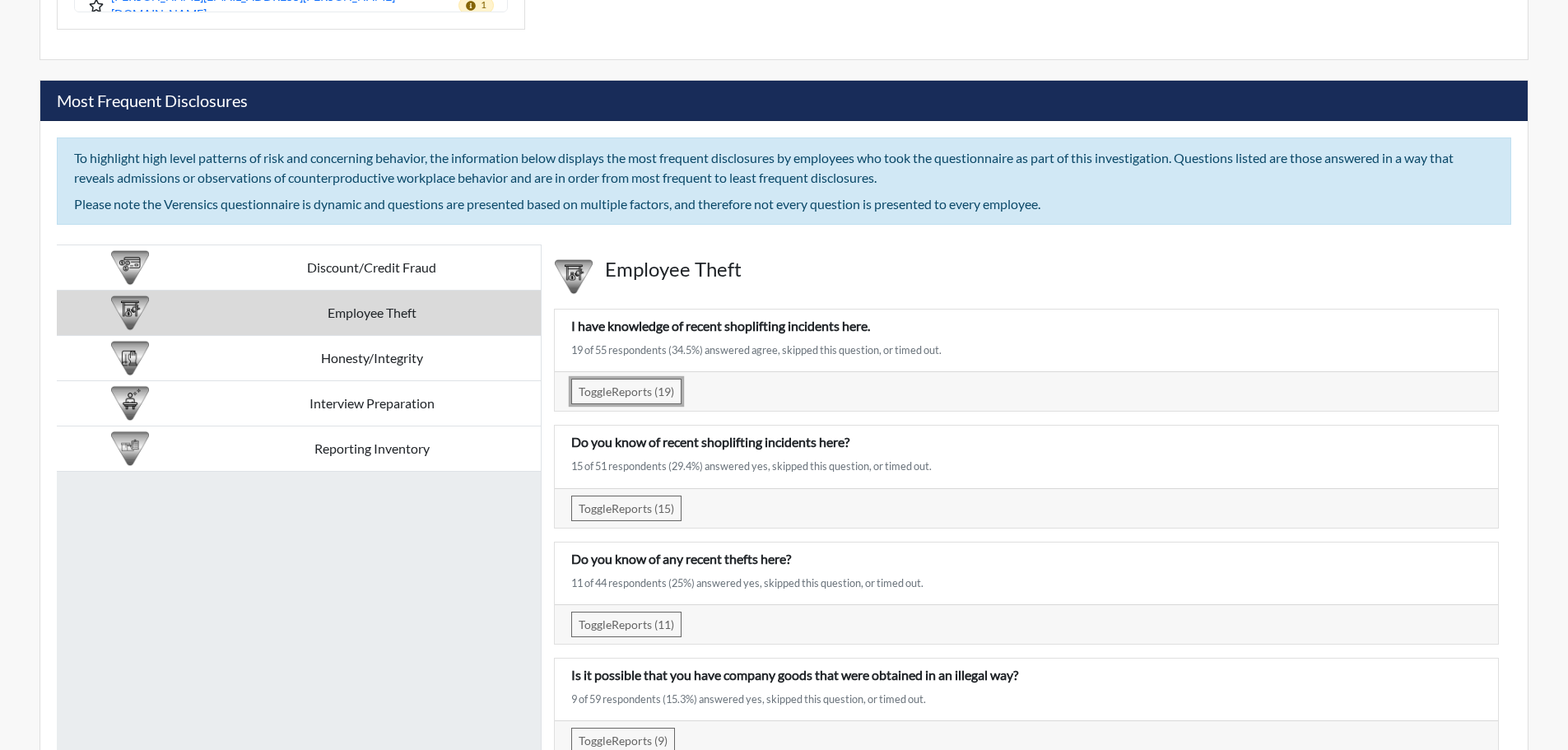
scroll to position [2798, 0]
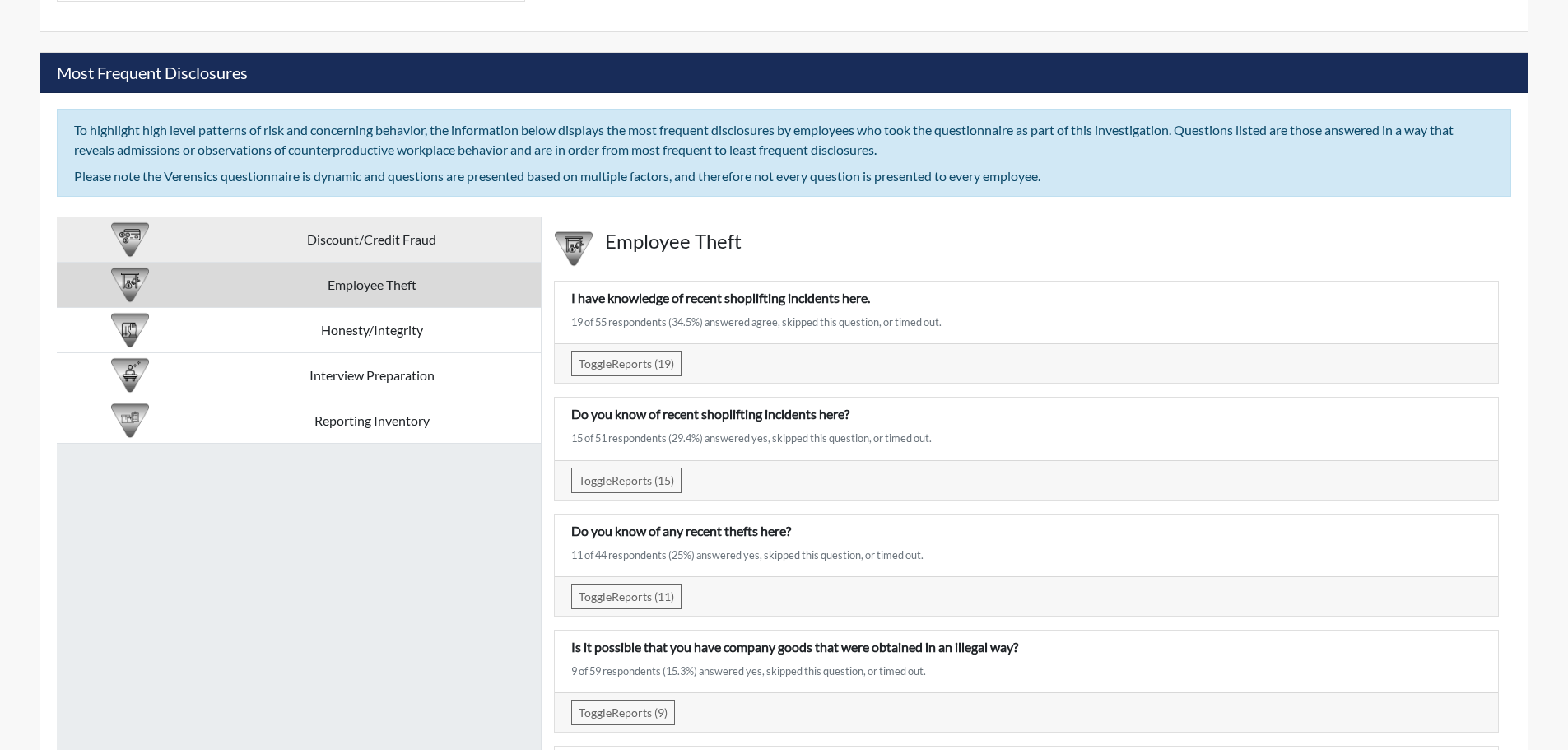
click at [313, 234] on td "Discount/Credit Fraud" at bounding box center [372, 240] width 338 height 46
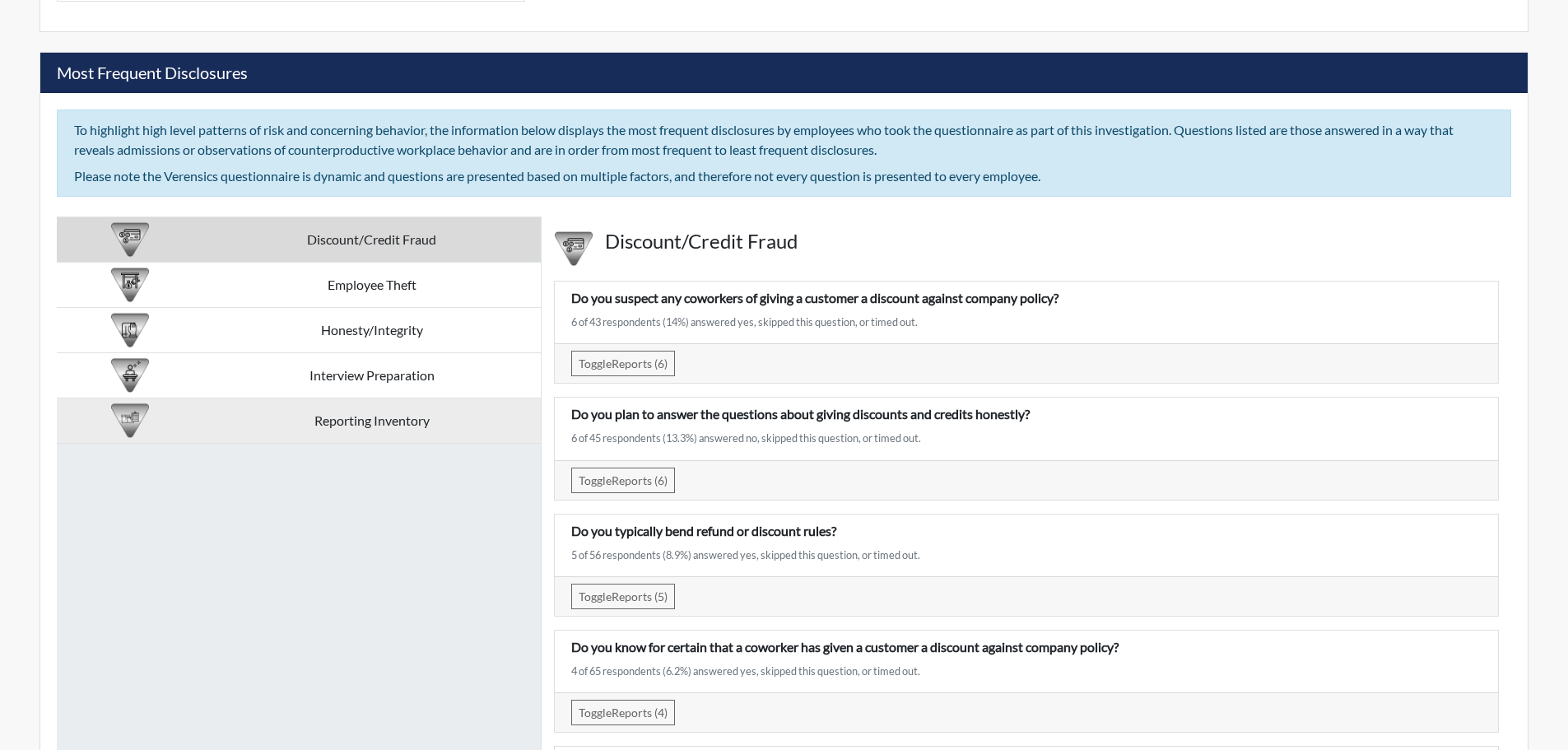
click at [284, 418] on td "Reporting Inventory" at bounding box center [372, 421] width 338 height 46
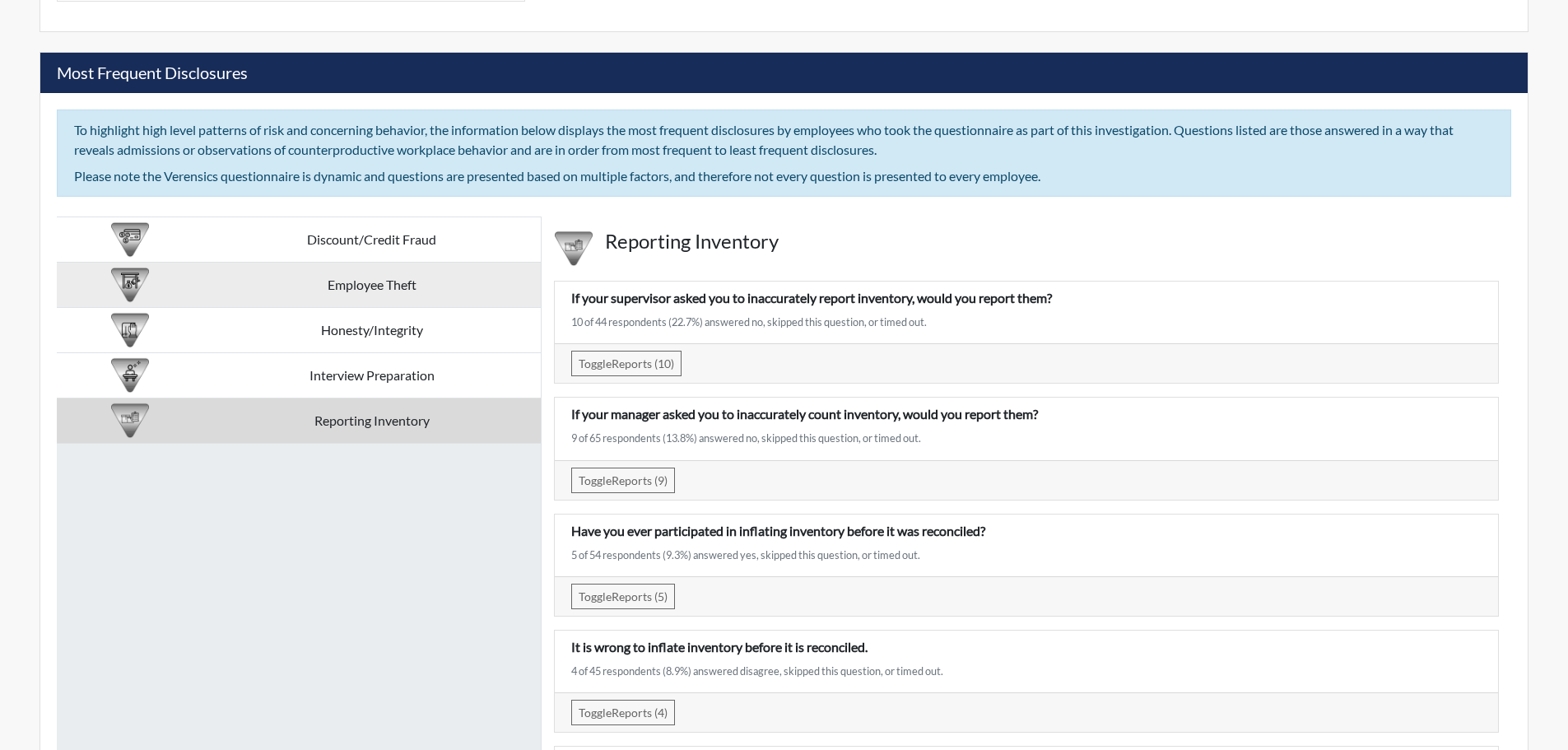
click at [365, 282] on td "Employee Theft" at bounding box center [372, 285] width 338 height 46
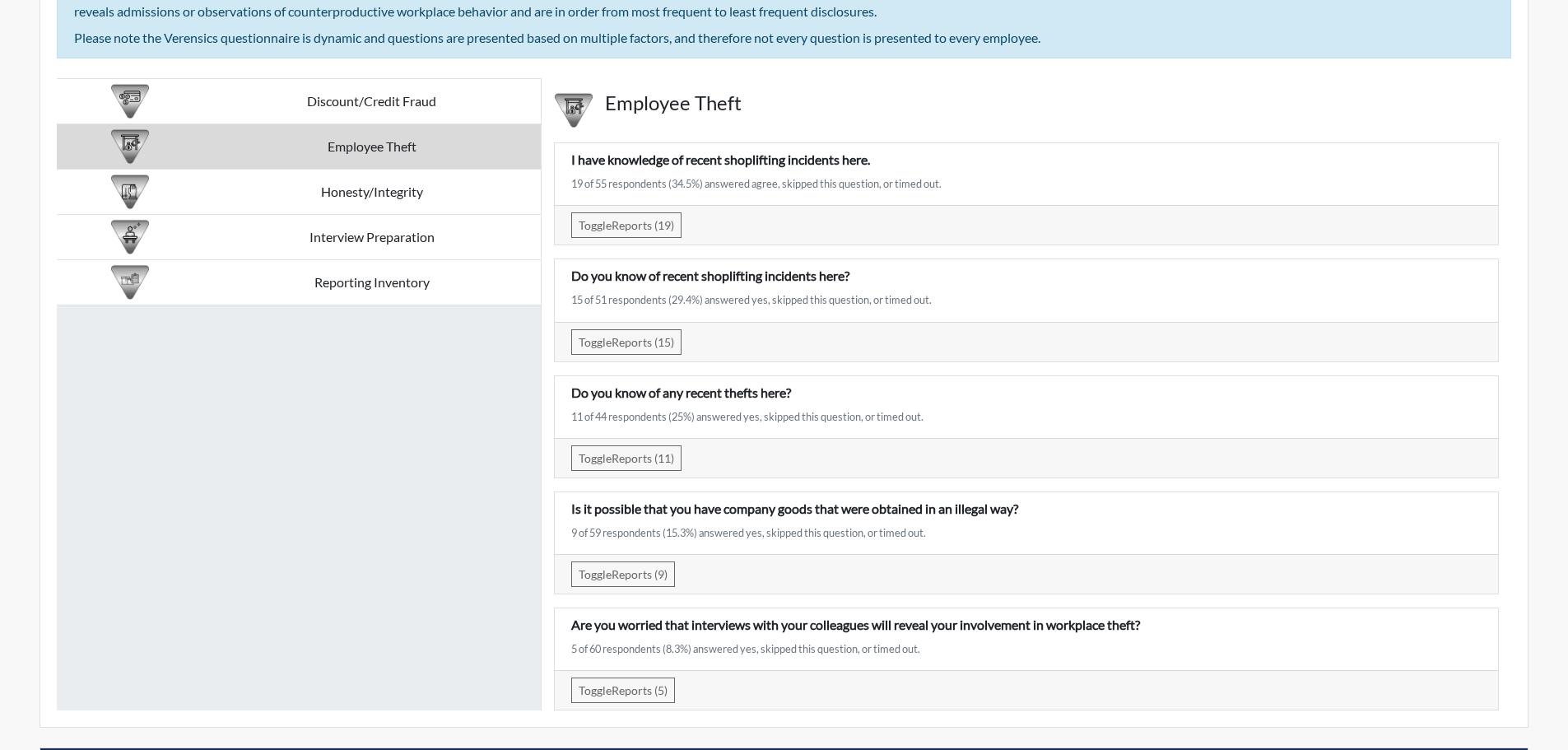
scroll to position [2963, 0]
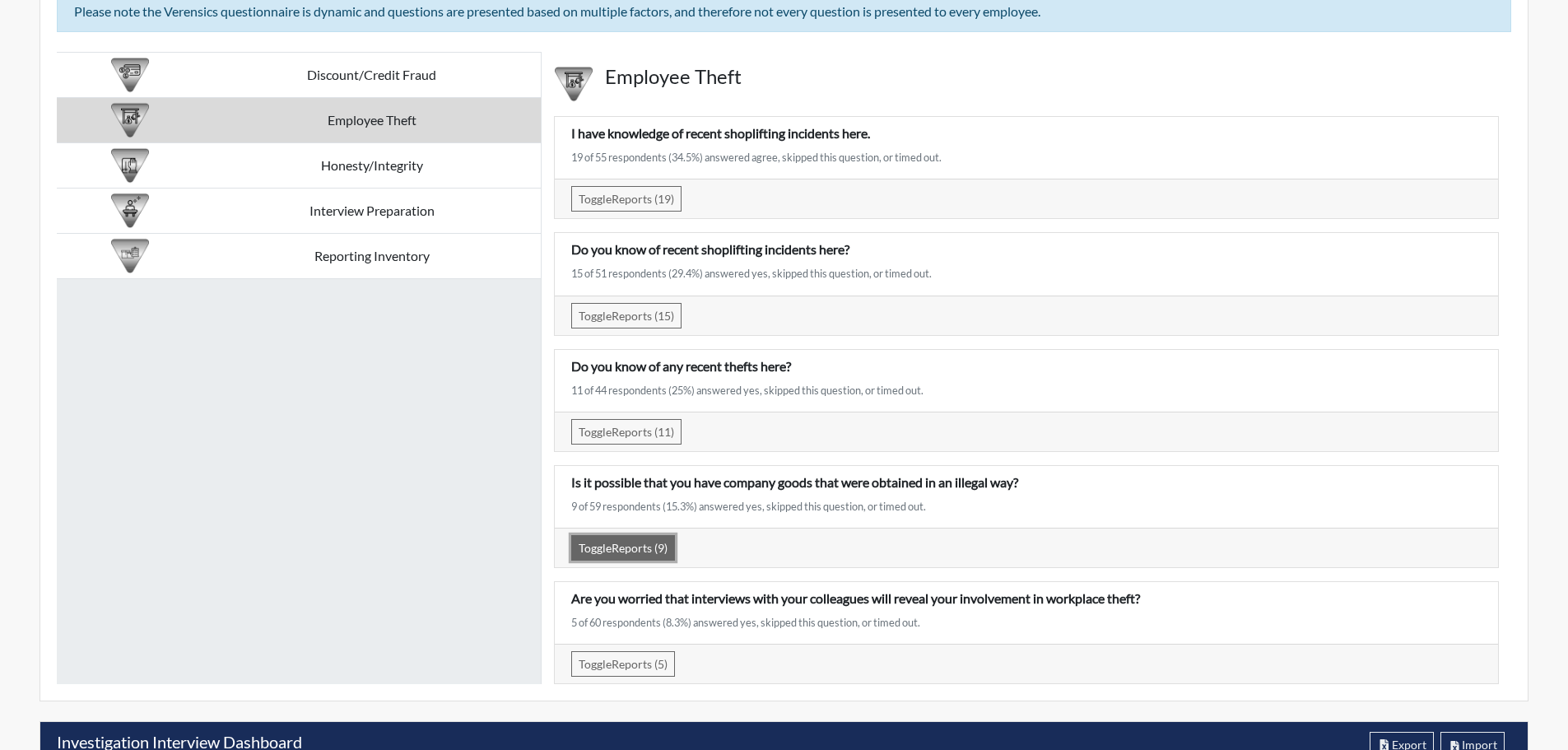
click at [598, 547] on span "Toggle" at bounding box center [595, 547] width 33 height 14
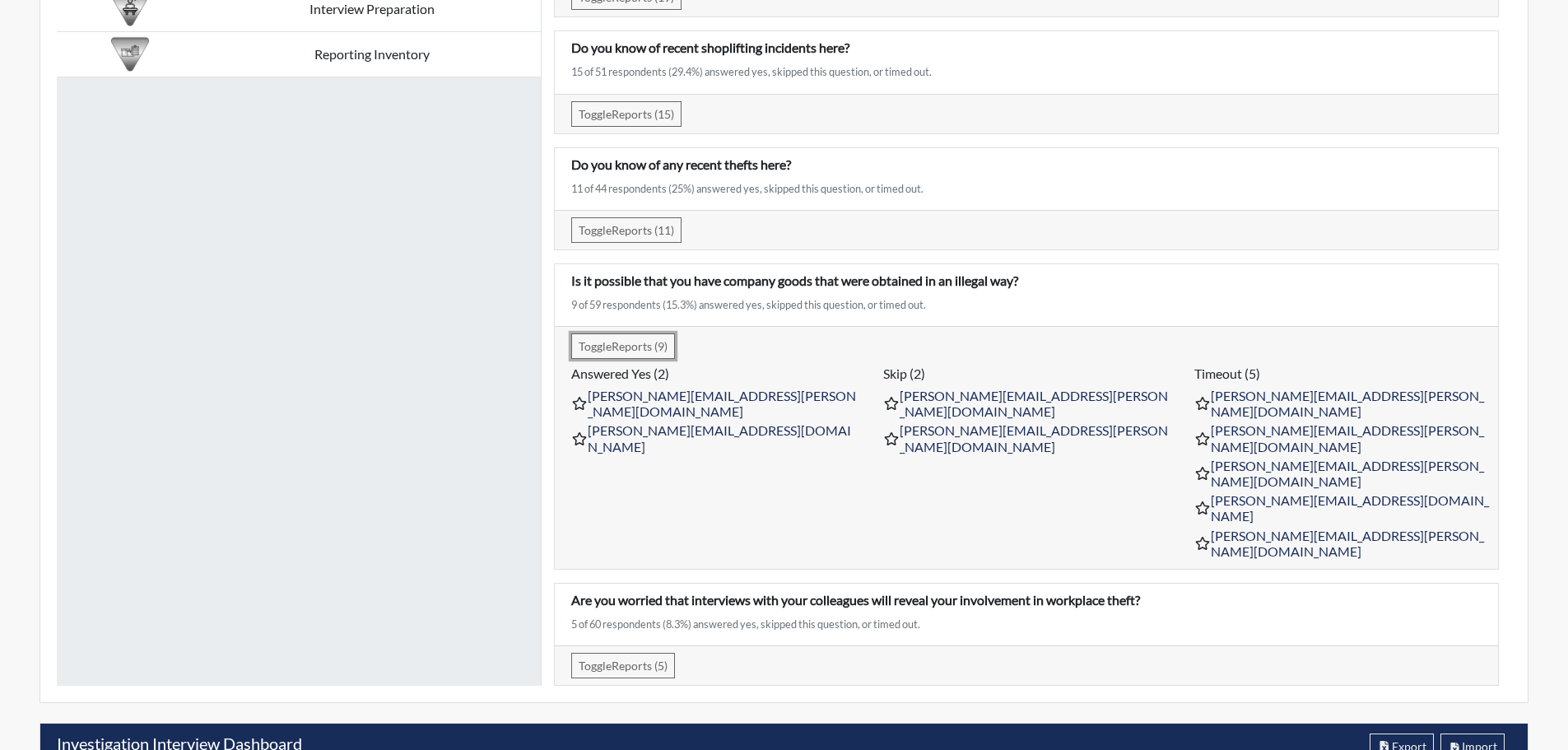
scroll to position [3210, 0]
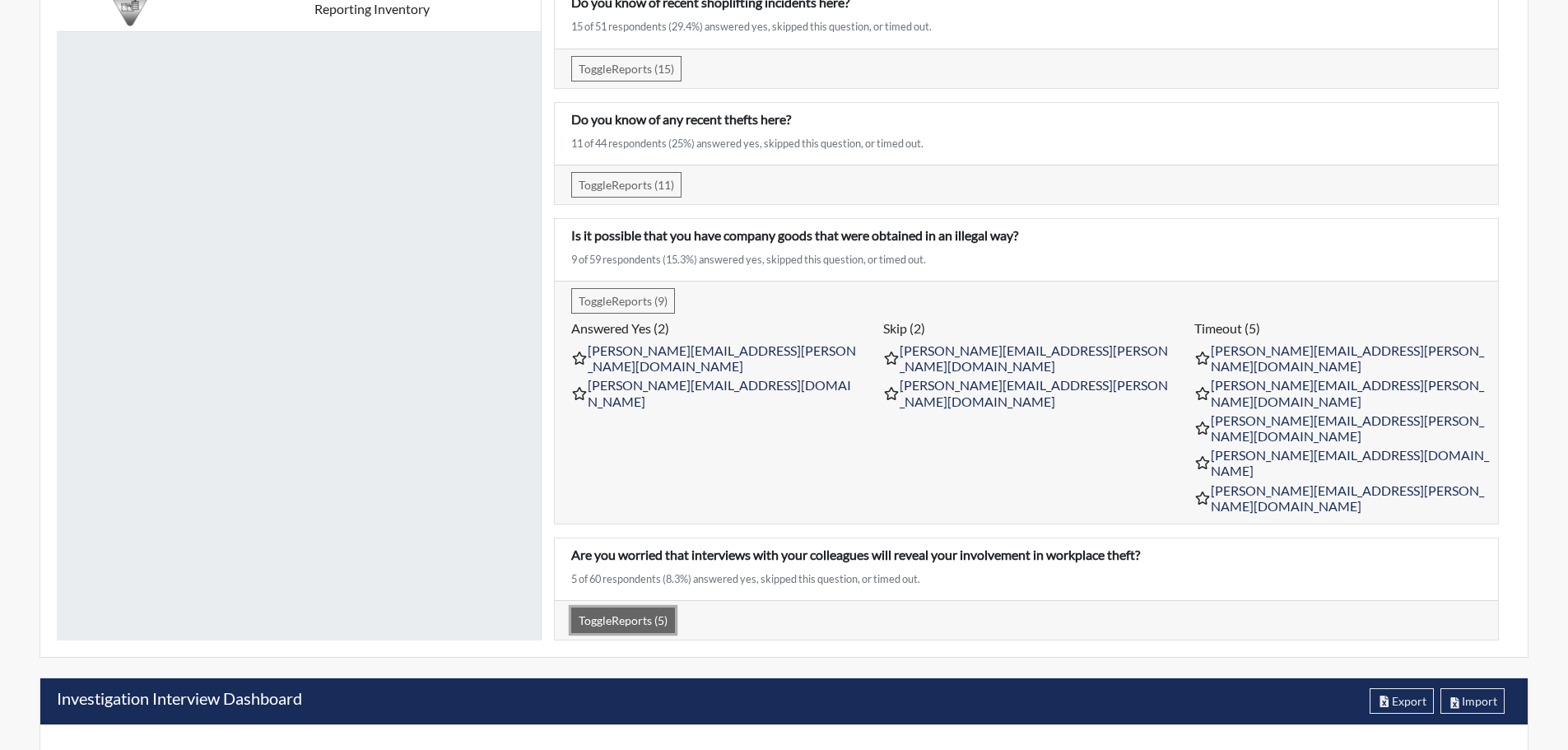
click at [610, 613] on span "Toggle" at bounding box center [595, 620] width 33 height 14
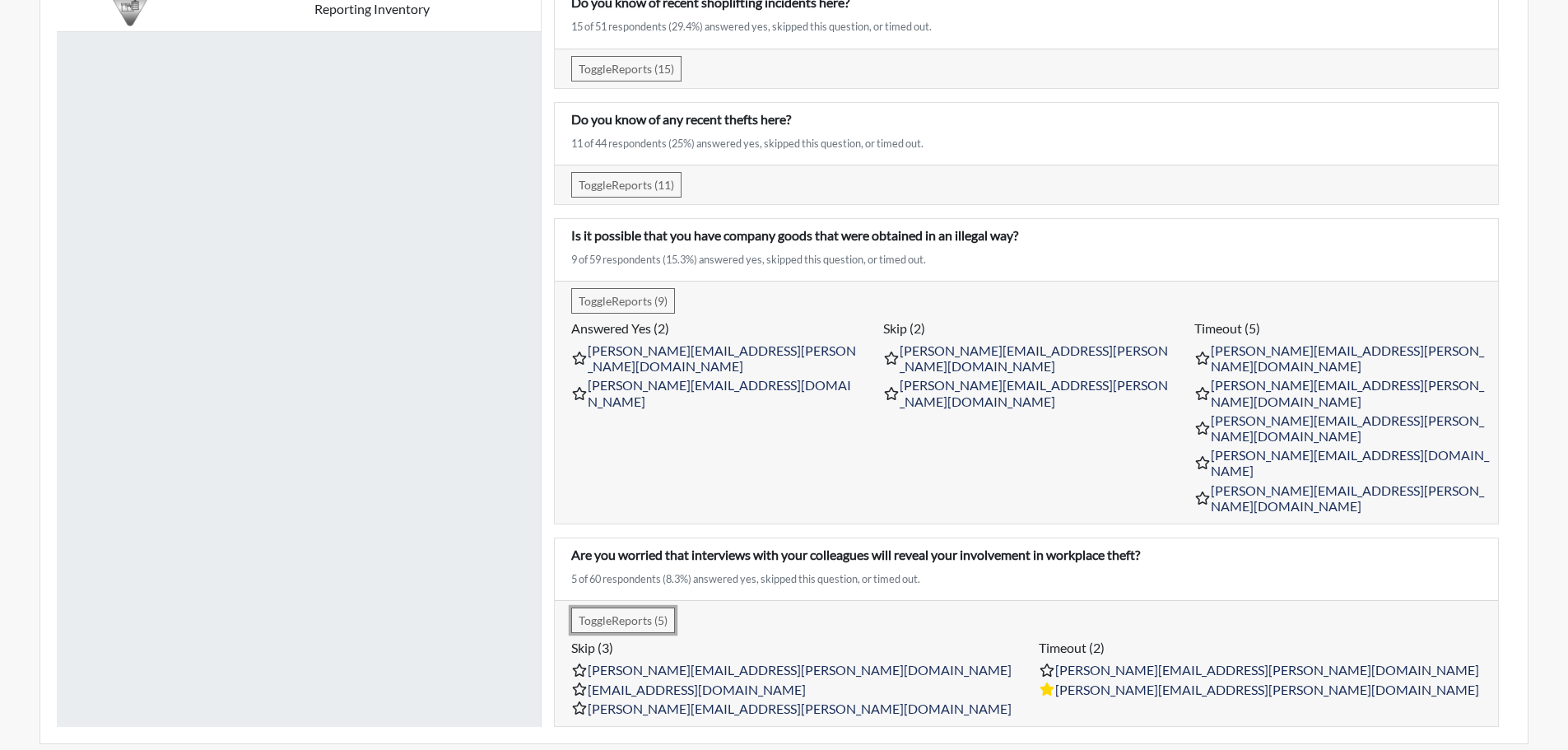
scroll to position [3292, 0]
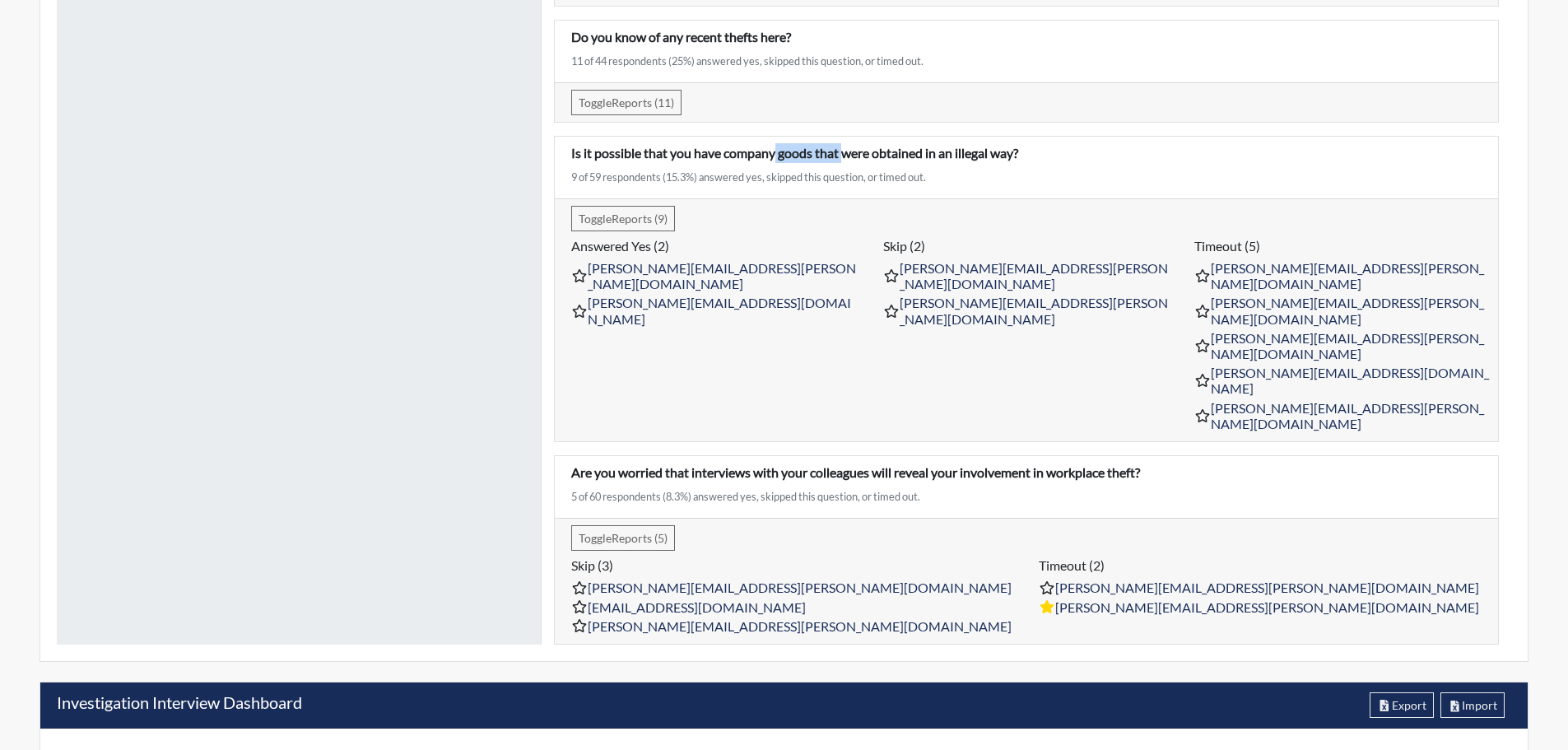
drag, startPoint x: 776, startPoint y: 153, endPoint x: 846, endPoint y: 154, distance: 70.0
click at [846, 154] on p "Is it possible that you have company goods that were obtained in an illegal way?" at bounding box center [1027, 153] width 910 height 20
click at [379, 184] on div "Discount/Credit Fraud Employee Theft Honesty/Integrity Interview Preparation Re…" at bounding box center [299, 183] width 484 height 922
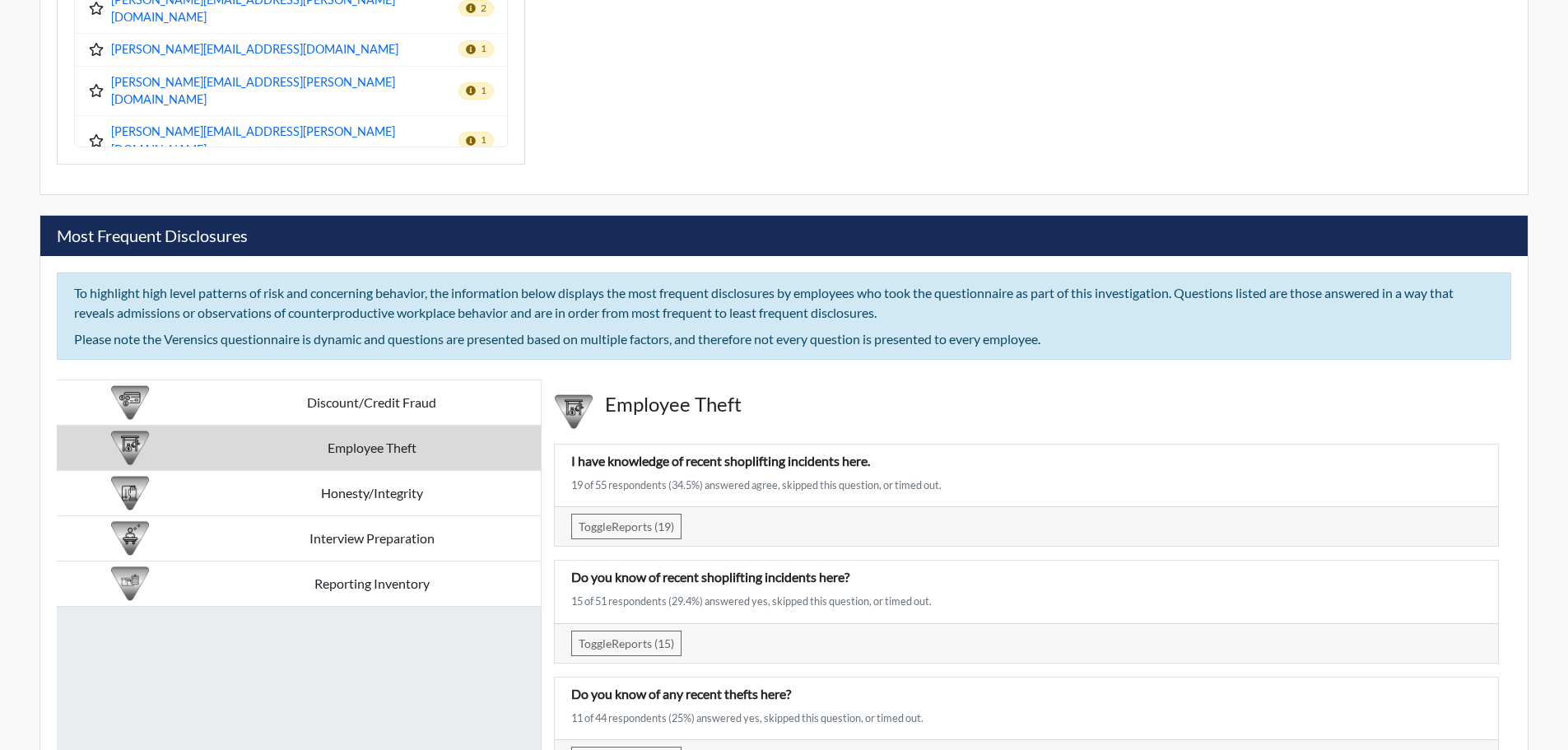
scroll to position [2798, 0]
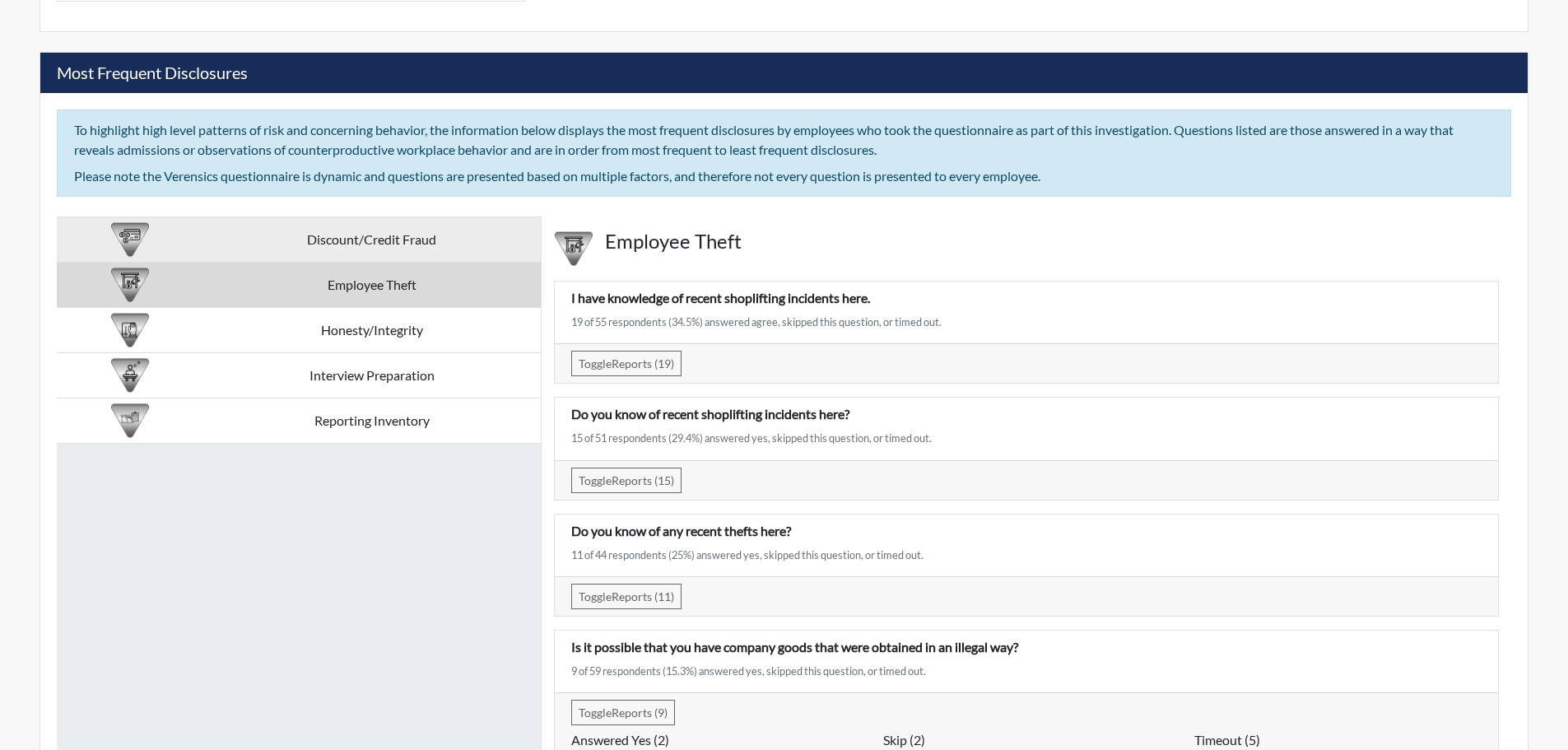
click at [382, 228] on td "Discount/Credit Fraud" at bounding box center [372, 240] width 338 height 46
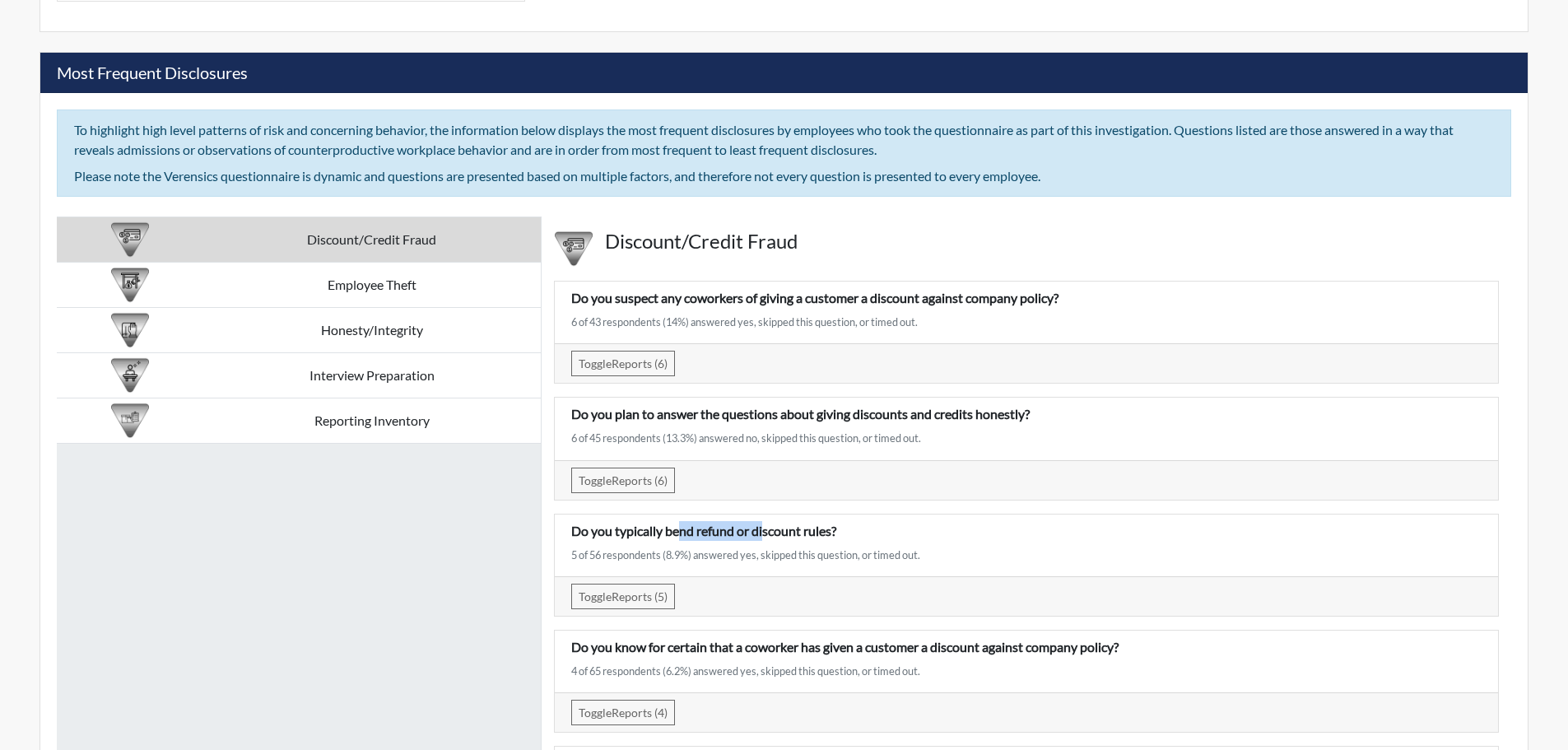
drag, startPoint x: 681, startPoint y: 528, endPoint x: 765, endPoint y: 522, distance: 84.2
click at [765, 522] on p "Do you typically bend refund or discount rules?" at bounding box center [1027, 530] width 910 height 20
click at [412, 603] on div "Discount/Credit Fraud Employee Theft Honesty/Integrity Interview Preparation Re…" at bounding box center [299, 532] width 484 height 632
drag, startPoint x: 572, startPoint y: 322, endPoint x: 597, endPoint y: 316, distance: 25.7
click at [597, 317] on div "6 of 43 respondents (14%) answered yes, skipped this question, or timed out." at bounding box center [1027, 322] width 910 height 16
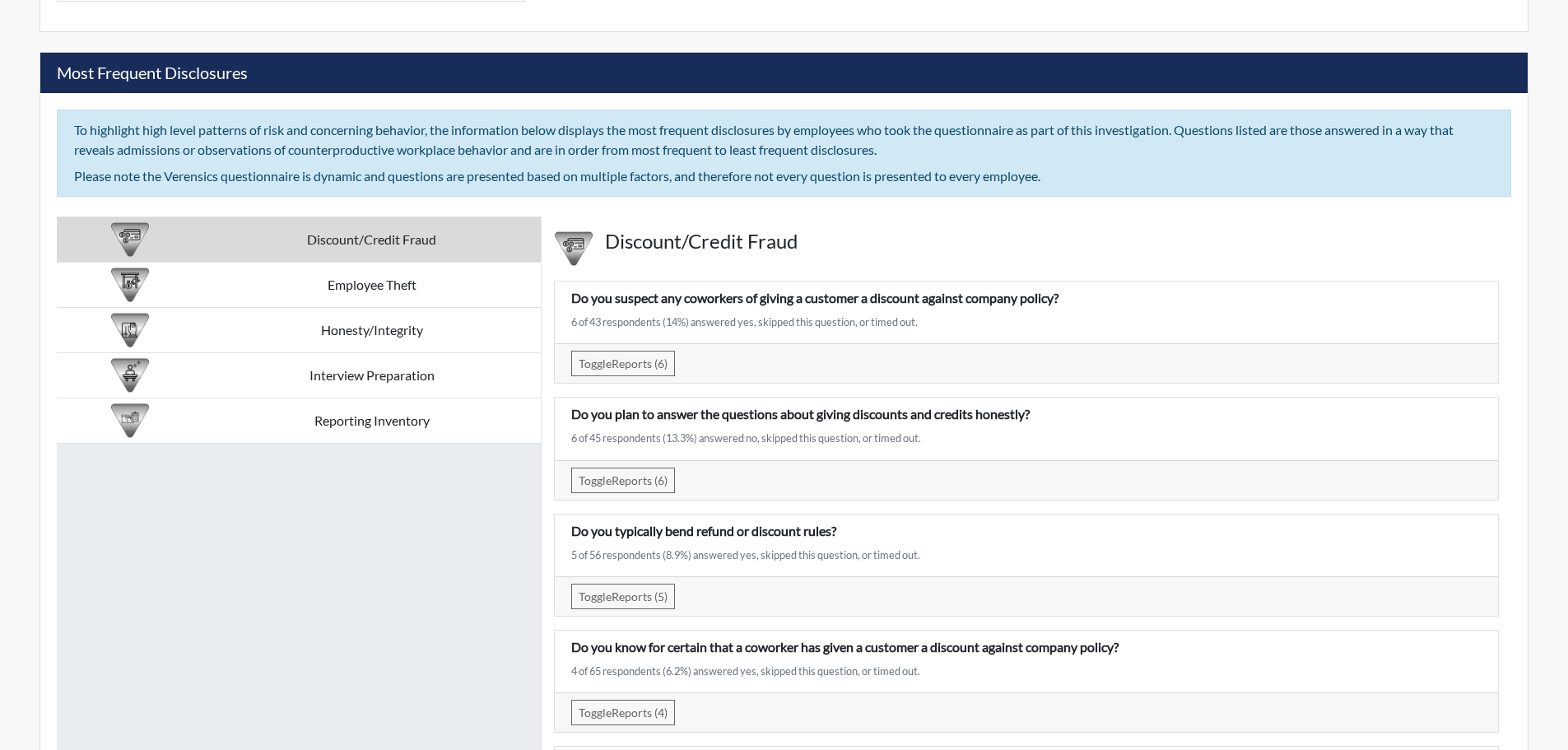
click at [457, 508] on div "Discount/Credit Fraud Employee Theft Honesty/Integrity Interview Preparation Re…" at bounding box center [299, 532] width 484 height 632
click at [359, 377] on td "Interview Preparation" at bounding box center [372, 376] width 338 height 46
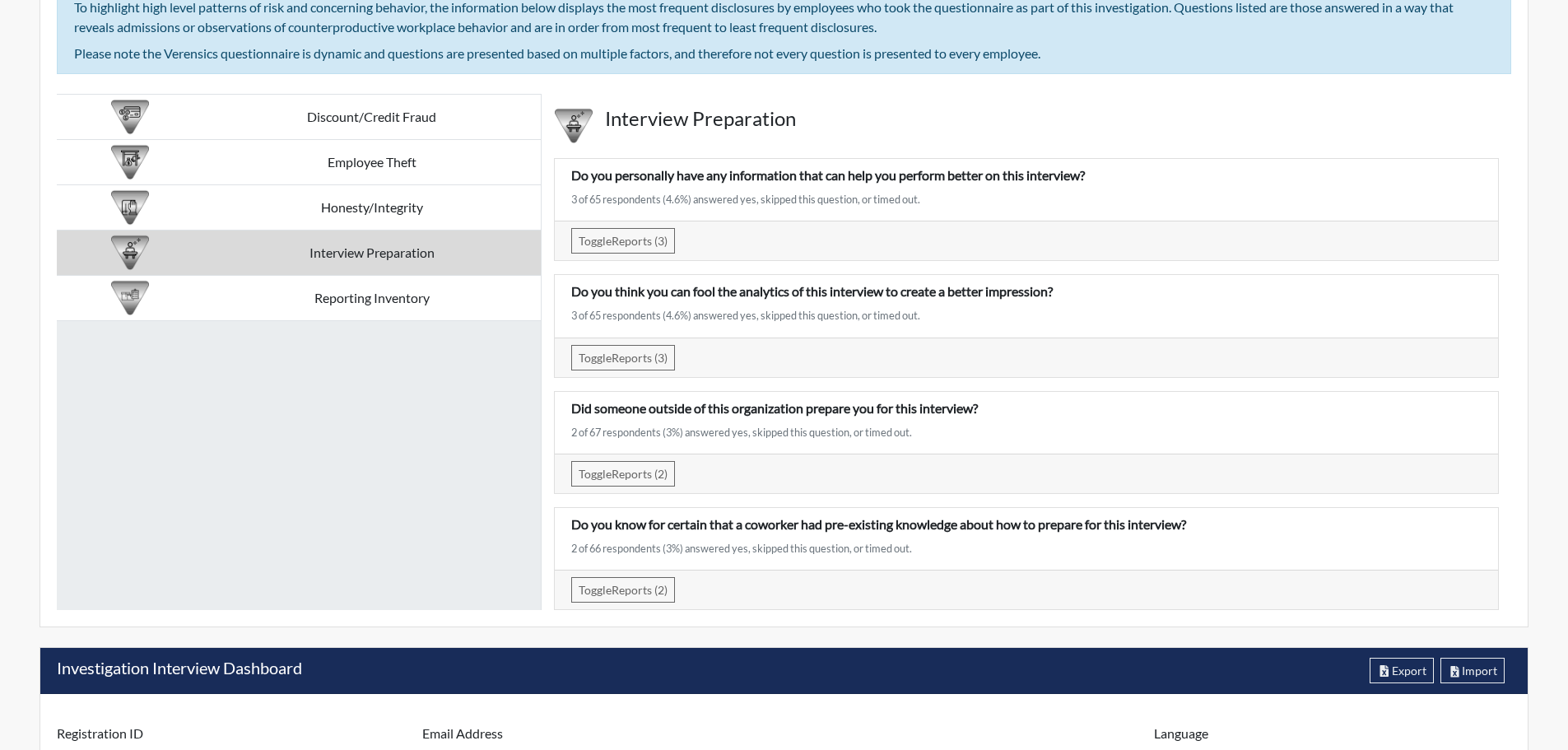
scroll to position [2881, 0]
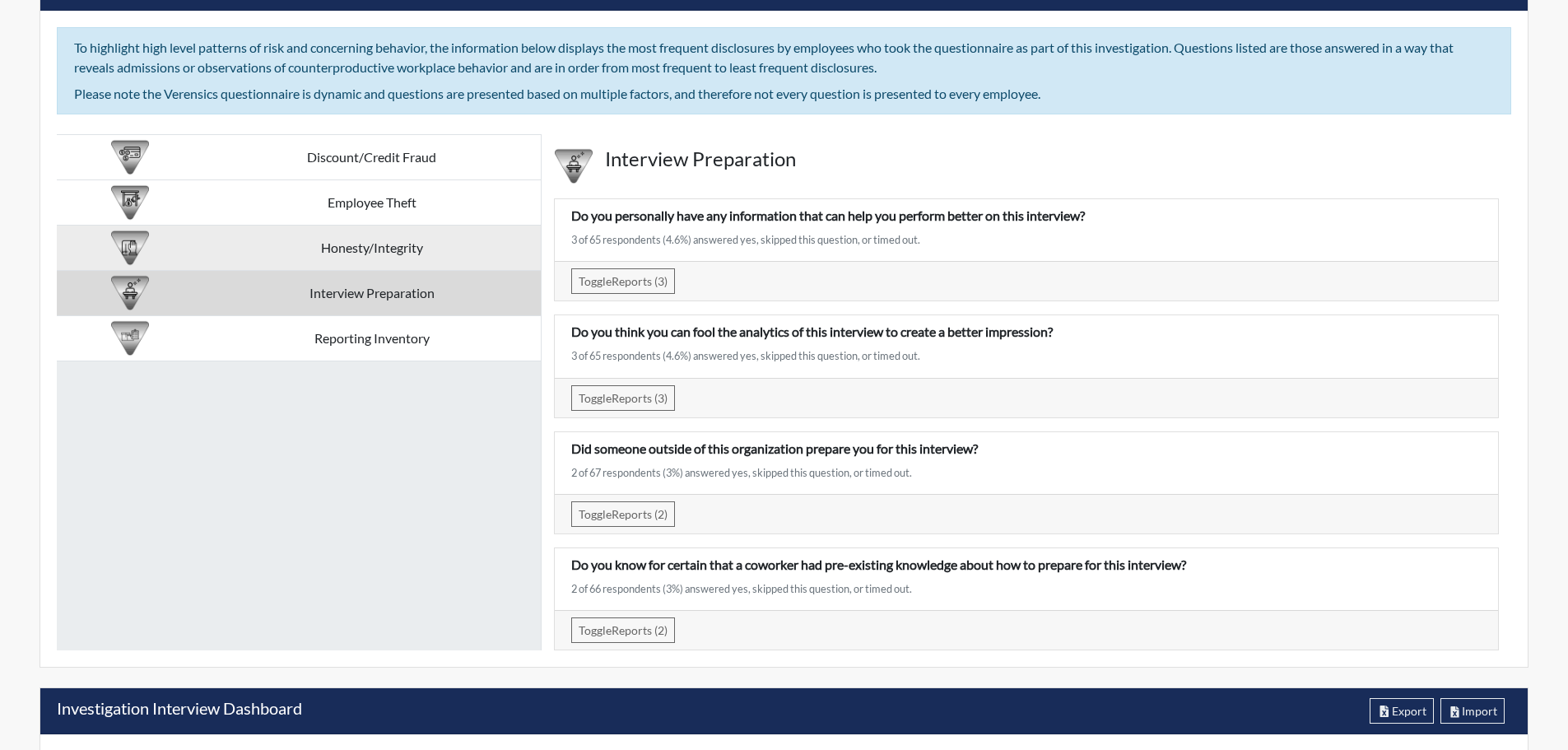
drag, startPoint x: 407, startPoint y: 203, endPoint x: 419, endPoint y: 228, distance: 27.7
click at [411, 209] on td "Employee Theft" at bounding box center [372, 203] width 338 height 46
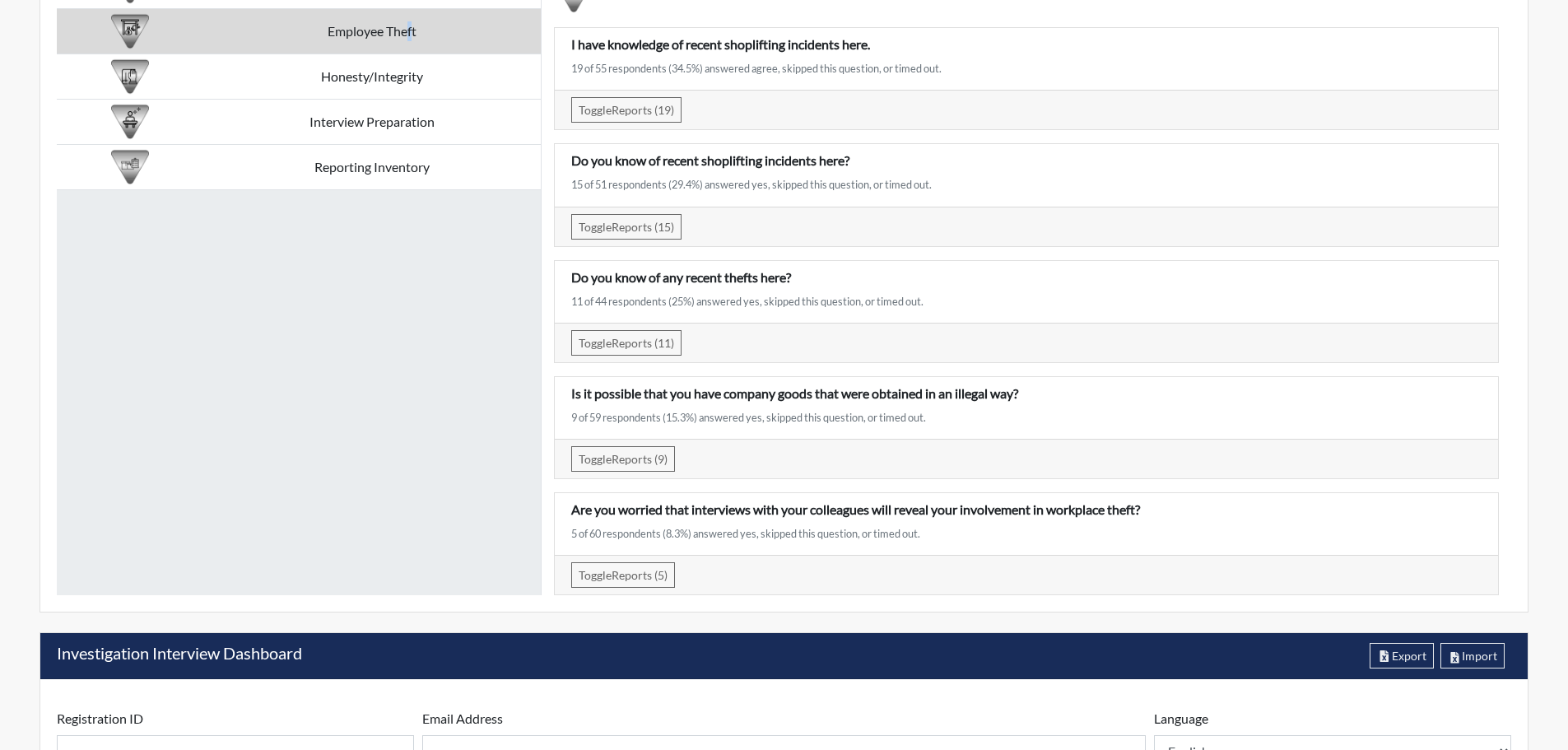
scroll to position [3046, 0]
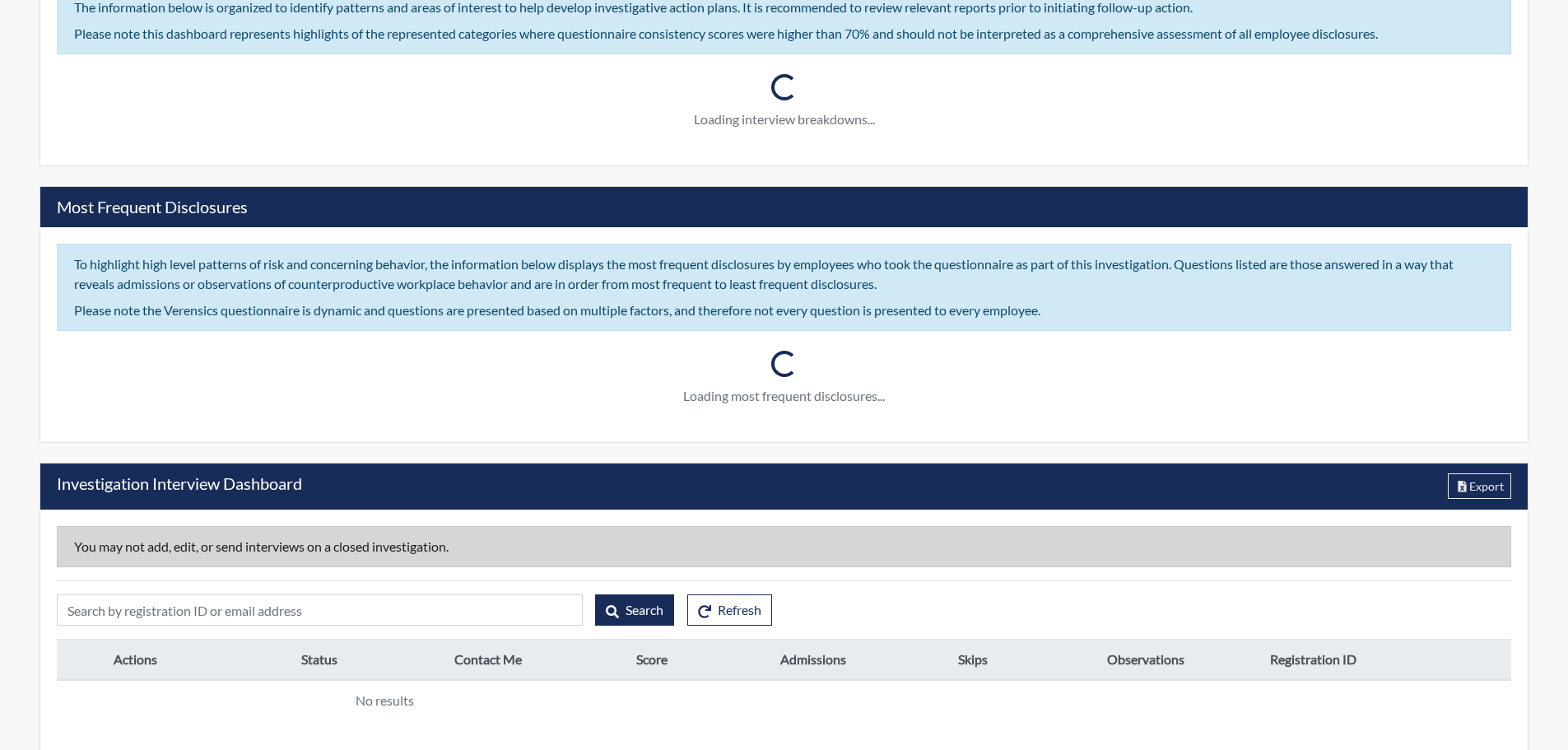
type input "R3 D1222 S716 [GEOGRAPHIC_DATA], [GEOGRAPHIC_DATA] - HSP Survey"
type input "[PERSON_NAME]"
type input "[DATE]"
type input "Employee Theft"
type input "[GEOGRAPHIC_DATA]"
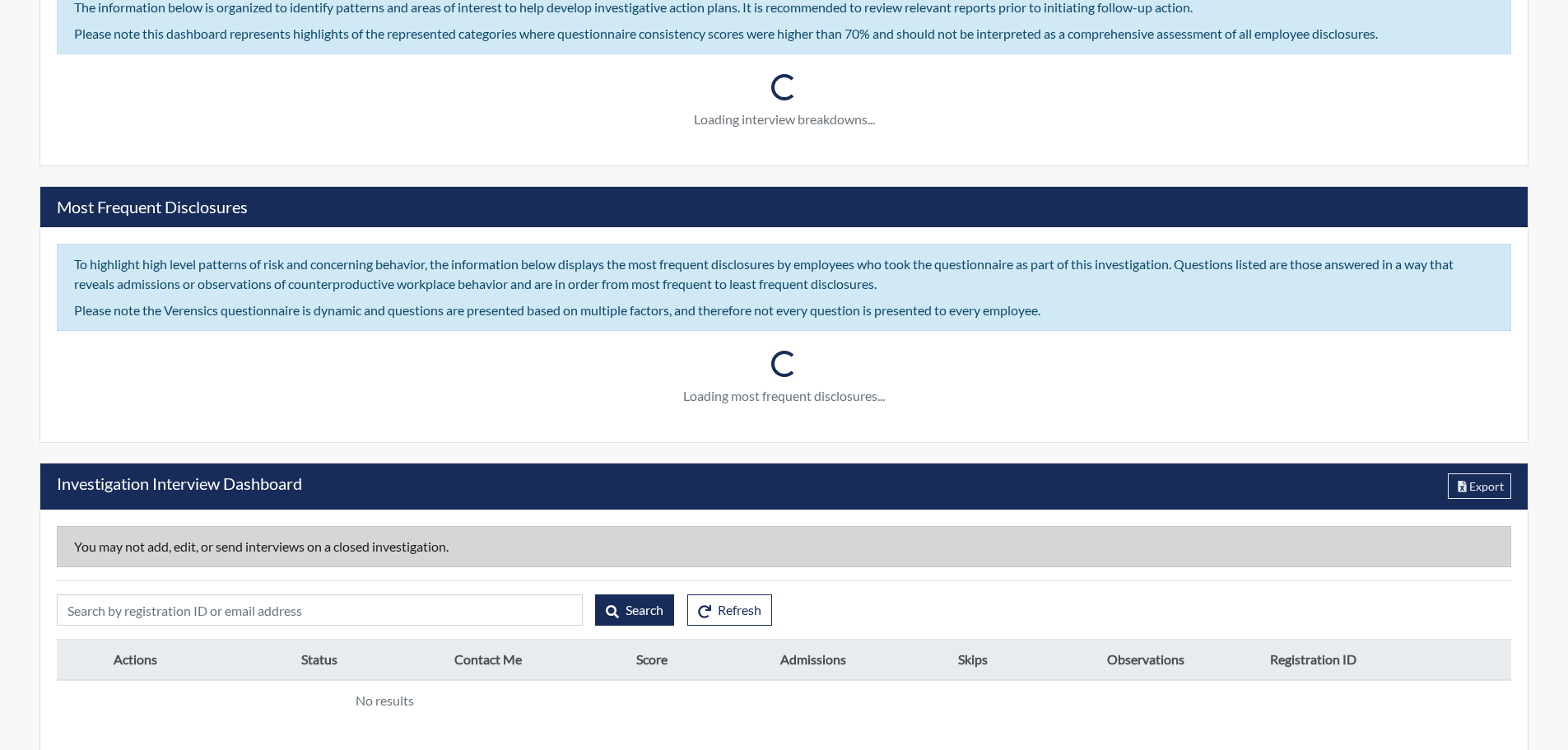
type input "[US_STATE]"
type input "716 N.W. [GEOGRAPHIC_DATA] FL"
type input "1222"
type input "3"
type input "South"
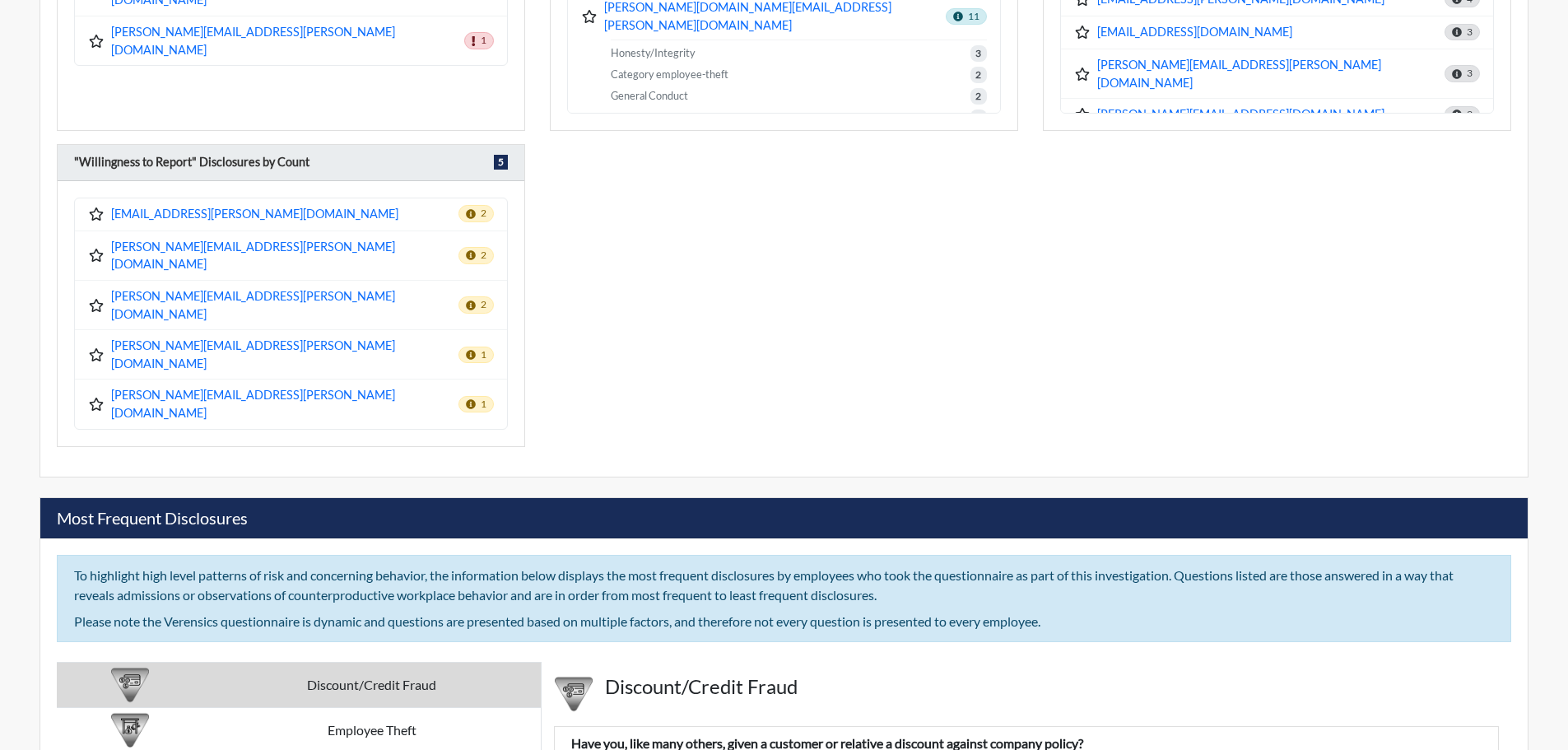
scroll to position [2489, 0]
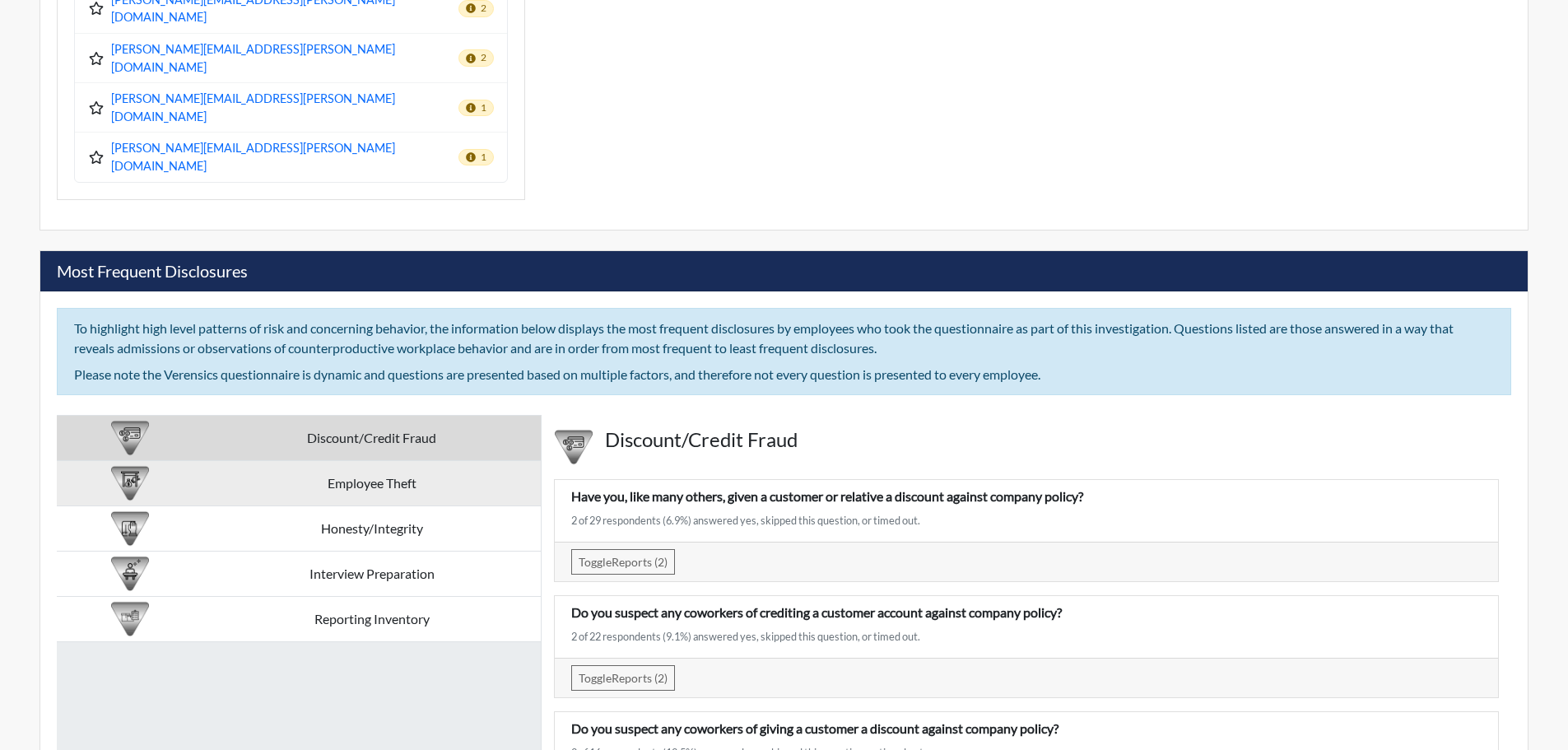
click at [450, 460] on td "Employee Theft" at bounding box center [372, 483] width 338 height 46
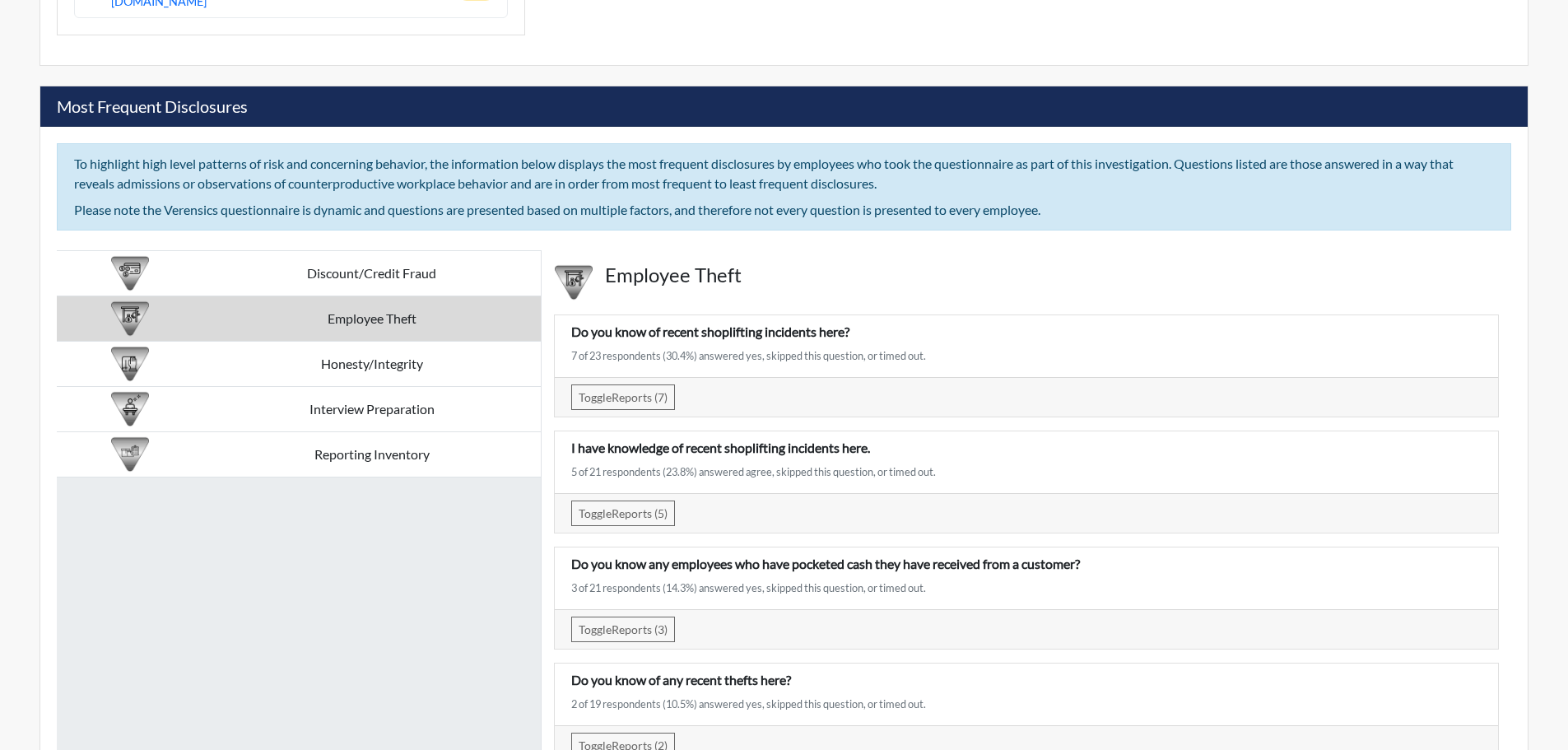
scroll to position [2736, 0]
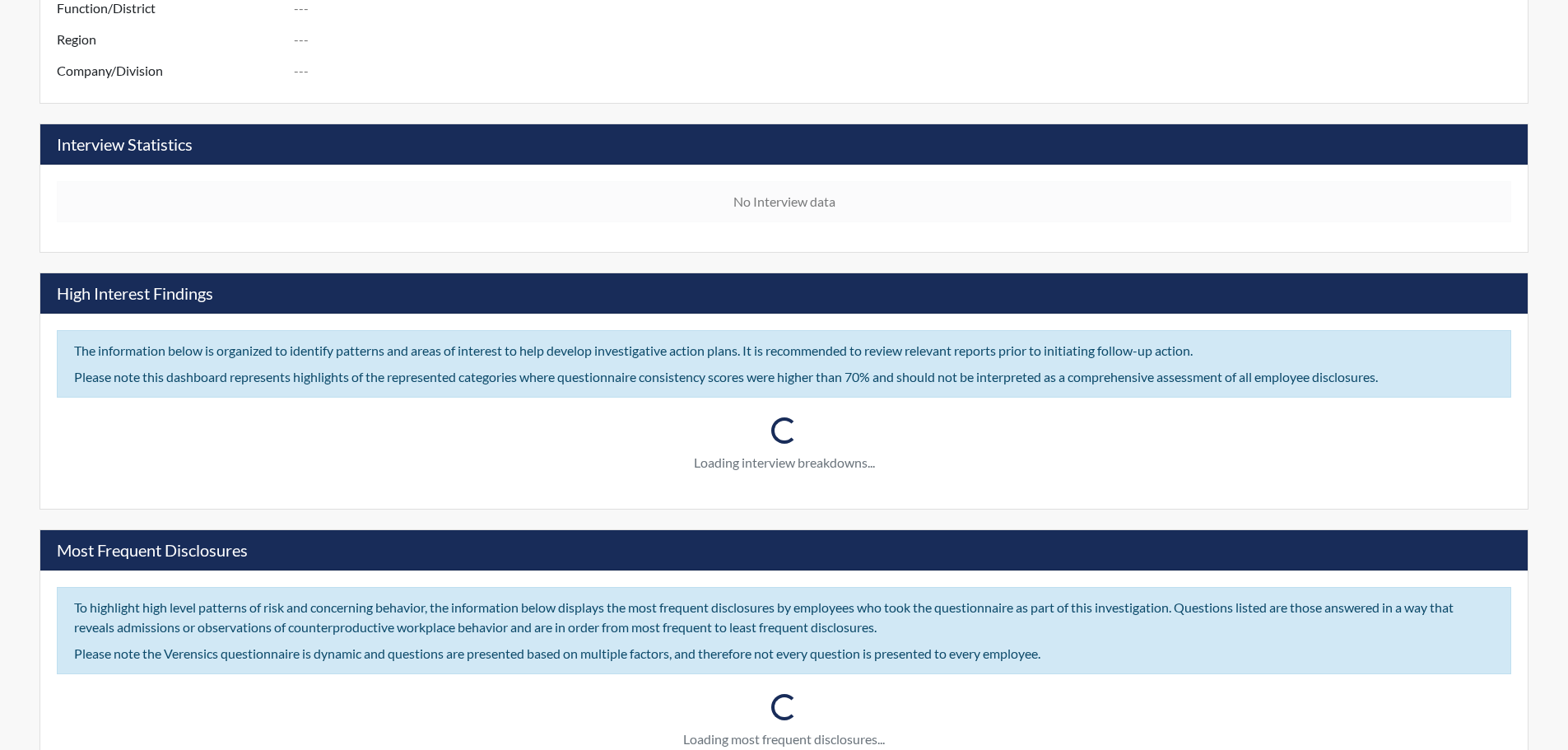
type input "R3 D1248 S1163 Target Store"
type input "[PERSON_NAME]"
type input "[DATE]"
type input "Employee Theft"
type input "[DATE]"
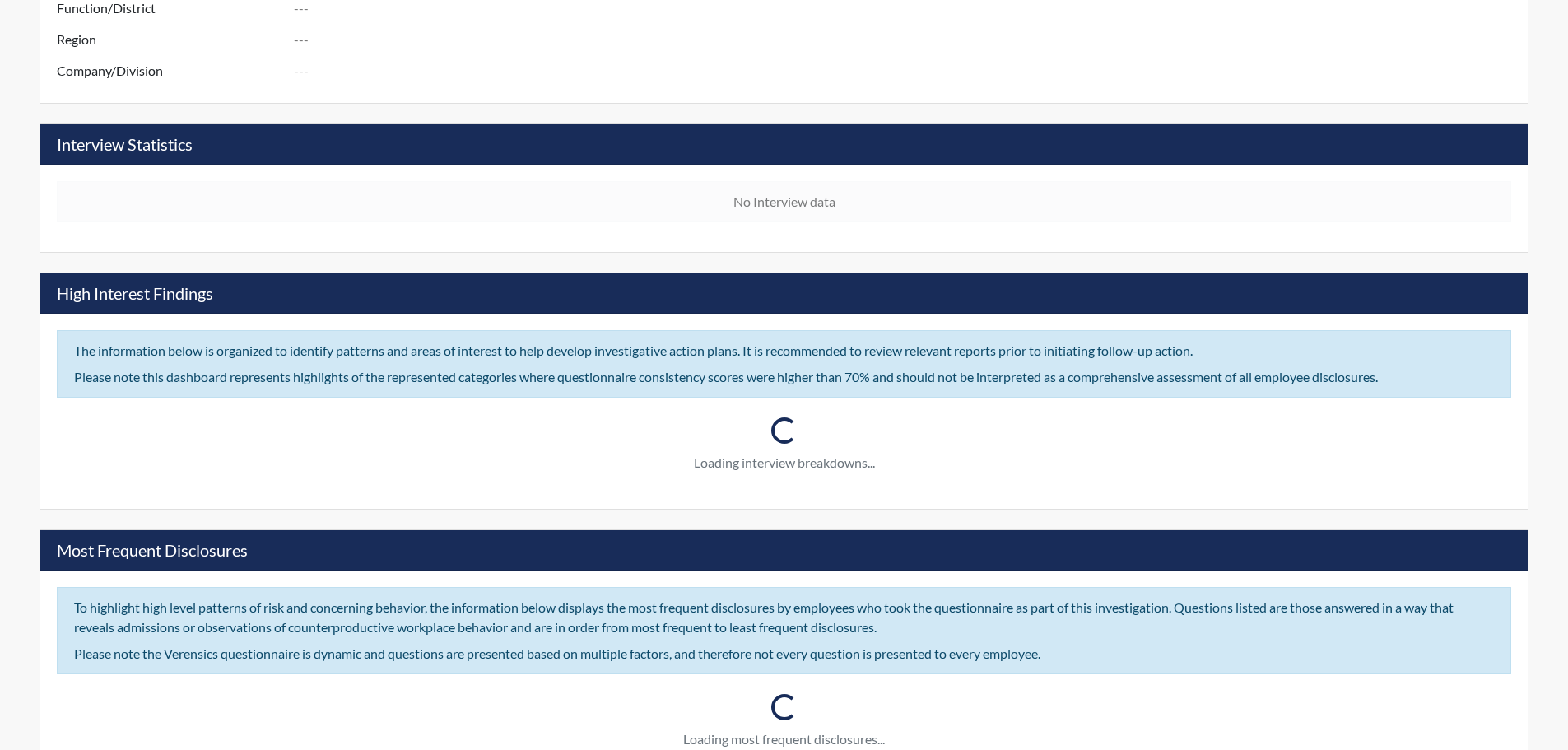
type input "Unsubstantiated"
type input "[GEOGRAPHIC_DATA]"
type input "[US_STATE]"
type input "1163 S.E. [GEOGRAPHIC_DATA] [GEOGRAPHIC_DATA]"
type input "1248"
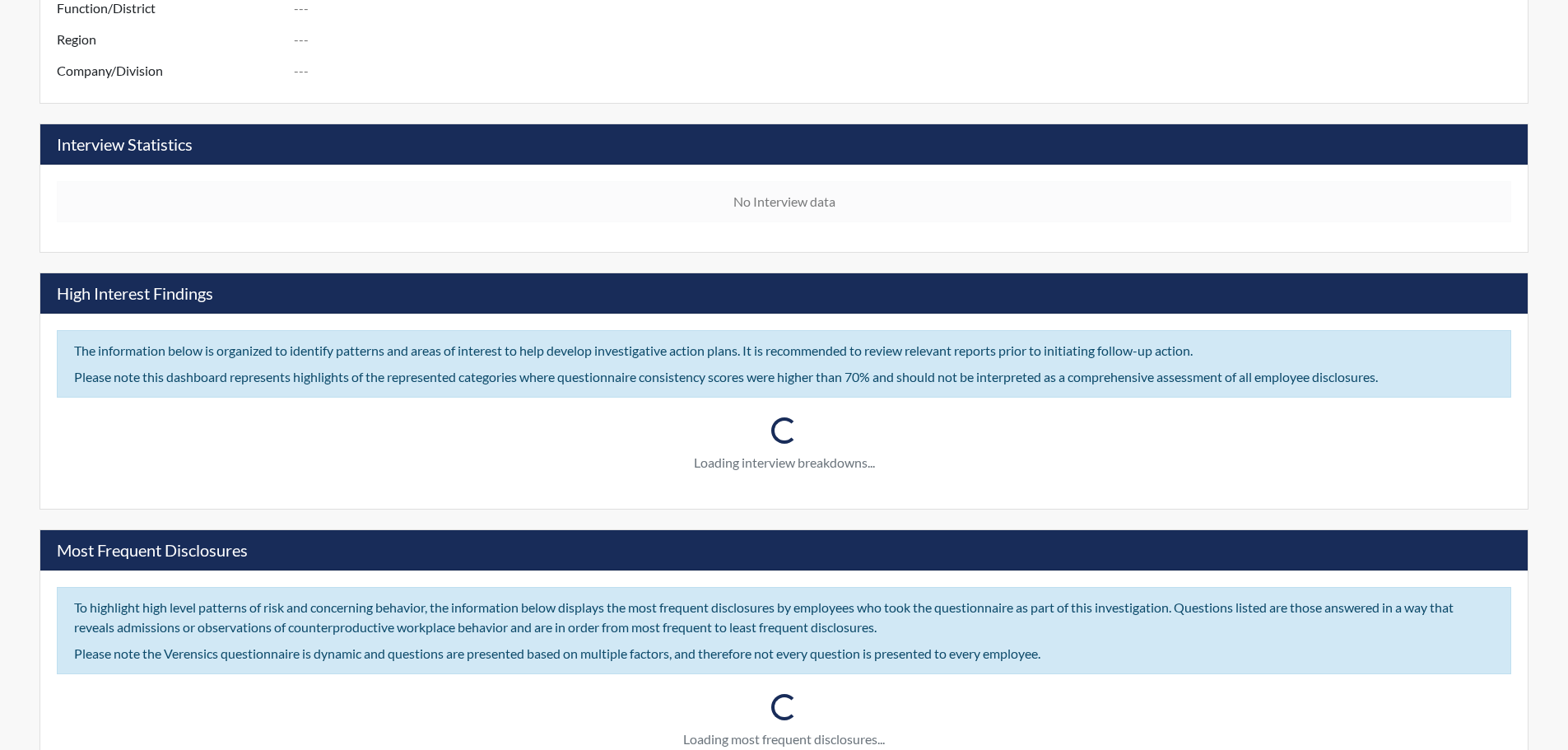
type input "3"
type input "South"
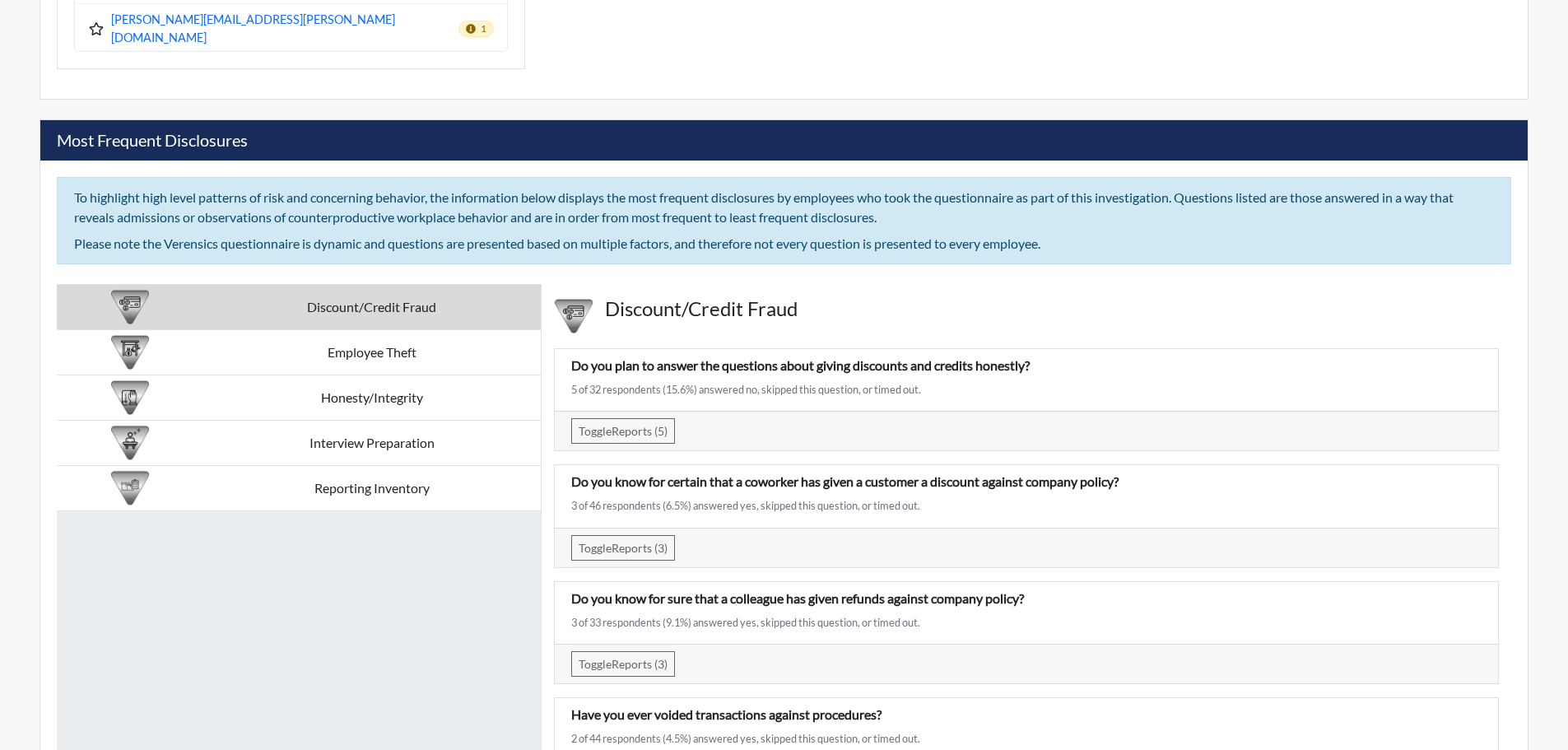
scroll to position [2803, 0]
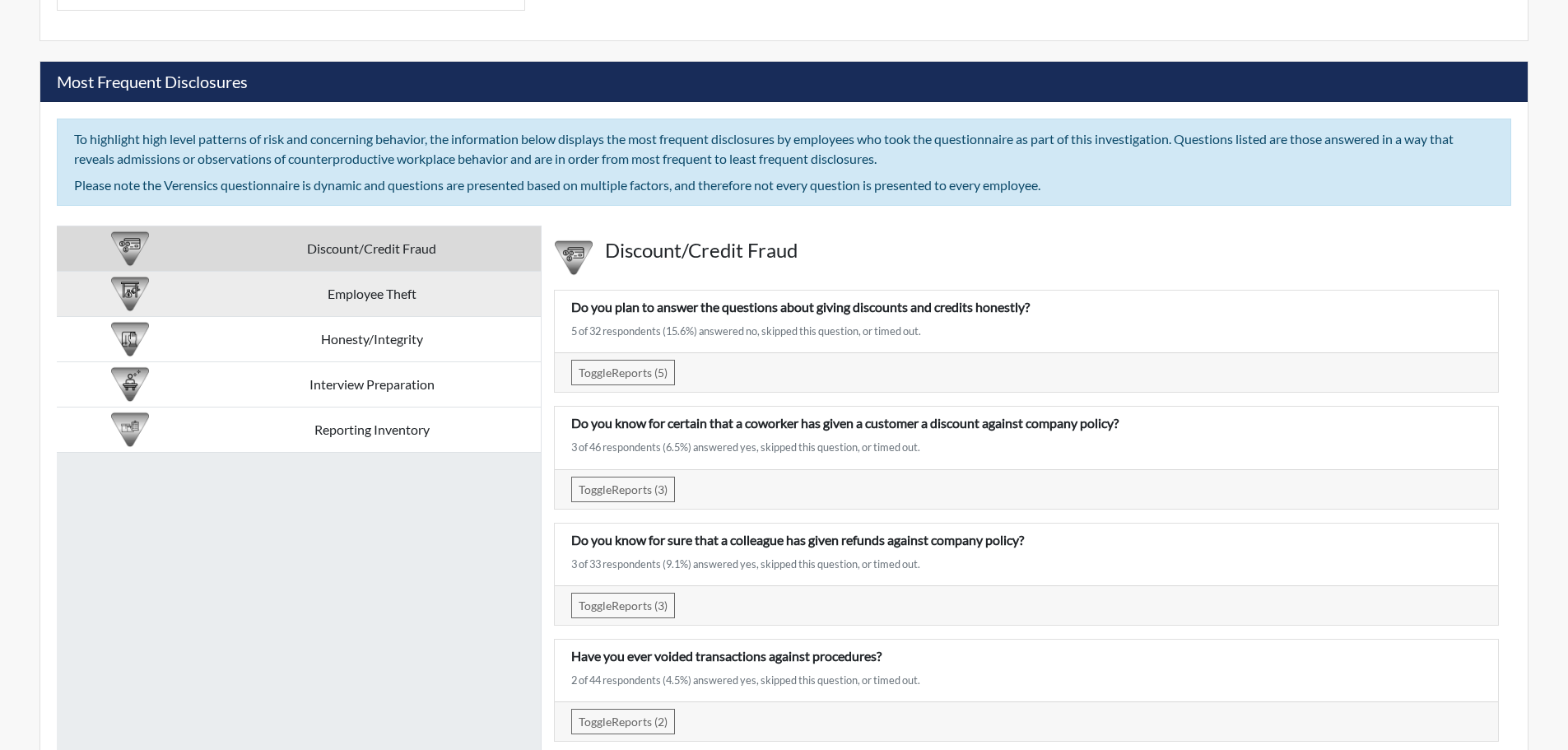
click at [399, 272] on td "Employee Theft" at bounding box center [372, 294] width 338 height 46
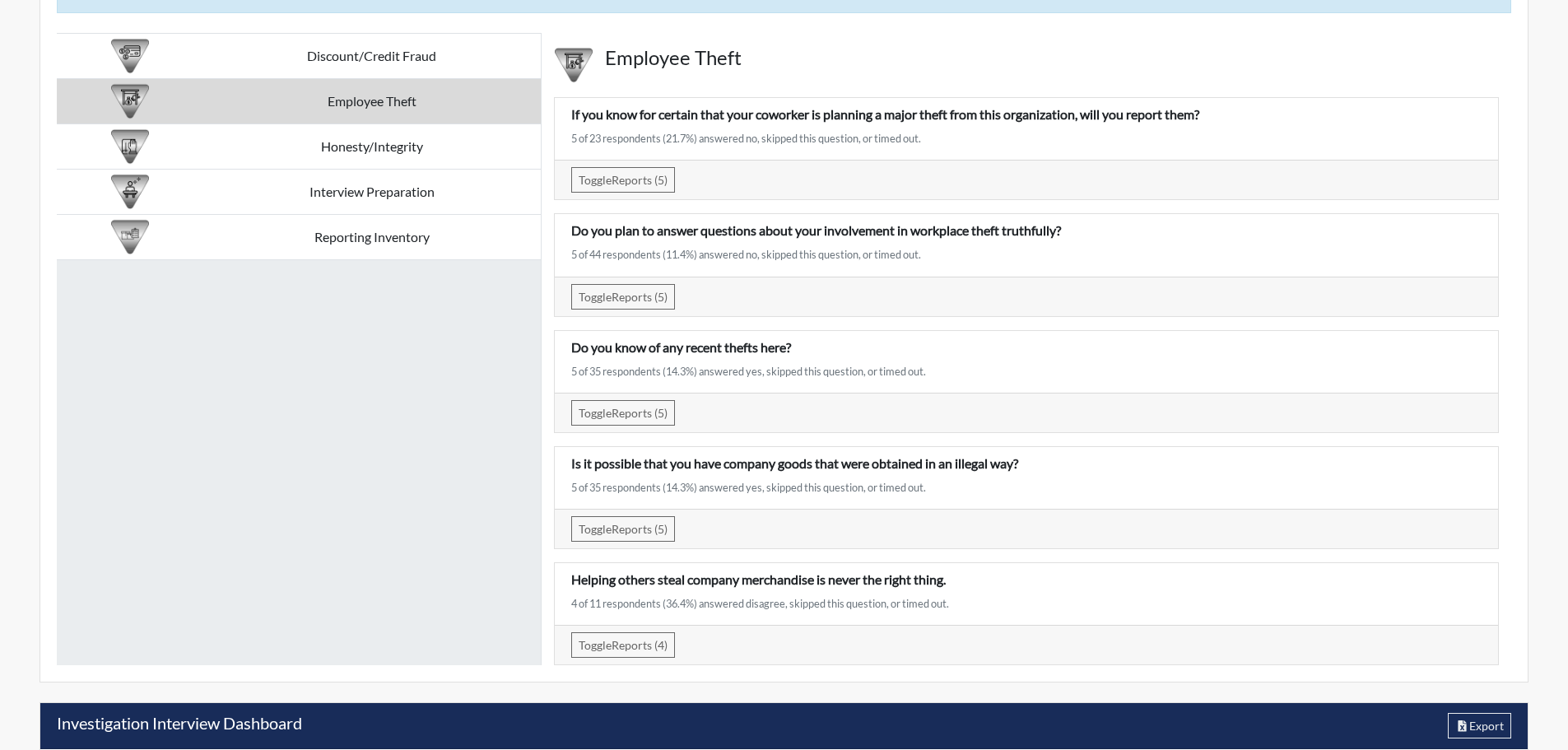
scroll to position [2968, 0]
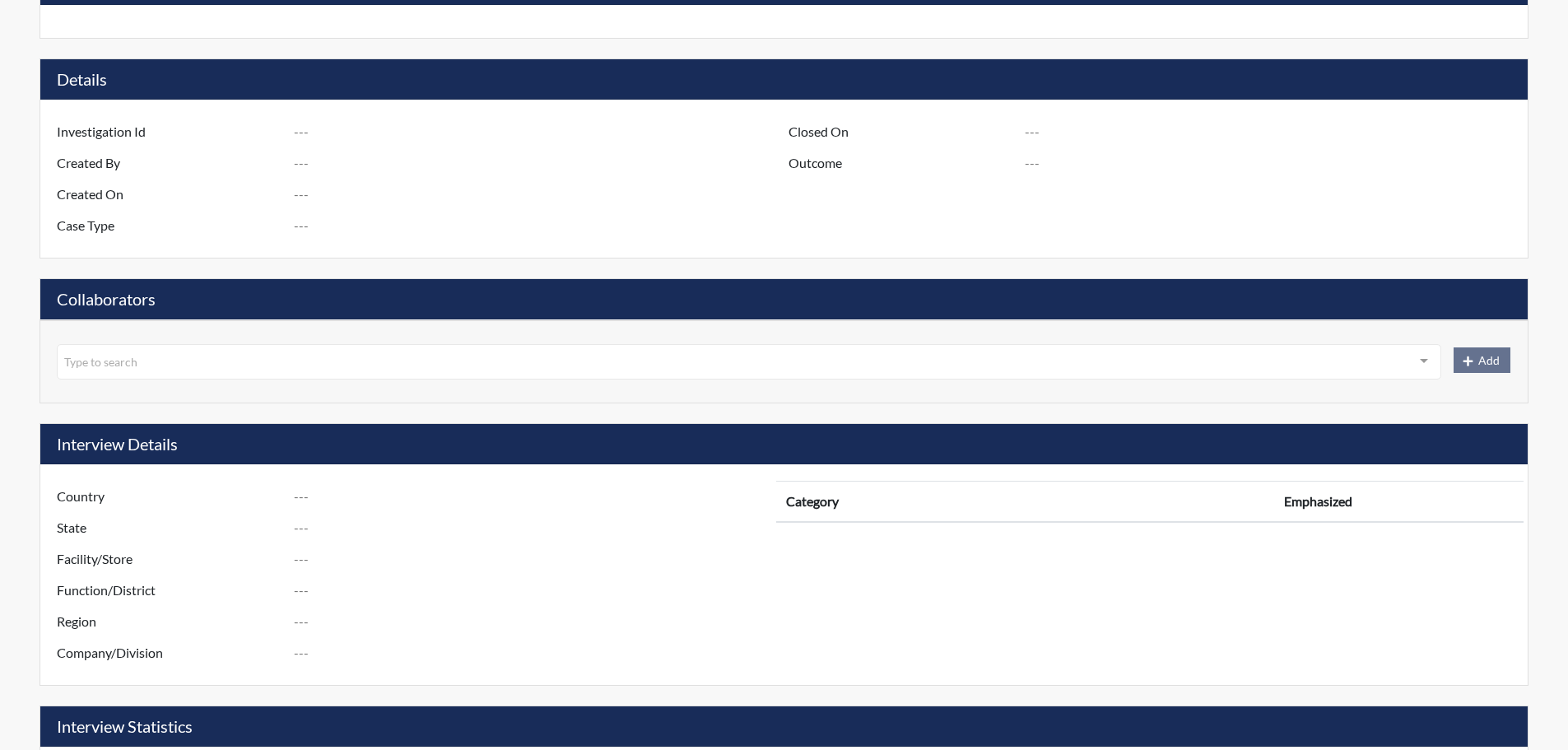
type input "R14 - 0894 - 2346 - High Shrink Store Survey"
type input "[PERSON_NAME]"
type input "[DATE]"
type input "Employee Theft"
type input "[DATE]"
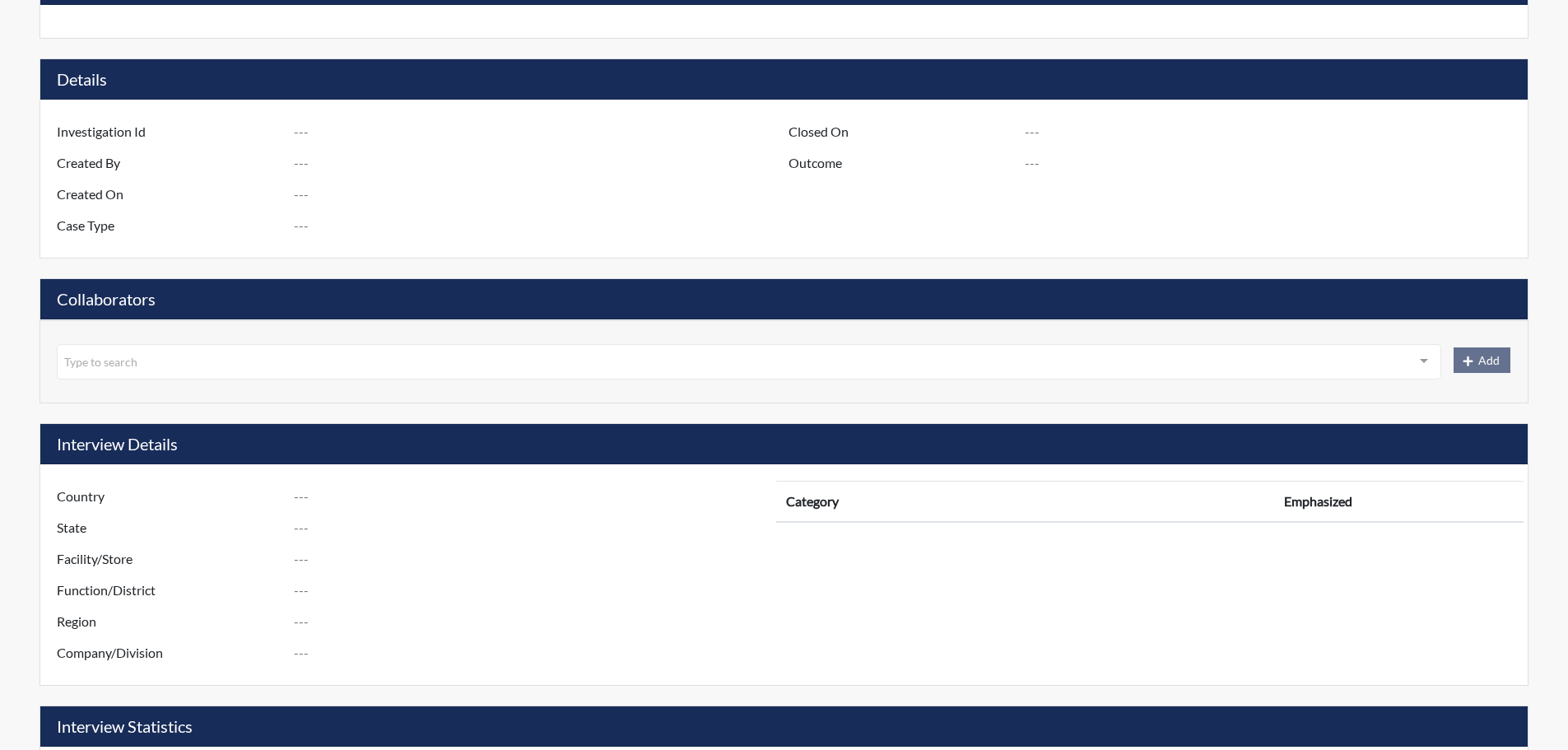
type input "Substantiated"
type input "[GEOGRAPHIC_DATA]"
type input "[US_STATE]"
type input "[STREET_ADDRESS]"
type input "894"
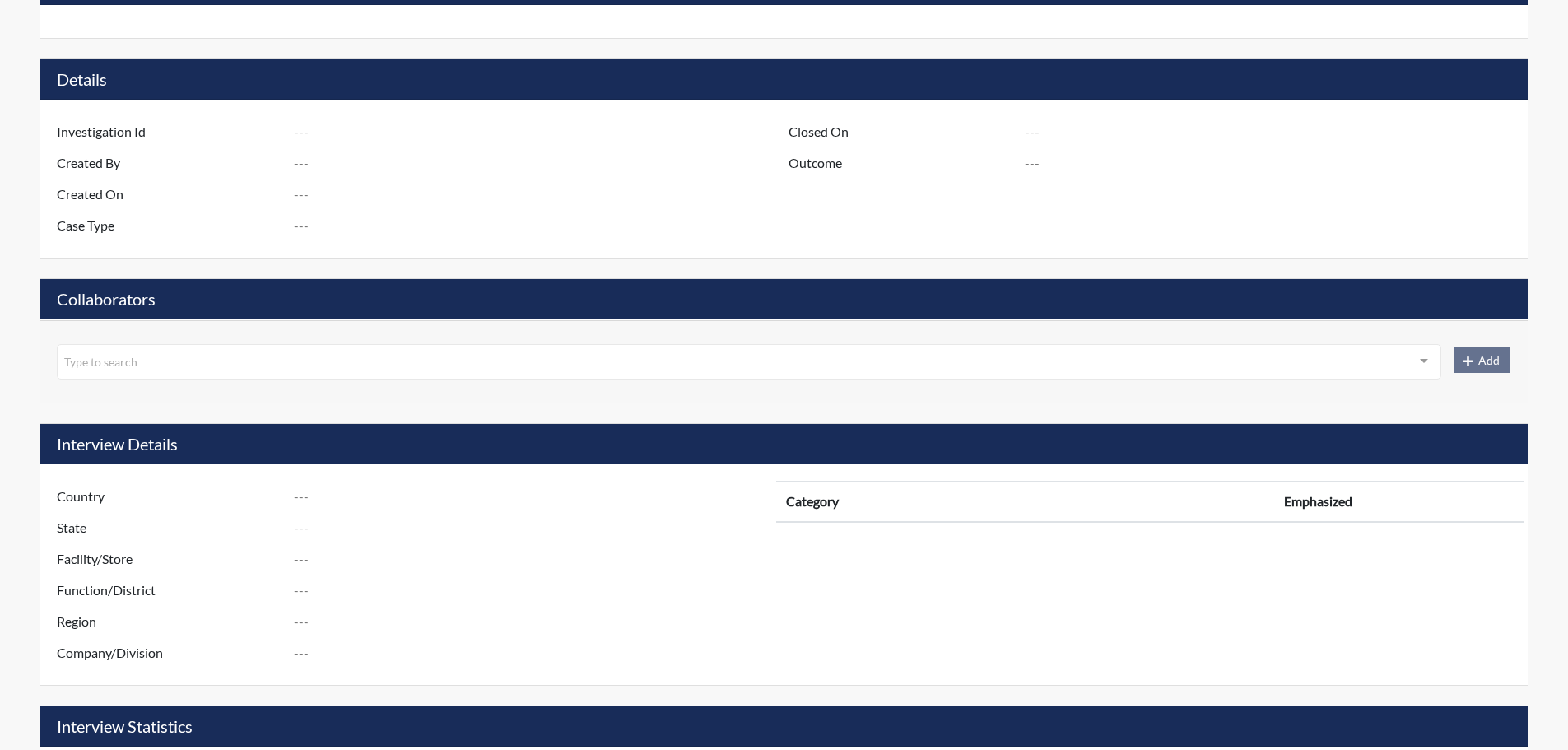
type input "14"
type input "West"
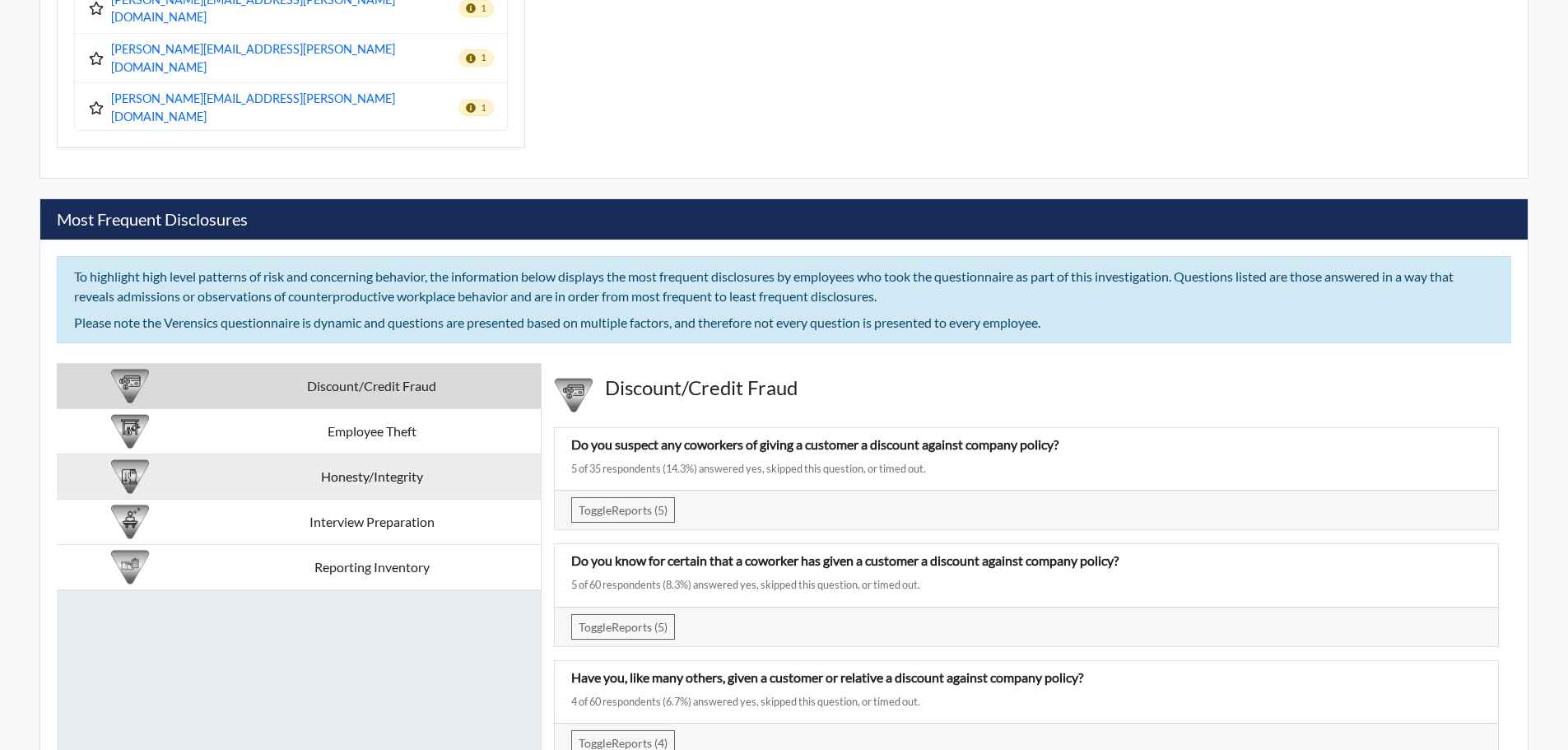
scroll to position [2663, 0]
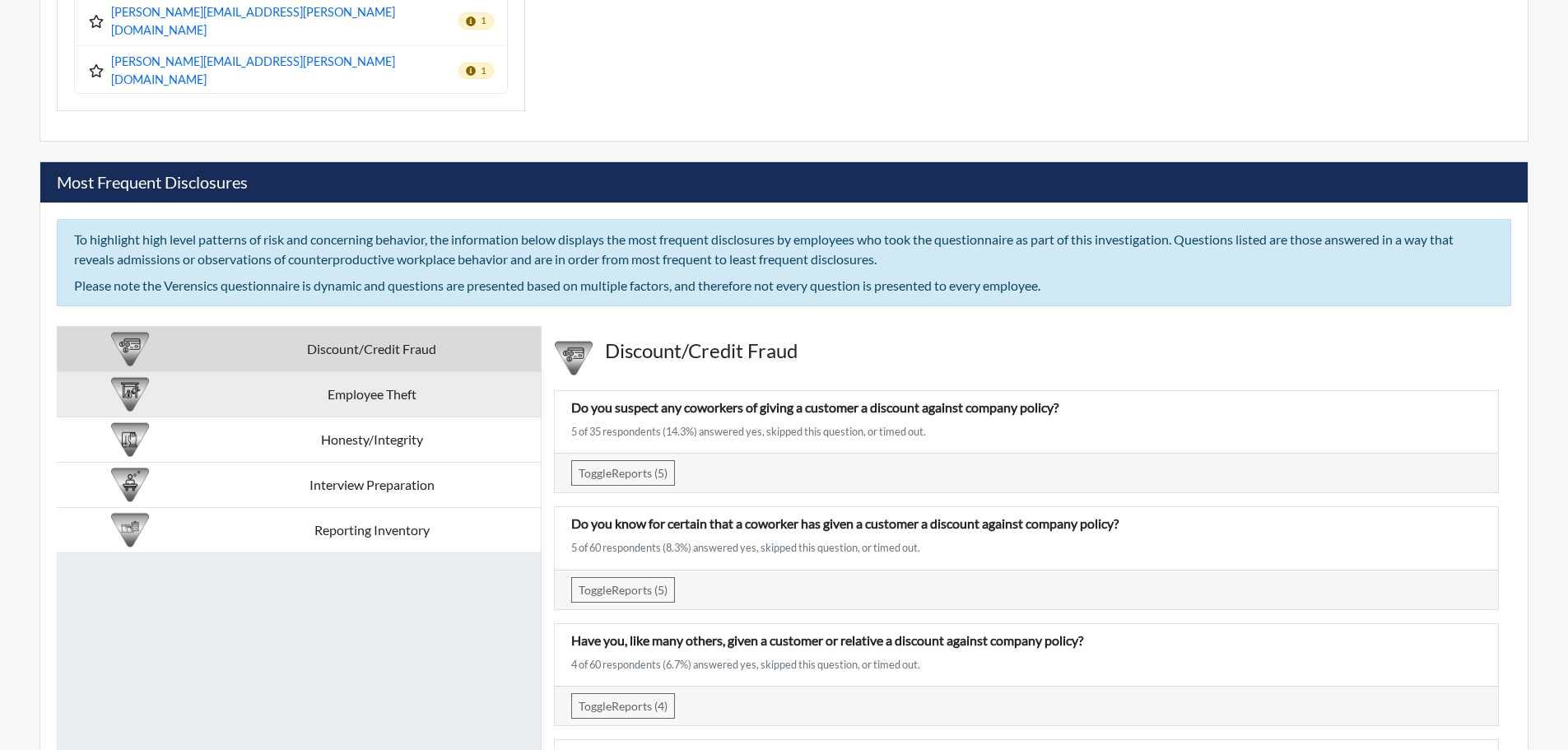
click at [497, 392] on td "Employee Theft" at bounding box center [372, 395] width 338 height 46
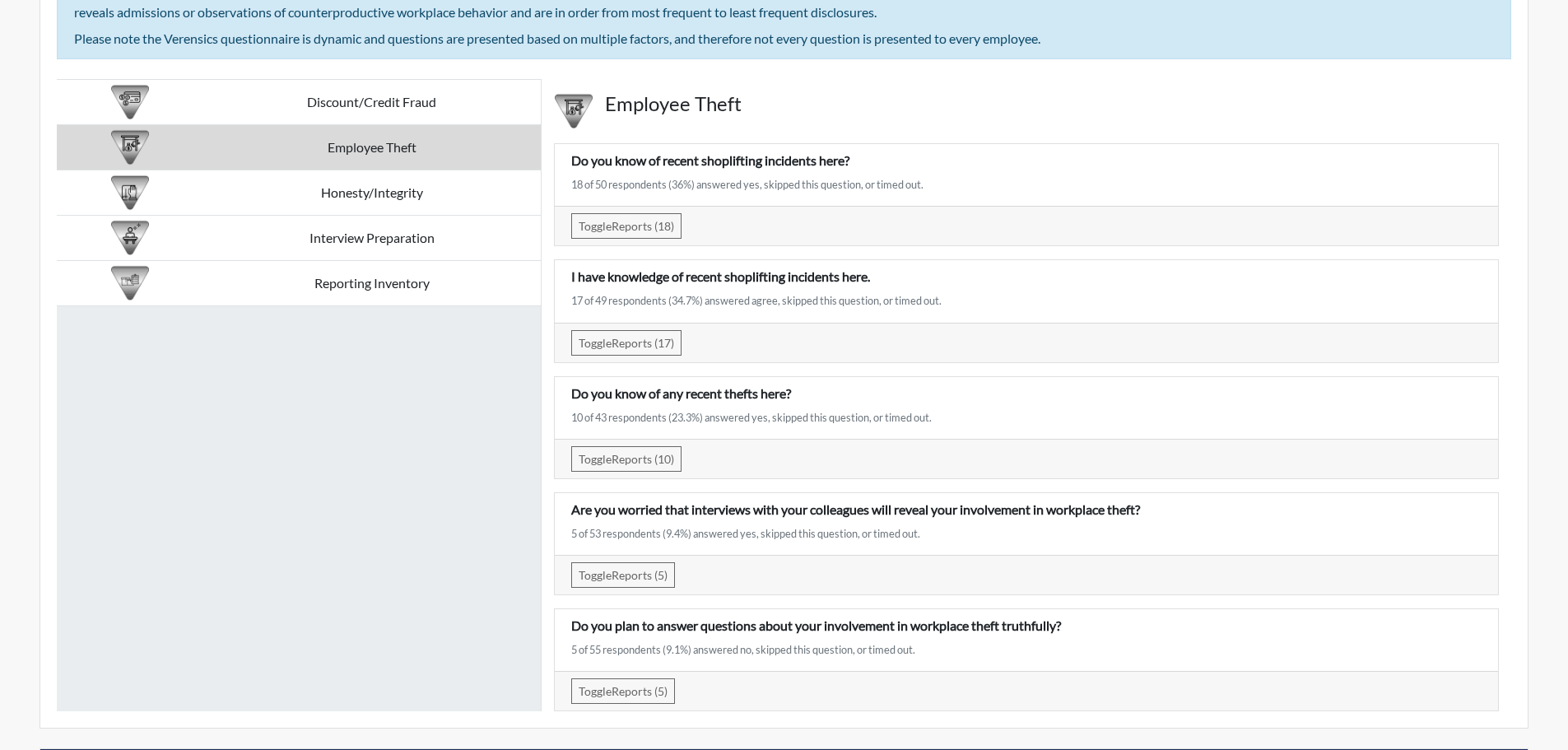
scroll to position [2992, 0]
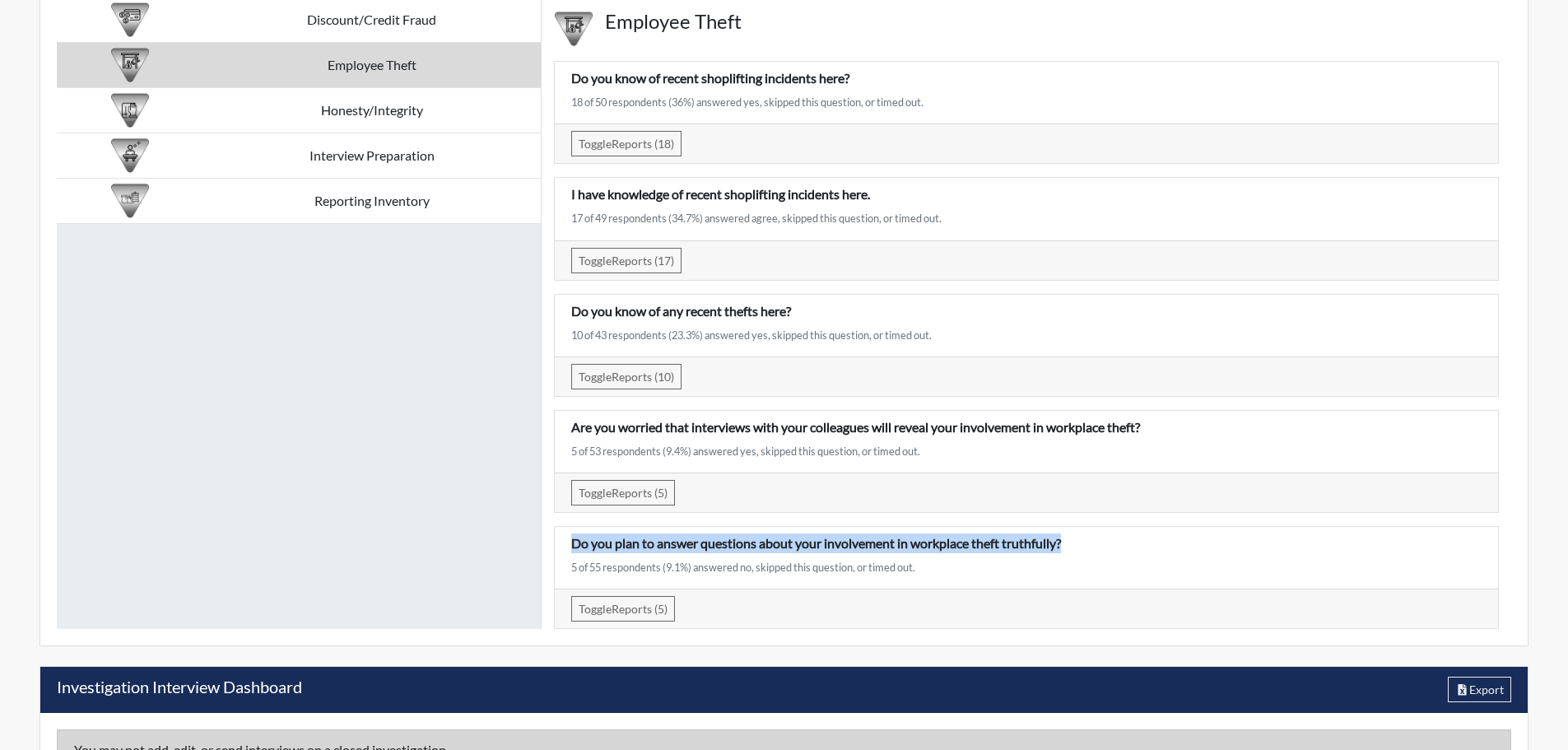
drag, startPoint x: 574, startPoint y: 537, endPoint x: 1084, endPoint y: 545, distance: 510.1
click at [1084, 545] on p "Do you plan to answer questions about your involvement in workplace theft truth…" at bounding box center [1027, 543] width 910 height 20
click at [443, 519] on div "Discount/Credit Fraud Employee Theft Honesty/Integrity Interview Preparation Re…" at bounding box center [299, 312] width 484 height 632
drag, startPoint x: 576, startPoint y: 569, endPoint x: 575, endPoint y: 556, distance: 13.0
click at [572, 570] on div "5 of 55 respondents (9.1%) answered no, skipped this question, or timed out." at bounding box center [1027, 567] width 910 height 16
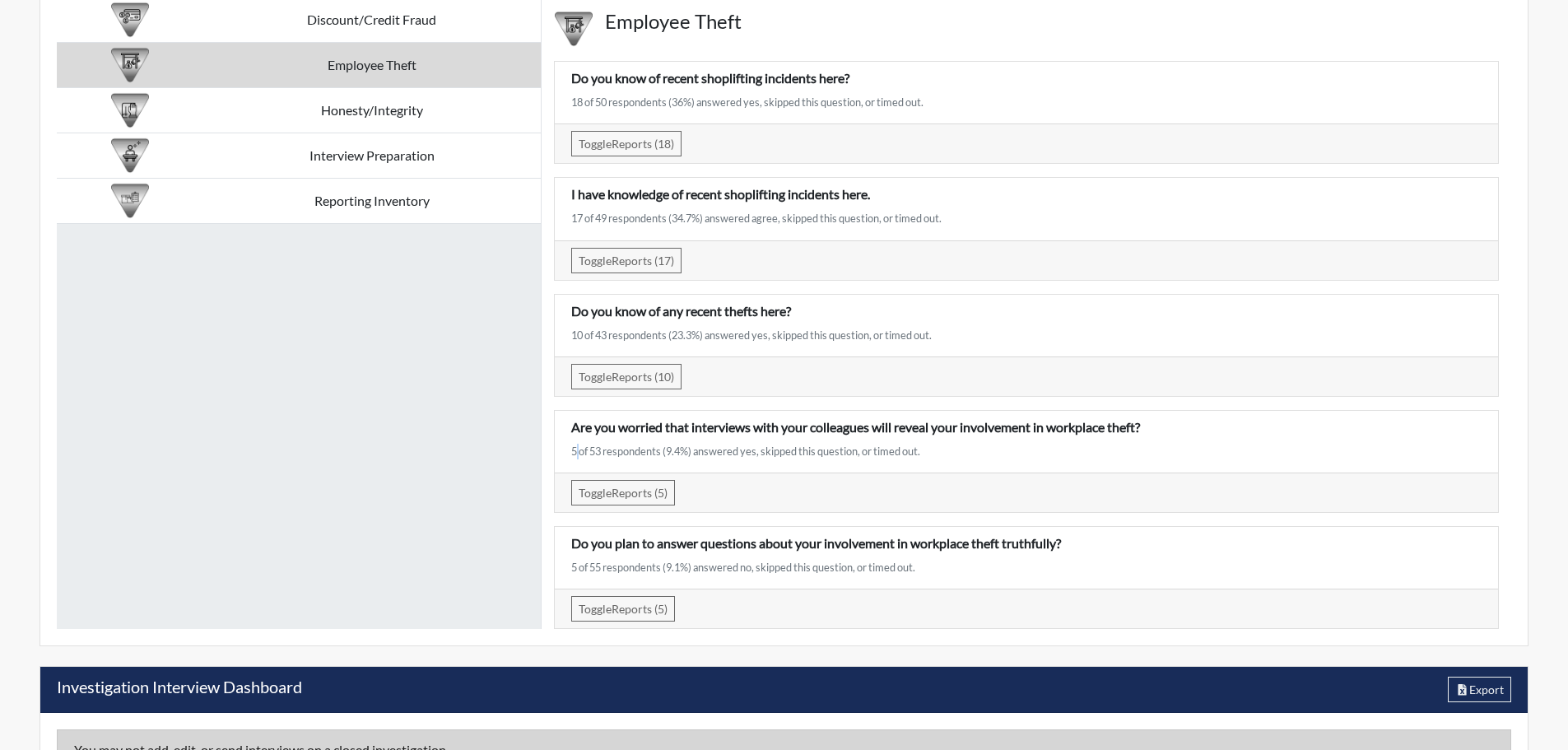
drag, startPoint x: 569, startPoint y: 456, endPoint x: 578, endPoint y: 451, distance: 10.3
click at [578, 451] on div "5 of 53 respondents (9.4%) answered yes, skipped this question, or timed out." at bounding box center [1027, 452] width 910 height 16
drag, startPoint x: 578, startPoint y: 564, endPoint x: 568, endPoint y: 564, distance: 10.0
click at [568, 564] on div "Do you plan to answer questions about your involvement in workplace theft truth…" at bounding box center [1026, 558] width 935 height 48
click at [489, 543] on div "Discount/Credit Fraud Employee Theft Honesty/Integrity Interview Preparation Re…" at bounding box center [299, 312] width 484 height 632
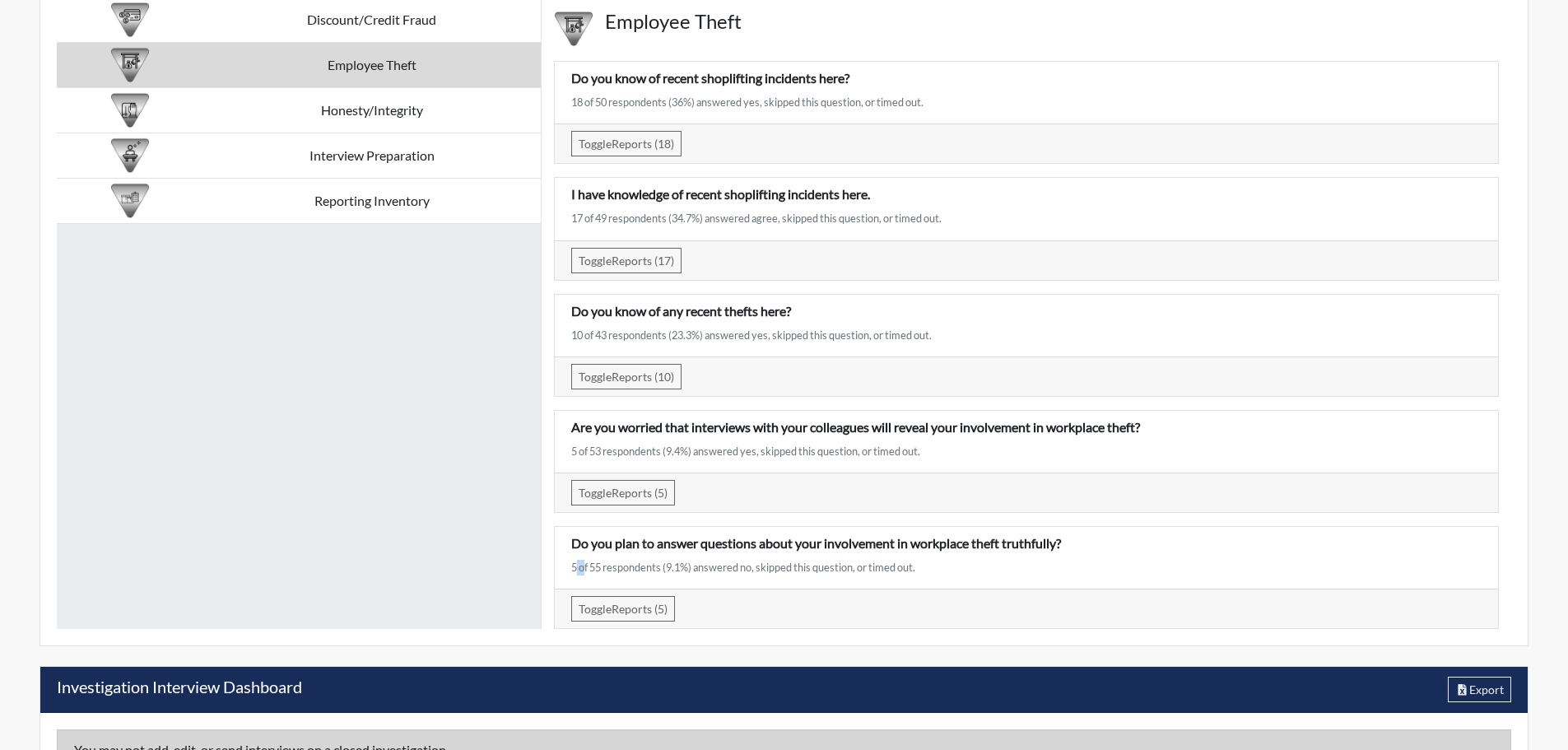
click at [573, 562] on div "5 of 55 respondents (9.1%) answered no, skipped this question, or timed out." at bounding box center [1027, 567] width 910 height 16
click at [488, 533] on div "Discount/Credit Fraud Employee Theft Honesty/Integrity Interview Preparation Re…" at bounding box center [299, 312] width 484 height 632
drag, startPoint x: 590, startPoint y: 572, endPoint x: 601, endPoint y: 569, distance: 11.4
click at [601, 569] on div "5 of 55 respondents (9.1%) answered no, skipped this question, or timed out." at bounding box center [1027, 567] width 910 height 16
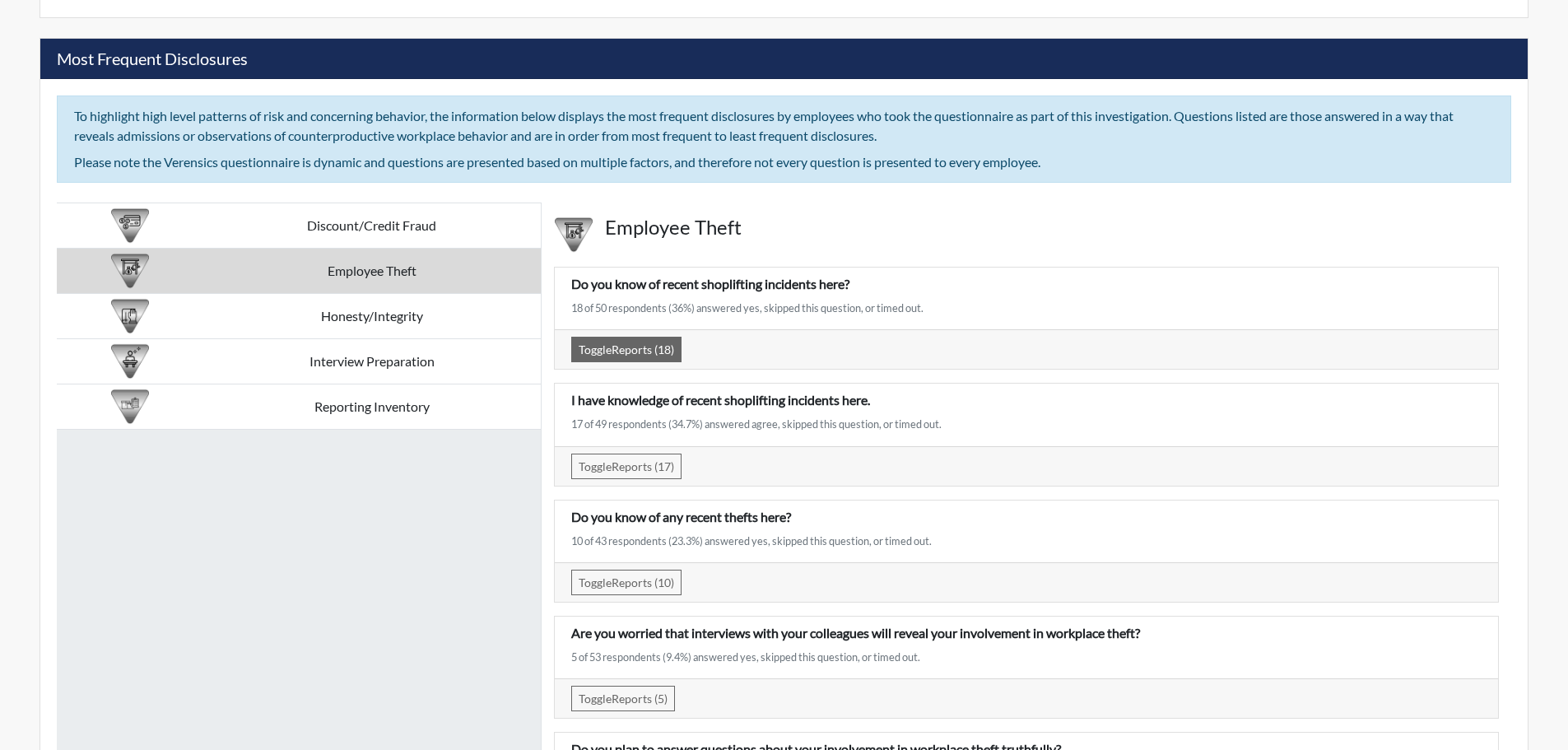
scroll to position [2745, 0]
